Goal: Information Seeking & Learning: Understand process/instructions

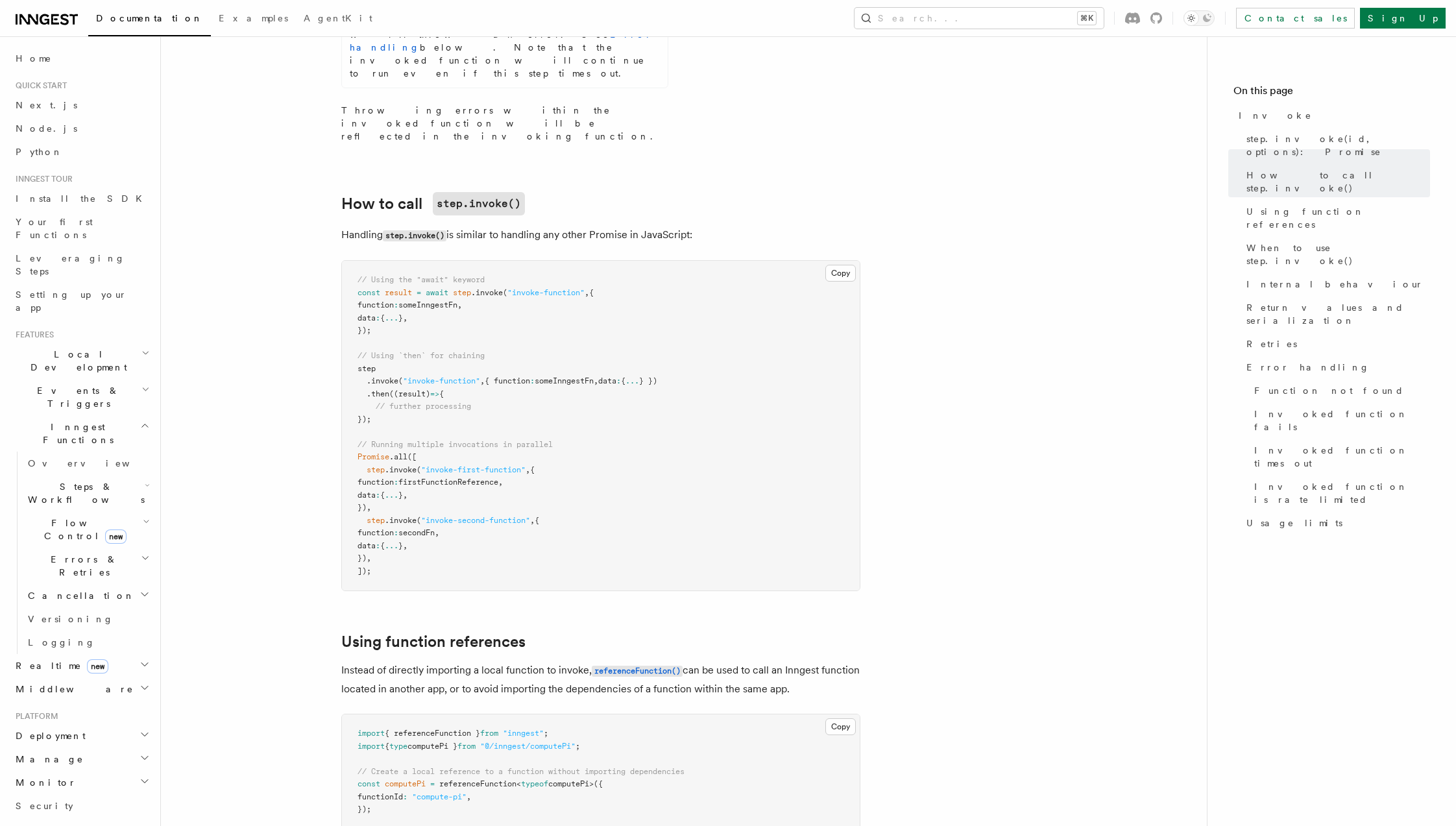
scroll to position [741, 0]
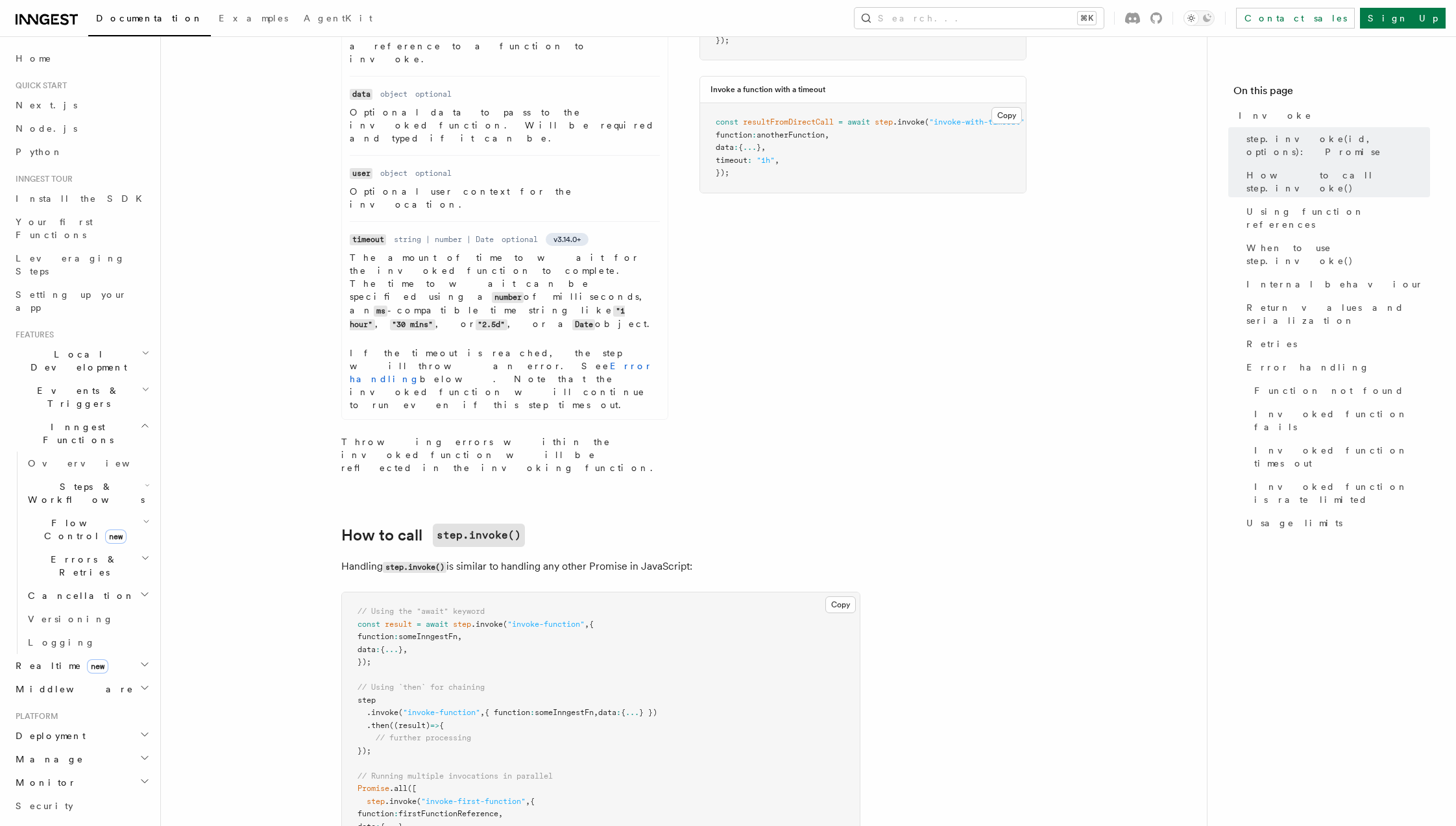
click at [43, 384] on span "Events & Triggers" at bounding box center [76, 396] width 131 height 26
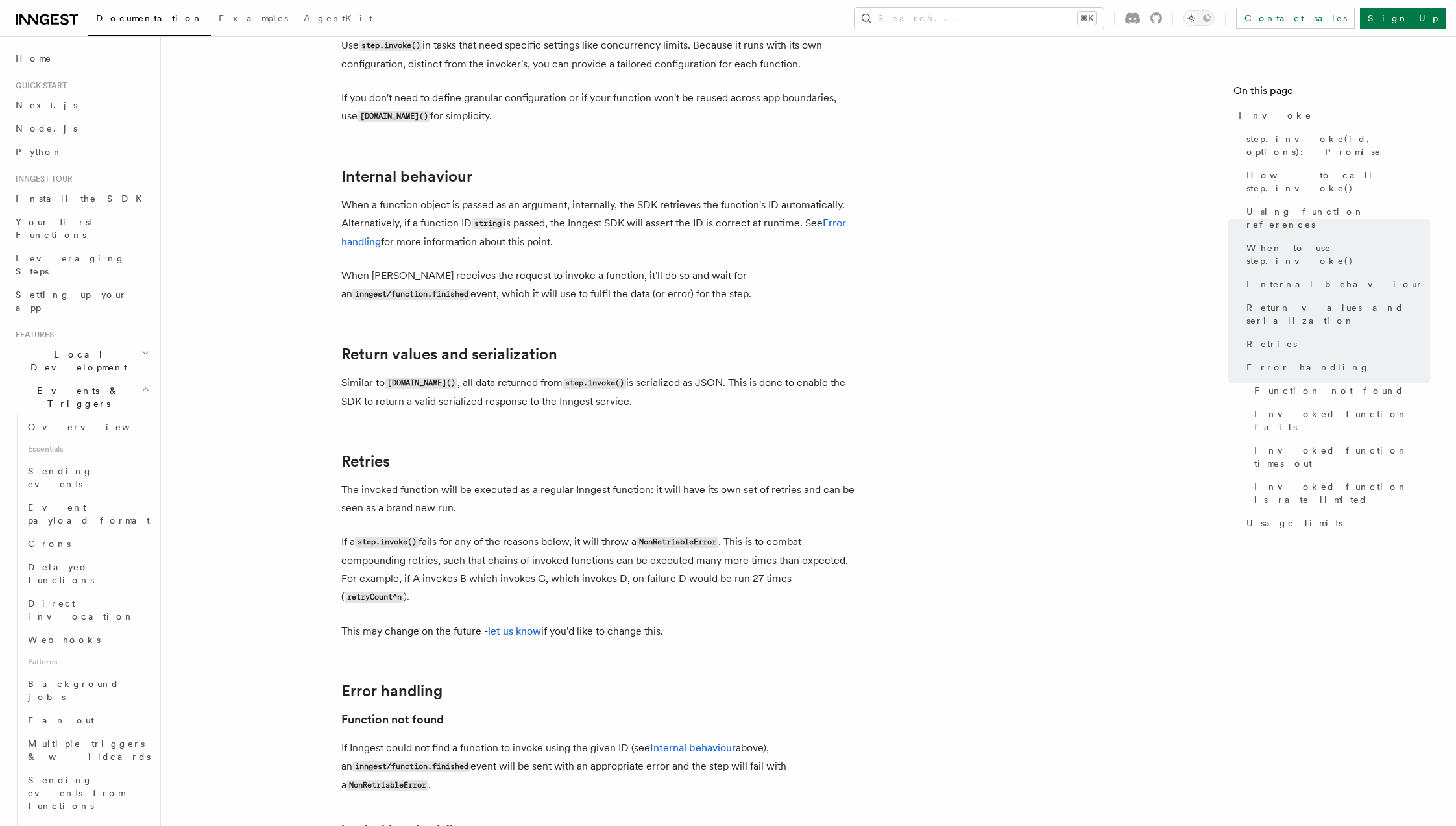
scroll to position [2199, 0]
click at [68, 598] on span "Direct invocation" at bounding box center [81, 609] width 106 height 23
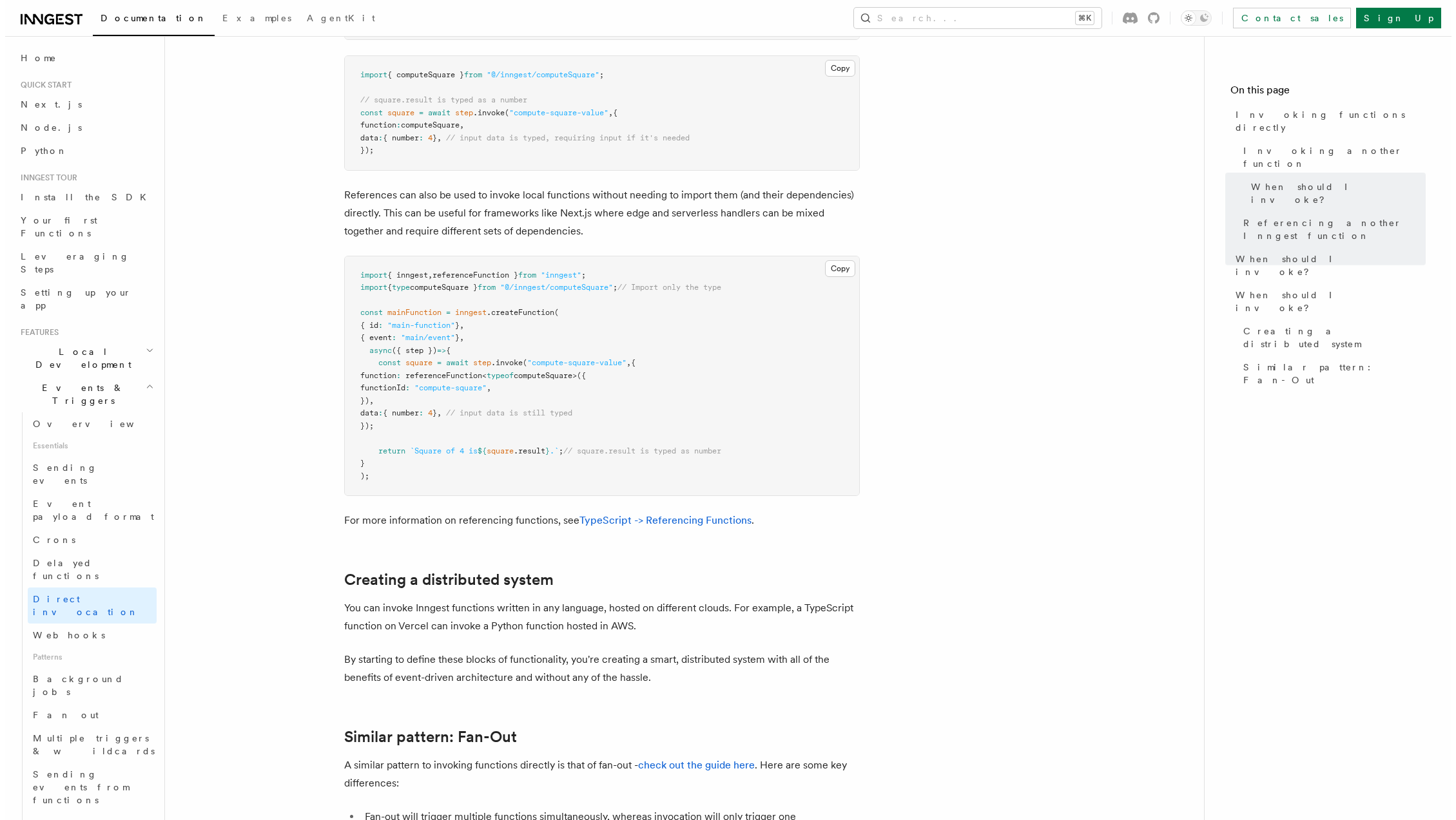
scroll to position [1561, 0]
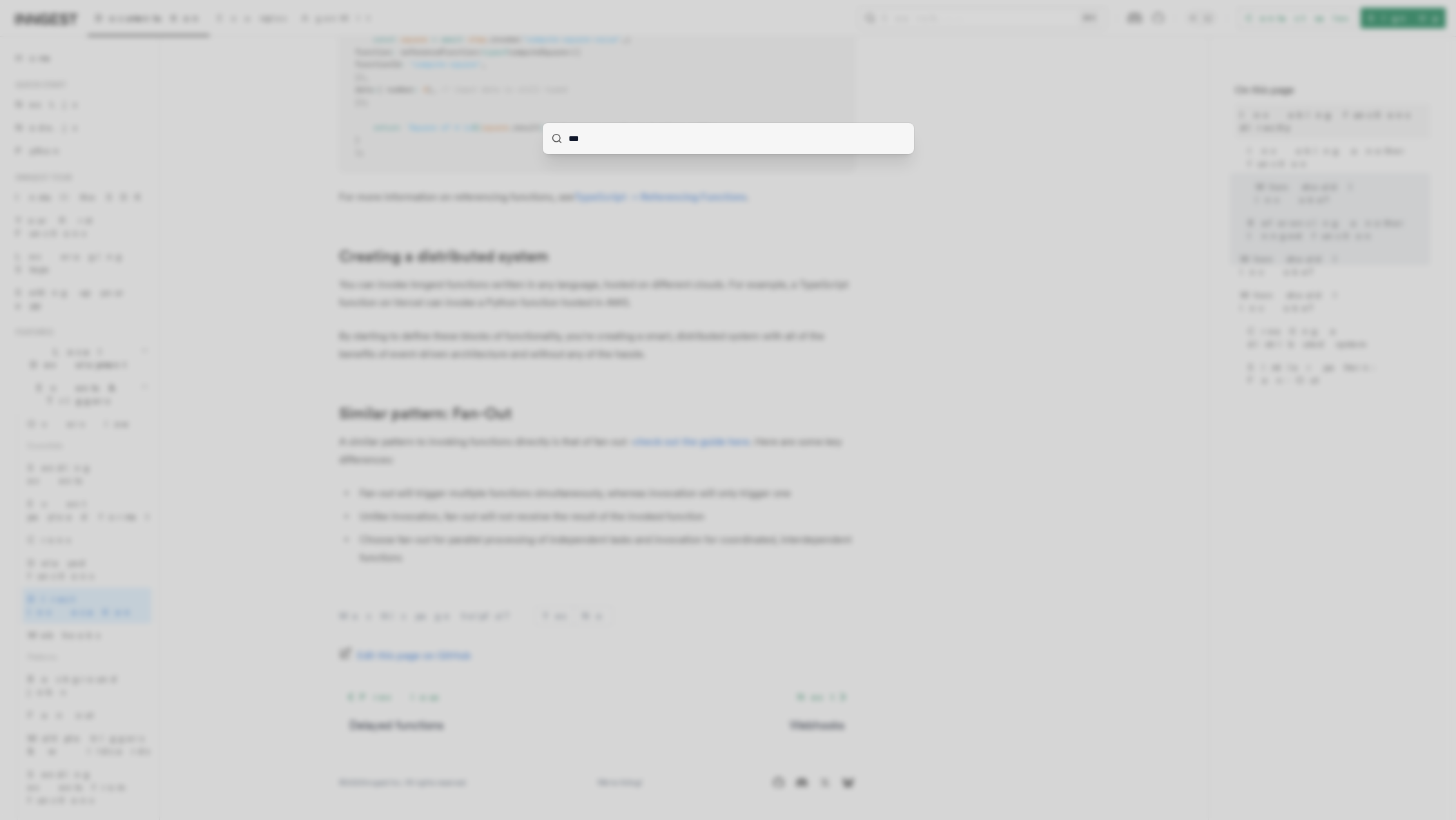
type input "****"
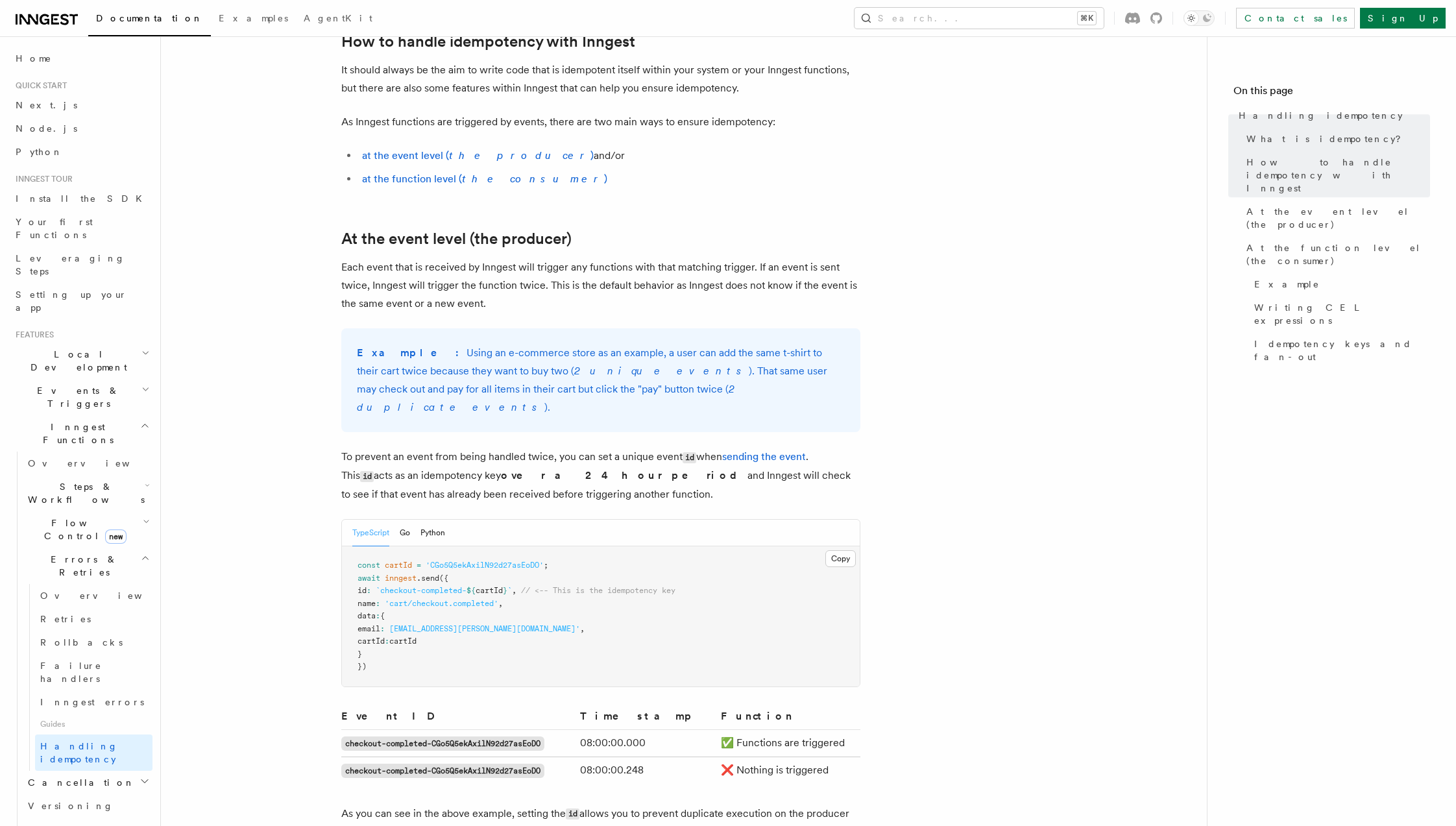
scroll to position [299, 0]
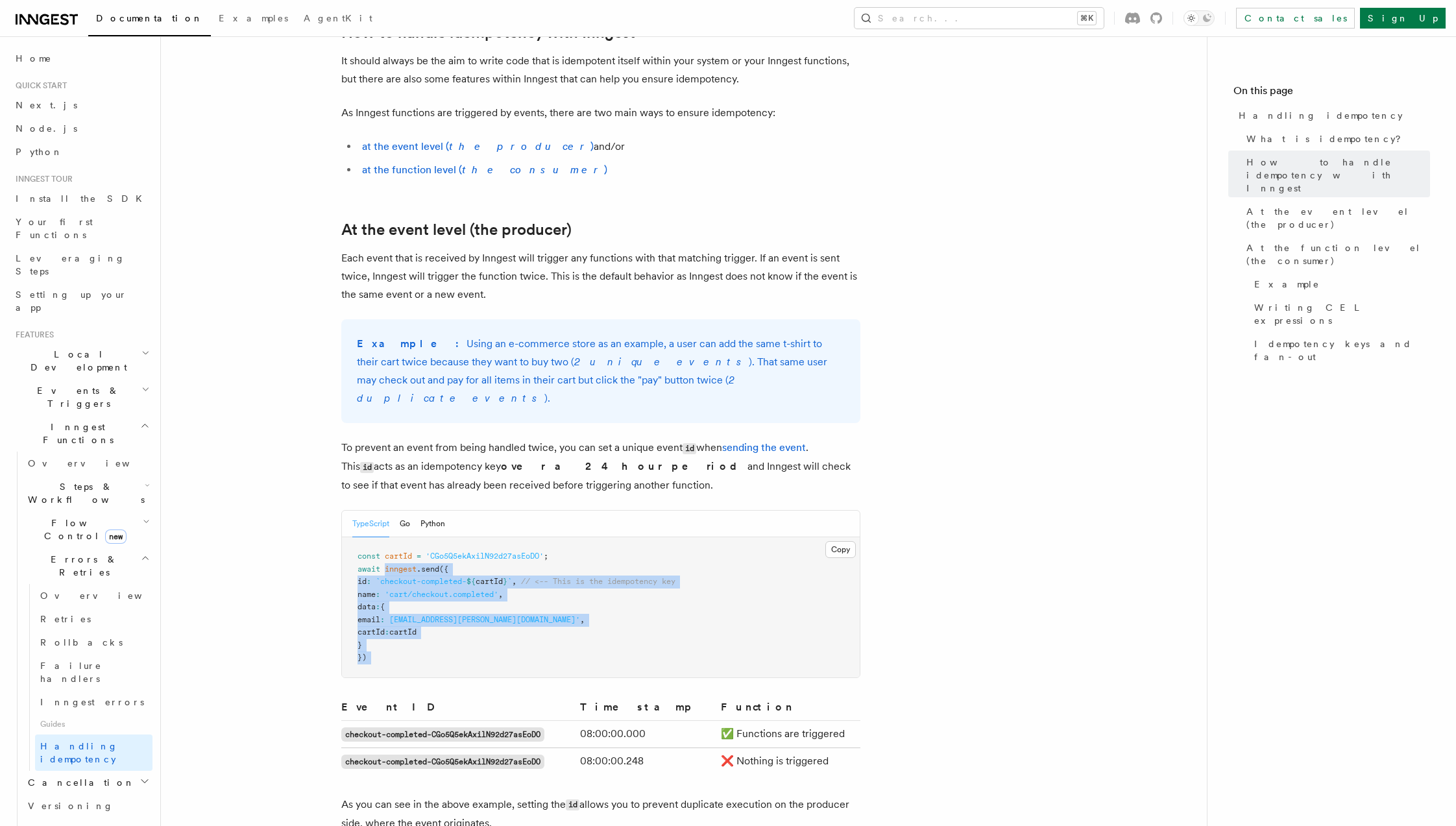
drag, startPoint x: 386, startPoint y: 547, endPoint x: 546, endPoint y: 676, distance: 205.5
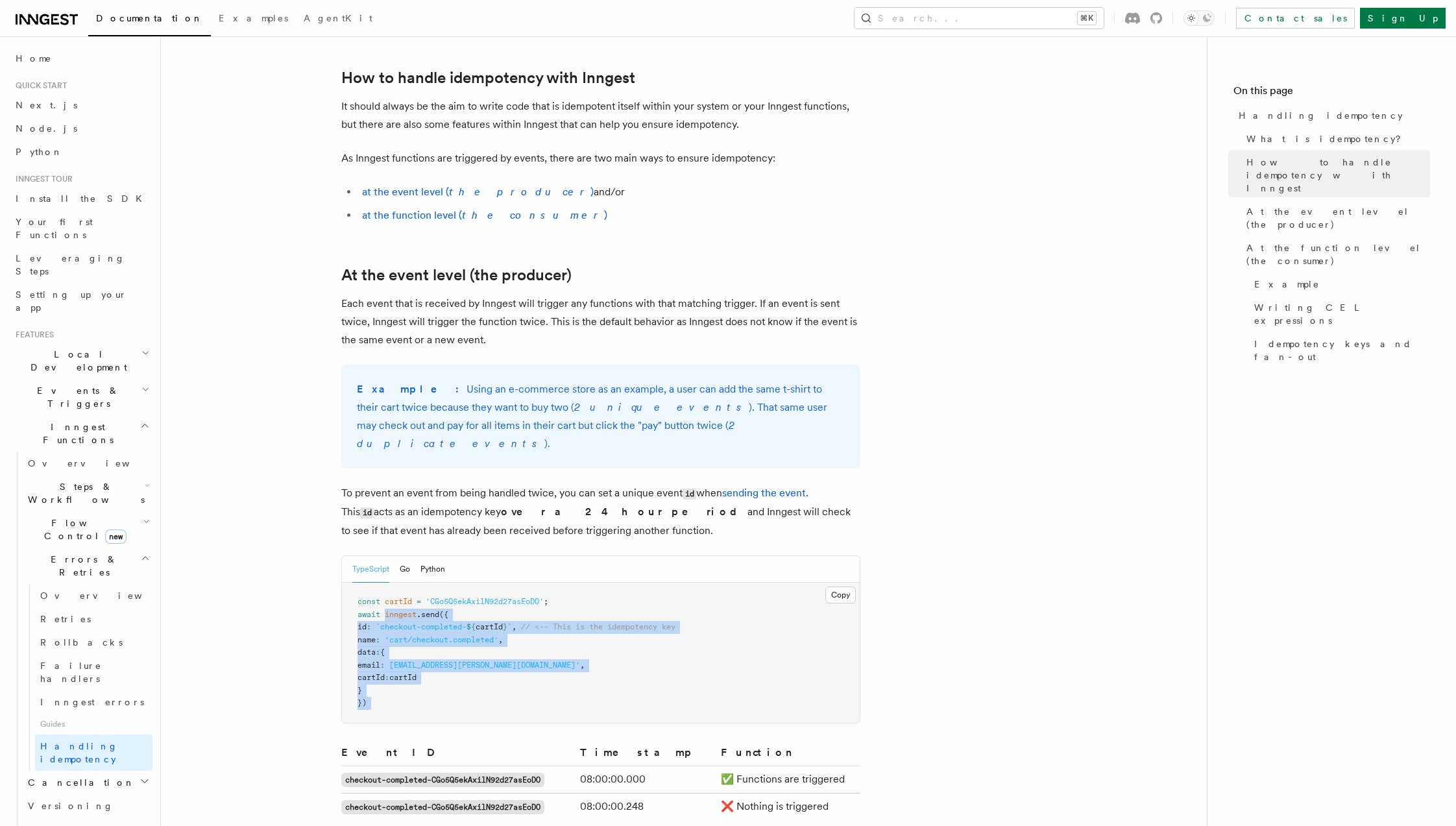
scroll to position [233, 0]
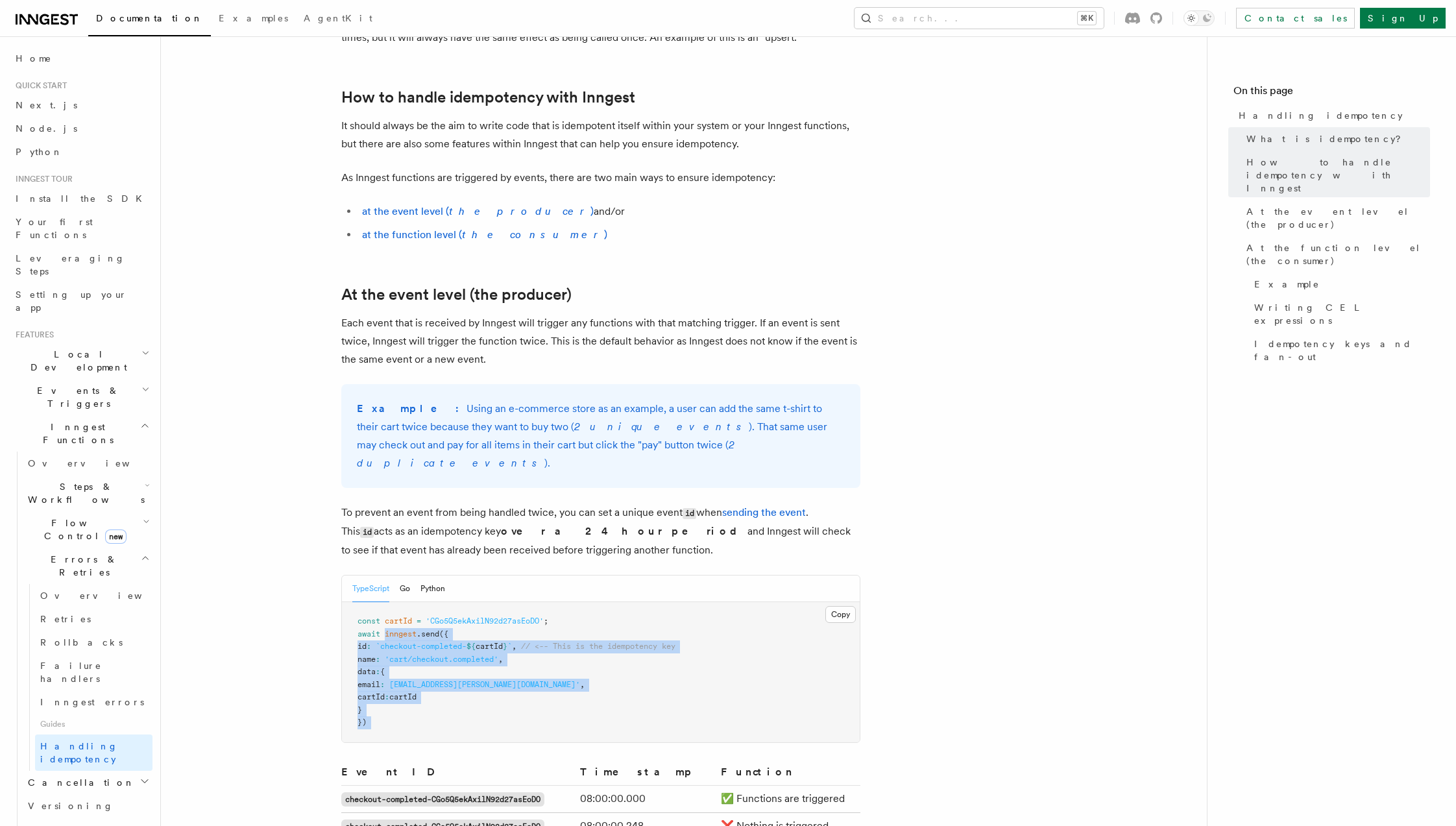
drag, startPoint x: 653, startPoint y: 491, endPoint x: 685, endPoint y: 489, distance: 32.1
click at [685, 503] on p "To prevent an event from being handled twice, you can set a unique event id whe…" at bounding box center [601, 531] width 519 height 56
drag, startPoint x: 428, startPoint y: 511, endPoint x: 589, endPoint y: 529, distance: 162.0
click at [589, 529] on p "To prevent an event from being handled twice, you can set a unique event id whe…" at bounding box center [601, 531] width 519 height 56
click at [488, 235] on em "the consumer" at bounding box center [533, 234] width 142 height 13
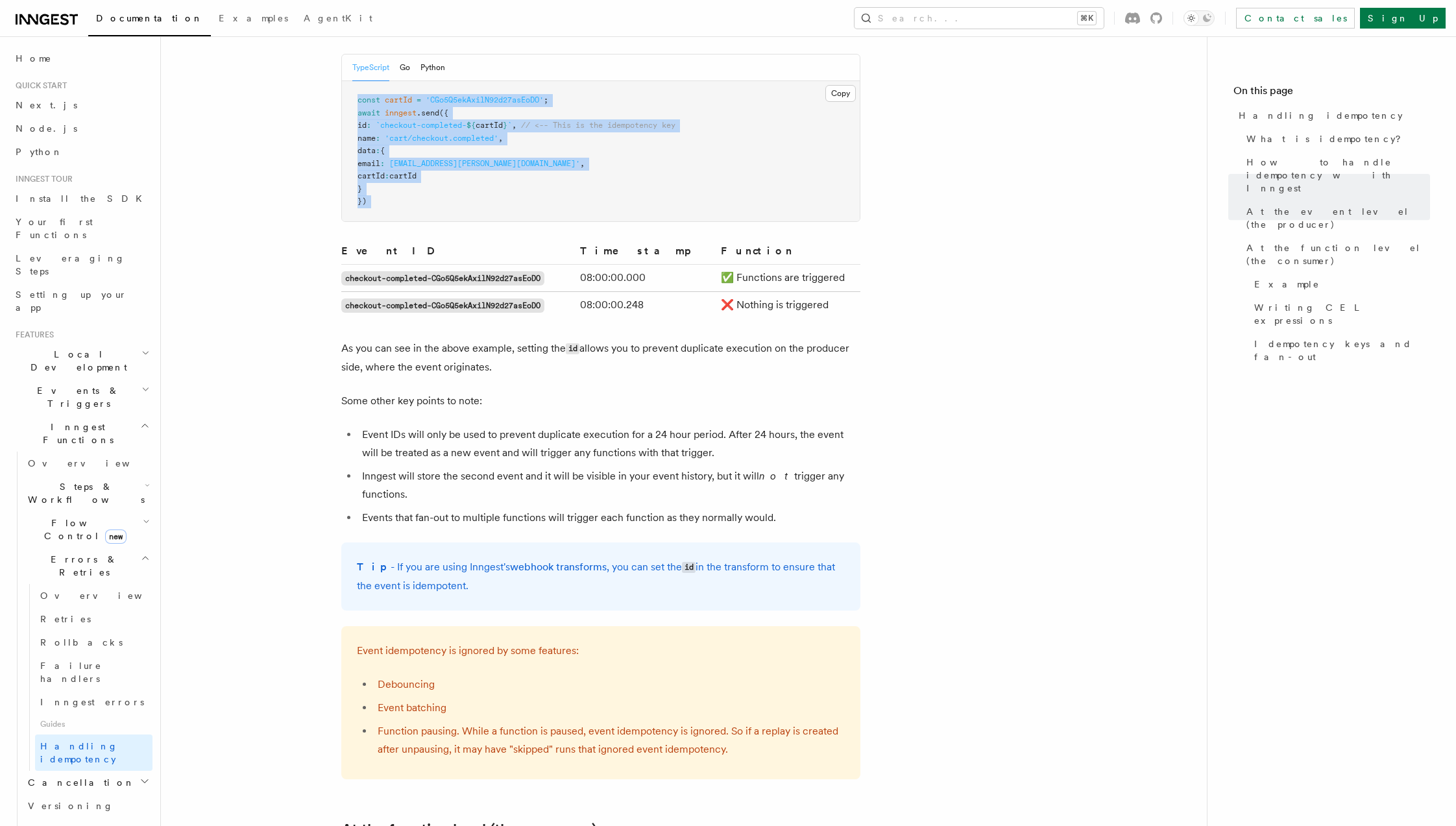
scroll to position [455, 0]
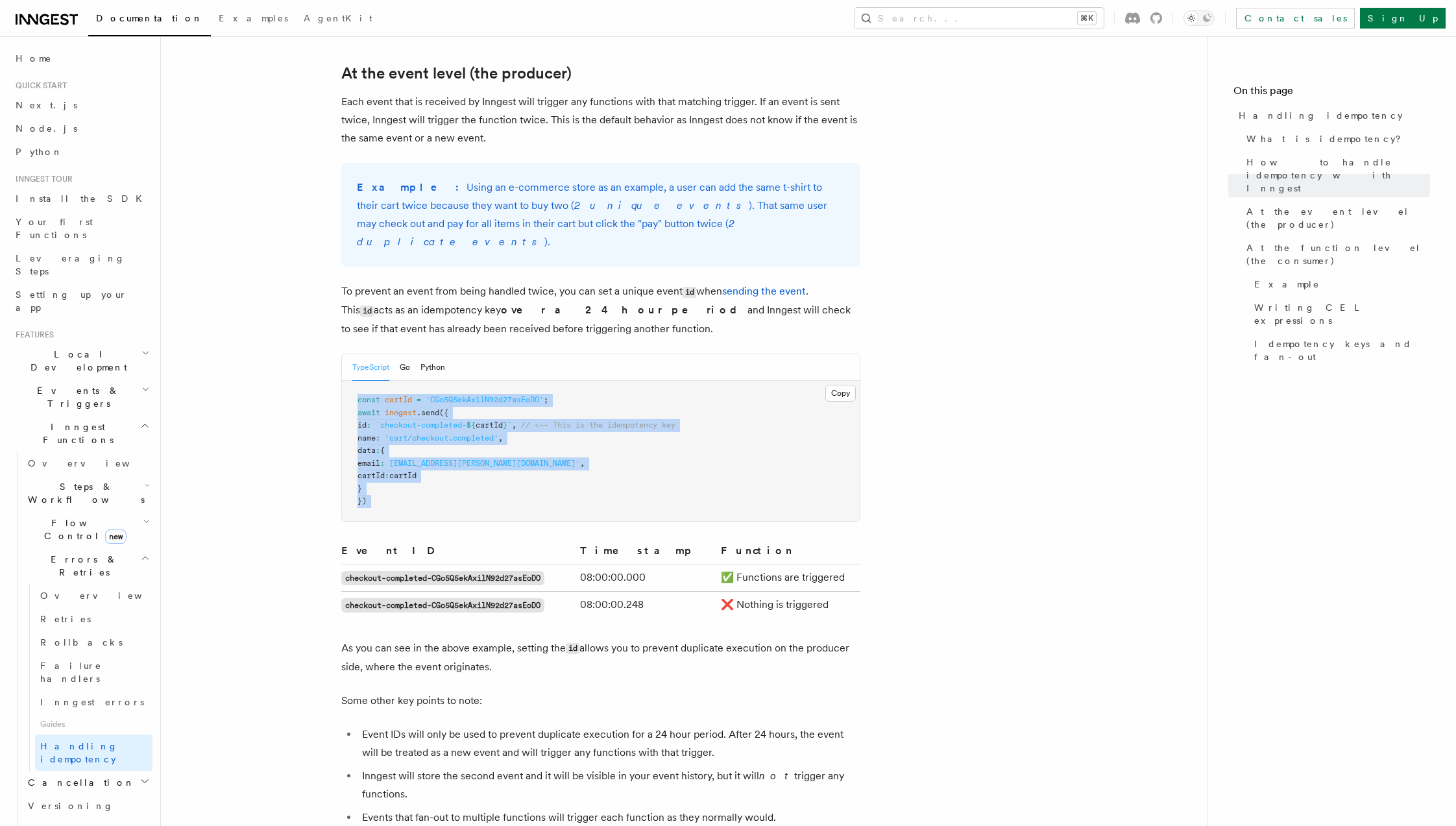
drag, startPoint x: 372, startPoint y: 404, endPoint x: 700, endPoint y: 402, distance: 328.0
click at [700, 402] on pre "const cartId = 'CGo5Q5ekAxilN92d27asEoDO' ; await inngest .send ({ id : `checko…" at bounding box center [601, 451] width 517 height 140
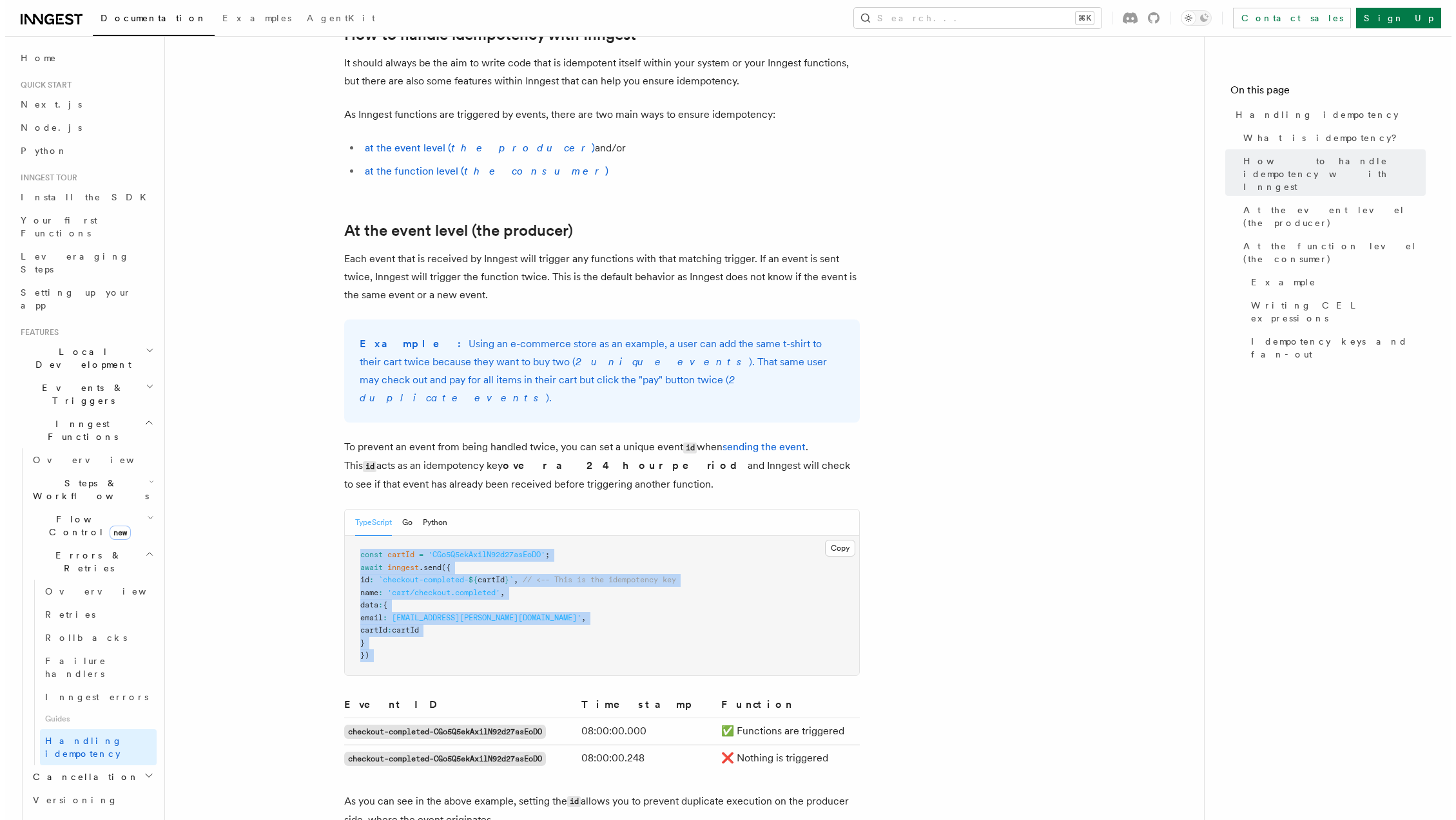
scroll to position [245, 0]
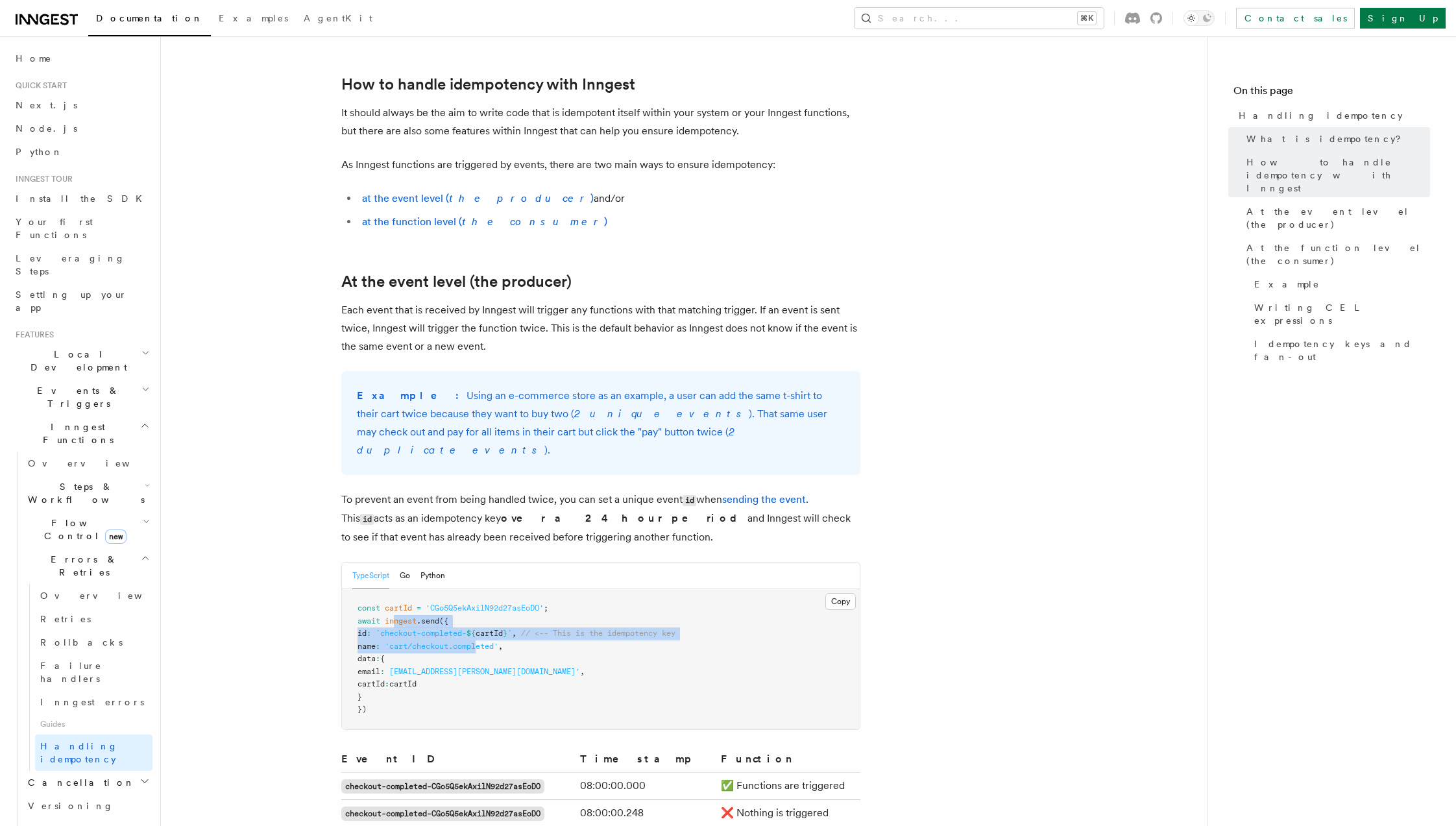
drag, startPoint x: 436, startPoint y: 599, endPoint x: 490, endPoint y: 628, distance: 61.3
click at [490, 628] on code "const cartId = 'CGo5Q5ekAxilN92d27asEoDO' ; await inngest .send ({ id : `checko…" at bounding box center [516, 658] width 318 height 110
click at [974, 17] on button "Search... ⌘K" at bounding box center [979, 18] width 249 height 21
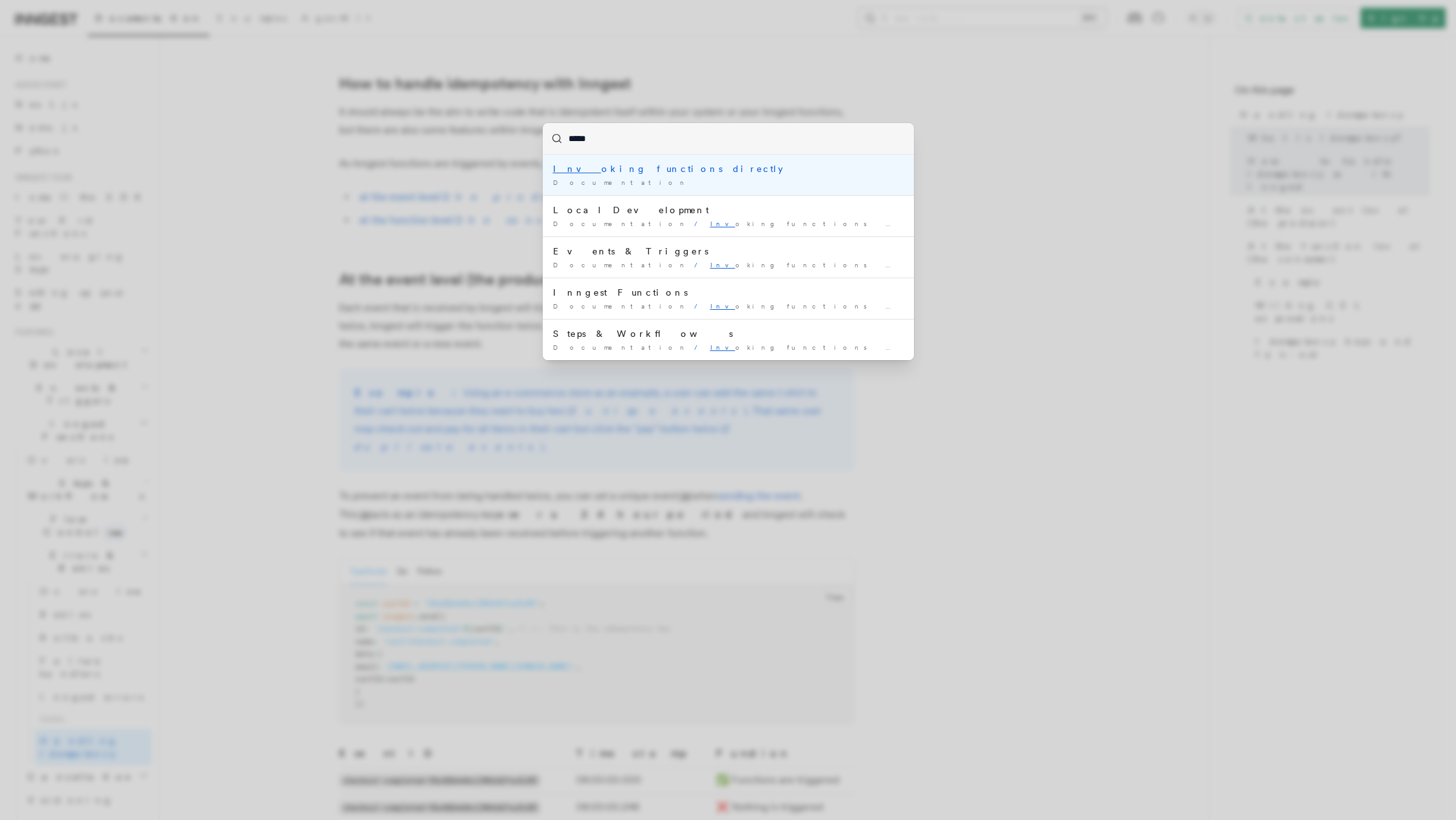
type input "******"
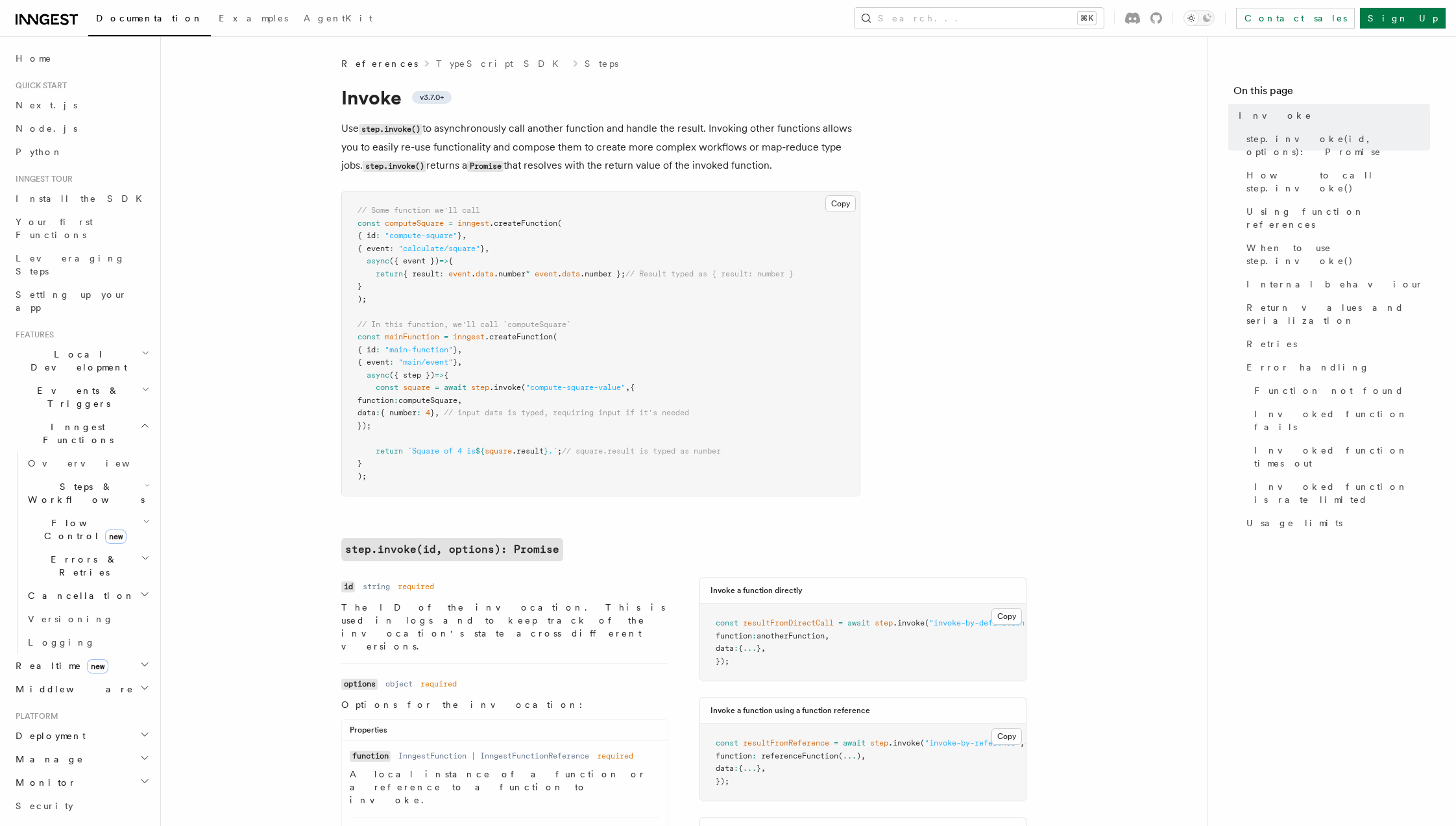
click at [416, 410] on span "{ number" at bounding box center [398, 413] width 37 height 9
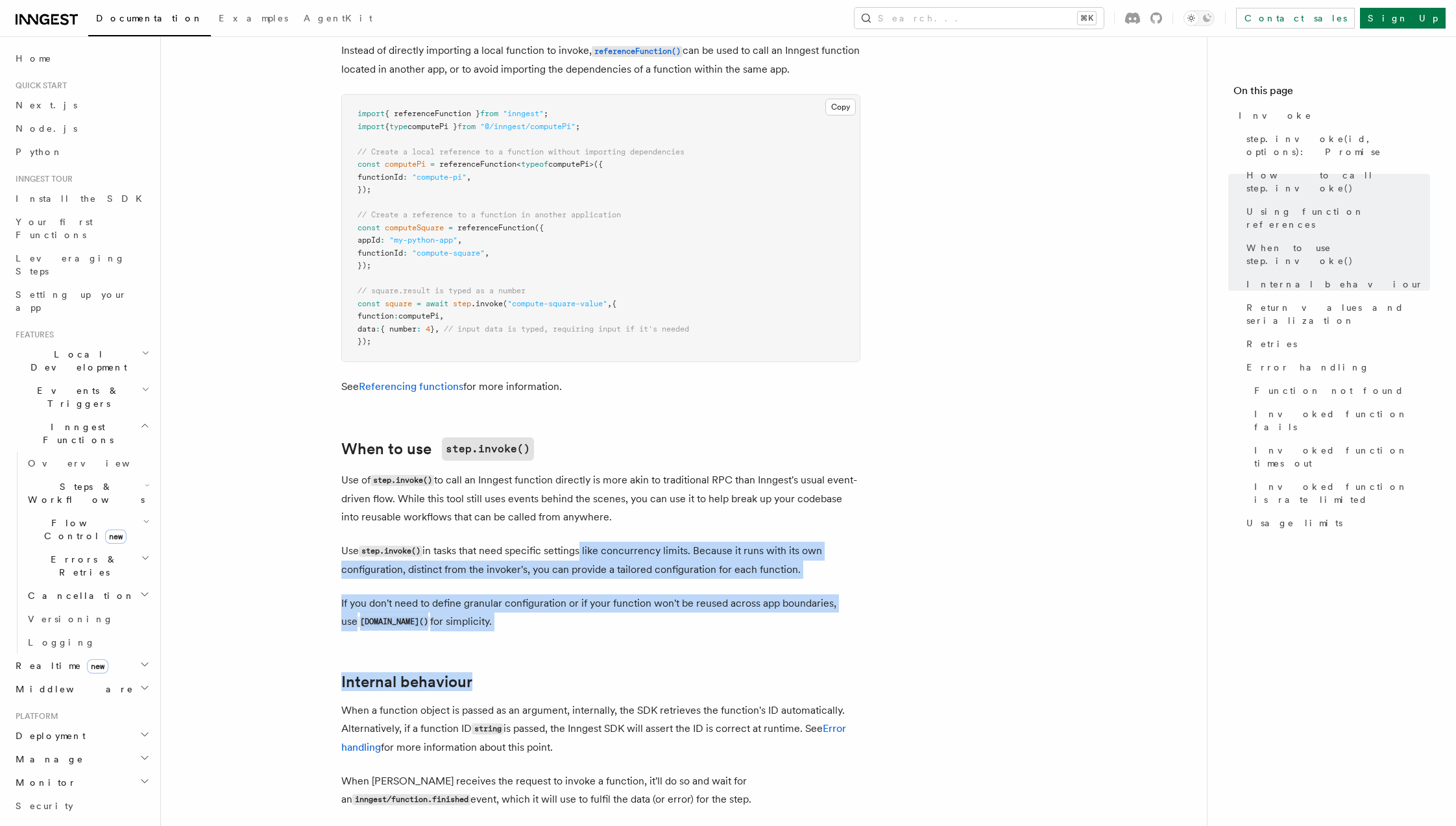
drag, startPoint x: 700, startPoint y: 427, endPoint x: 859, endPoint y: 521, distance: 184.7
click at [859, 521] on article "References TypeScript SDK Steps Invoke v3.7.0+ Use step.invoke() to asynchronou…" at bounding box center [684, 143] width 1004 height 3556
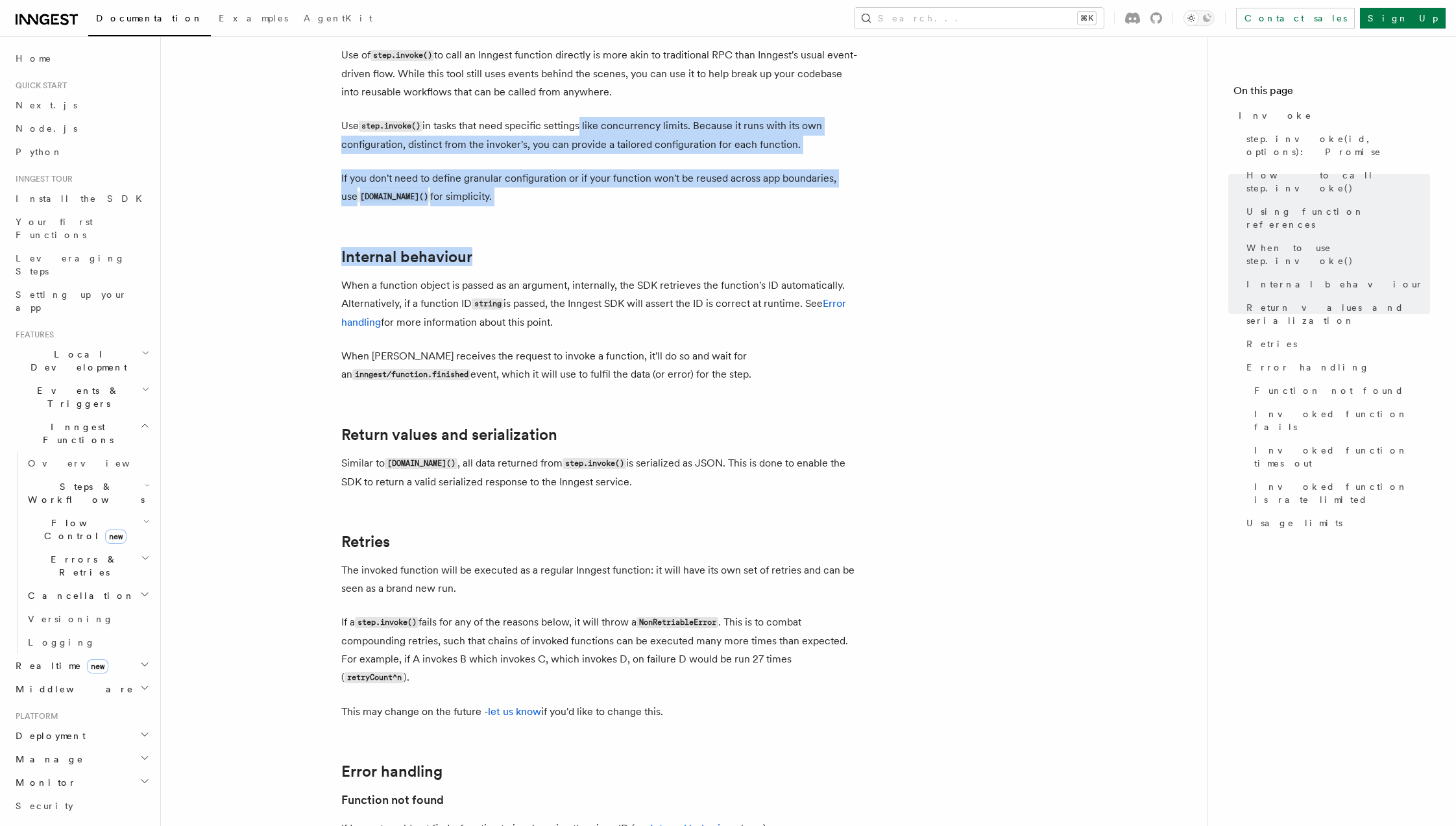
scroll to position [2126, 0]
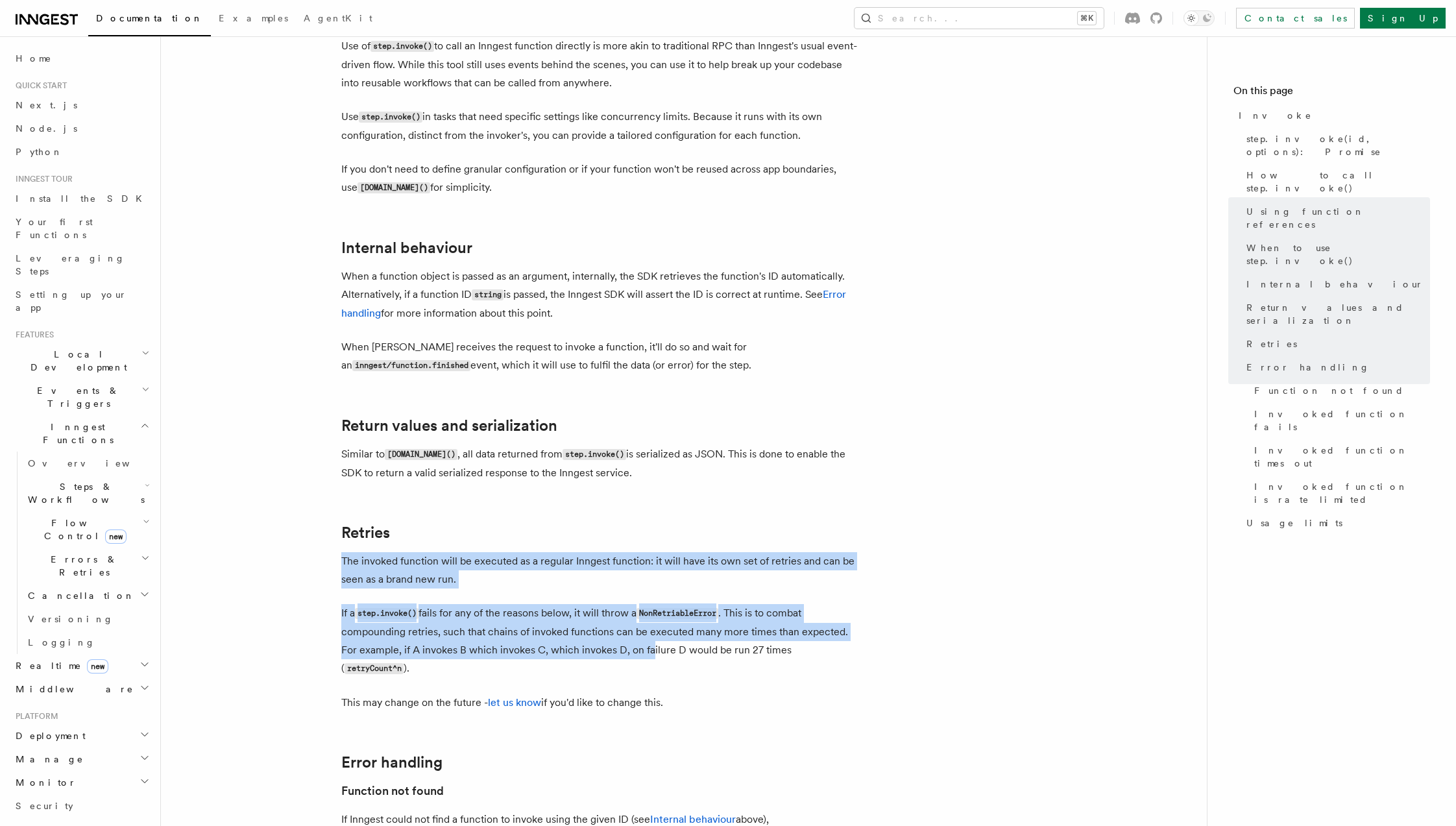
drag, startPoint x: 371, startPoint y: 393, endPoint x: 637, endPoint y: 496, distance: 285.2
click at [369, 552] on p "The invoked function will be executed as a regular Inngest function: it will ha…" at bounding box center [601, 570] width 519 height 37
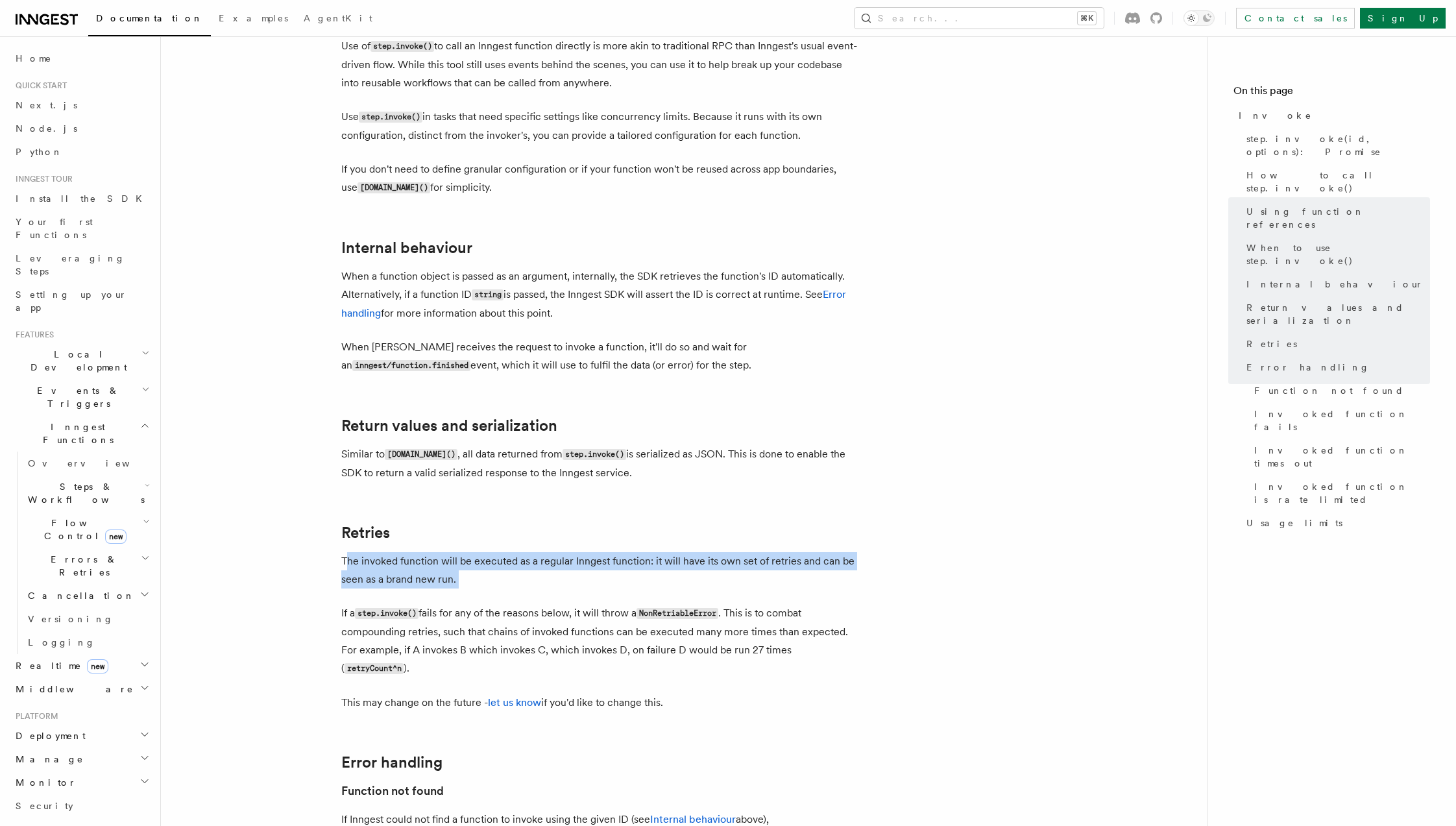
drag, startPoint x: 386, startPoint y: 411, endPoint x: 517, endPoint y: 441, distance: 134.4
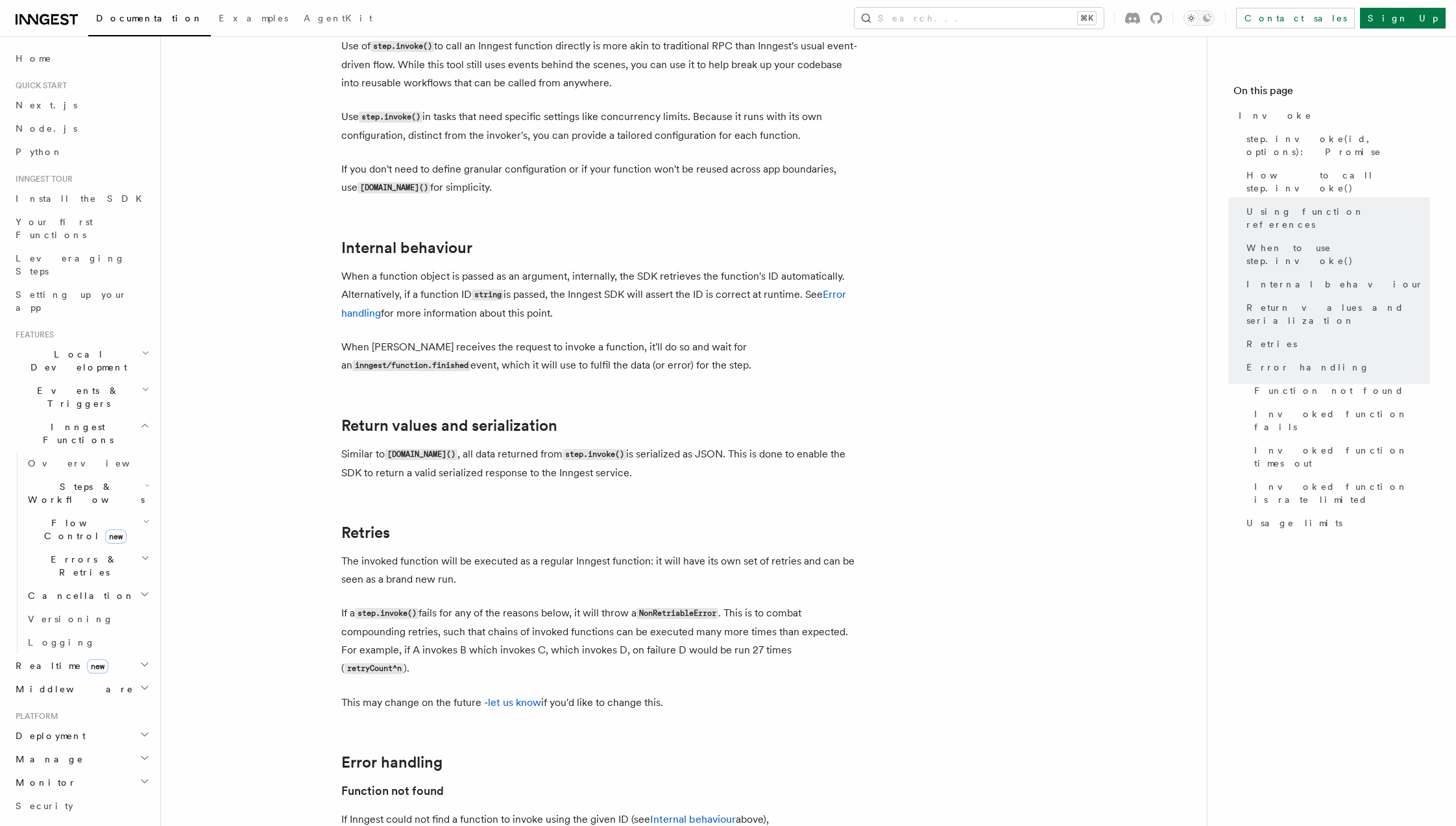
click at [445, 604] on p "If a step.invoke() fails for any of the reasons below, it will throw a NonRetri…" at bounding box center [601, 640] width 519 height 74
drag, startPoint x: 519, startPoint y: 456, endPoint x: 607, endPoint y: 462, distance: 88.2
click at [591, 604] on p "If a step.invoke() fails for any of the reasons below, it will throw a NonRetri…" at bounding box center [601, 640] width 519 height 74
drag, startPoint x: 583, startPoint y: 458, endPoint x: 754, endPoint y: 462, distance: 171.0
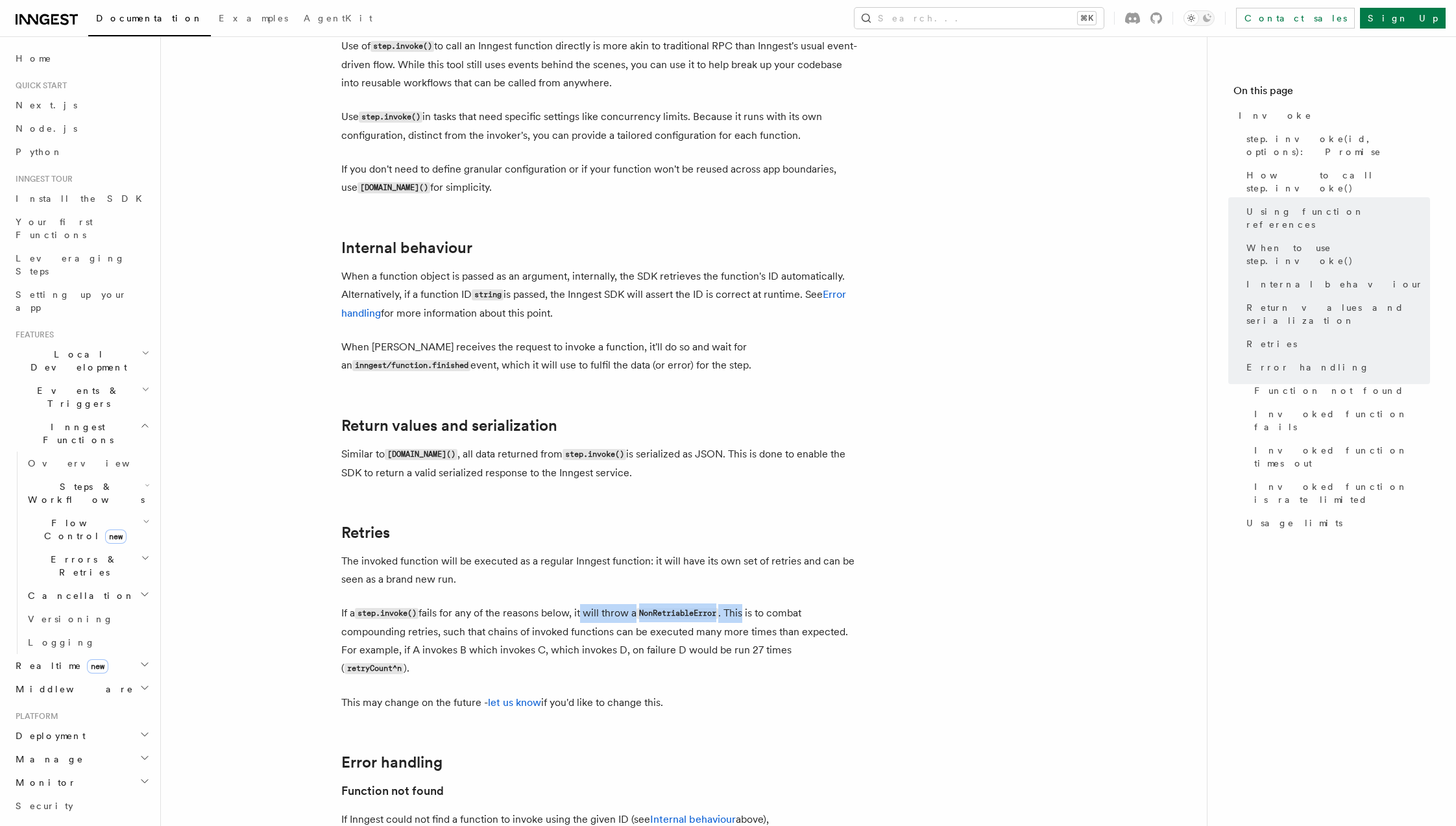
click at [754, 604] on p "If a step.invoke() fails for any of the reasons below, it will throw a NonRetri…" at bounding box center [601, 640] width 519 height 74
click at [748, 604] on p "If a step.invoke() fails for any of the reasons below, it will throw a NonRetri…" at bounding box center [601, 640] width 519 height 74
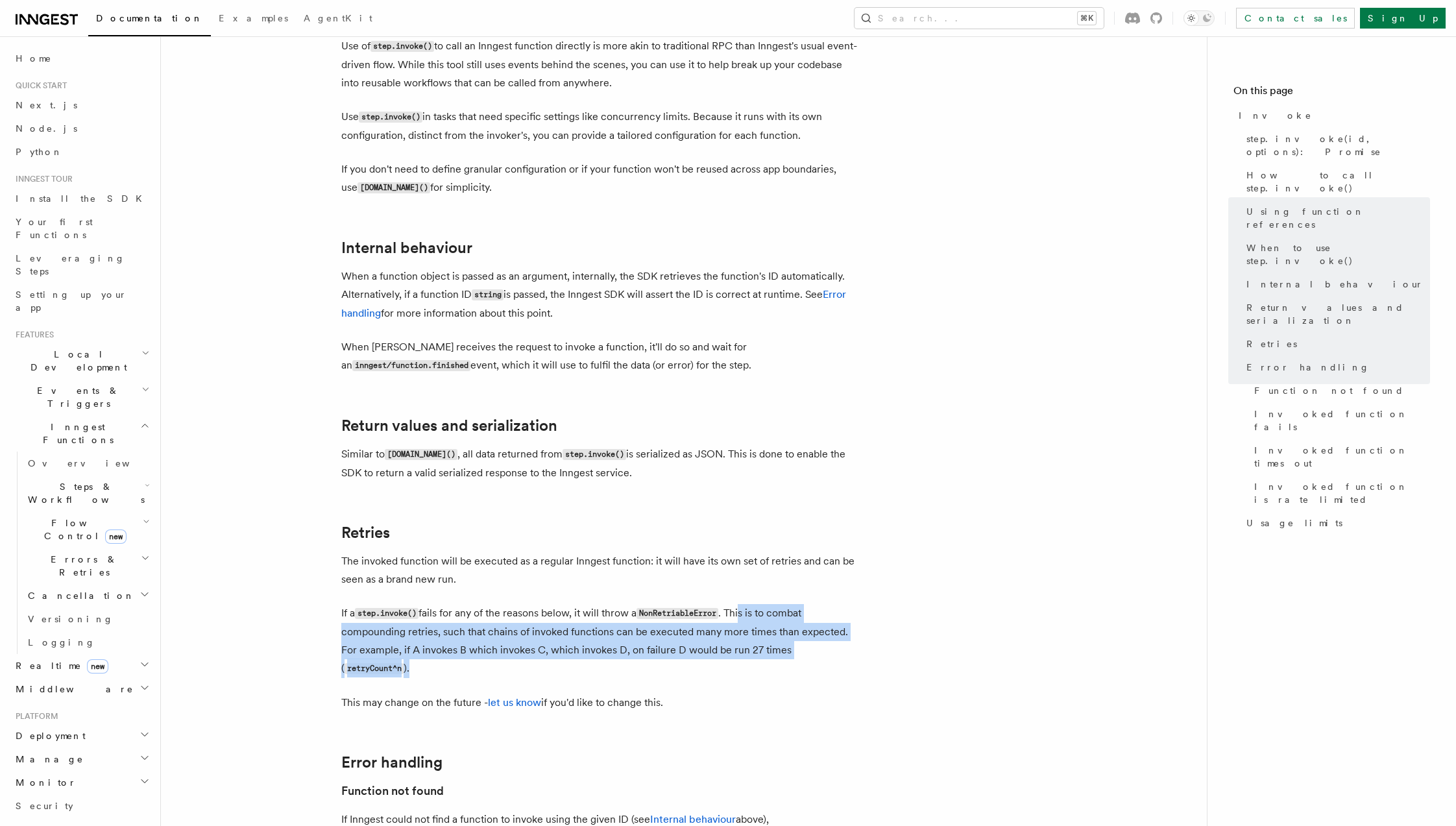
drag, startPoint x: 750, startPoint y: 453, endPoint x: 863, endPoint y: 485, distance: 117.4
click at [506, 604] on p "If a step.invoke() fails for any of the reasons below, it will throw a NonRetri…" at bounding box center [601, 640] width 519 height 74
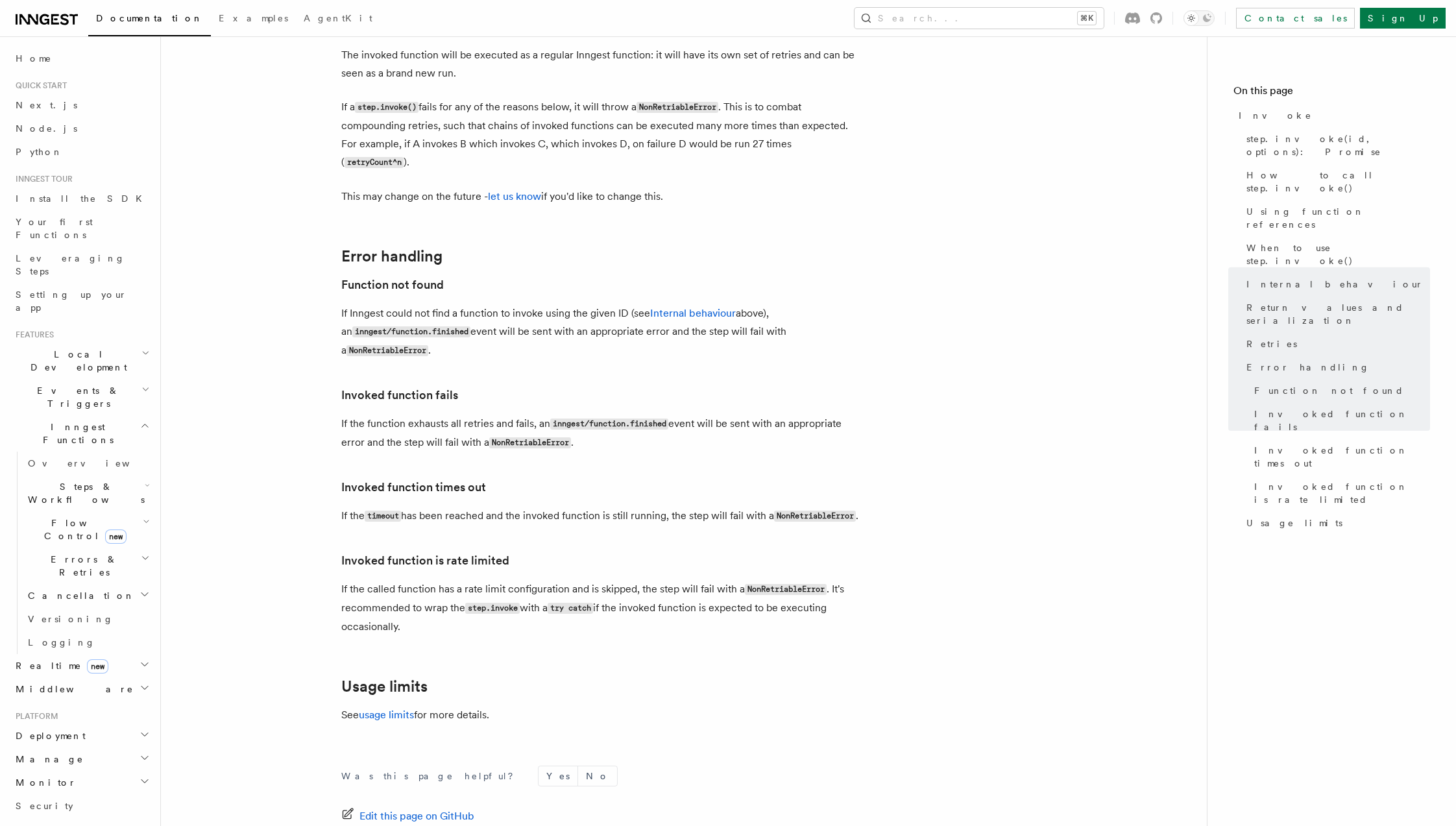
scroll to position [2631, 0]
click at [771, 585] on code "NonRetriableError" at bounding box center [786, 590] width 82 height 11
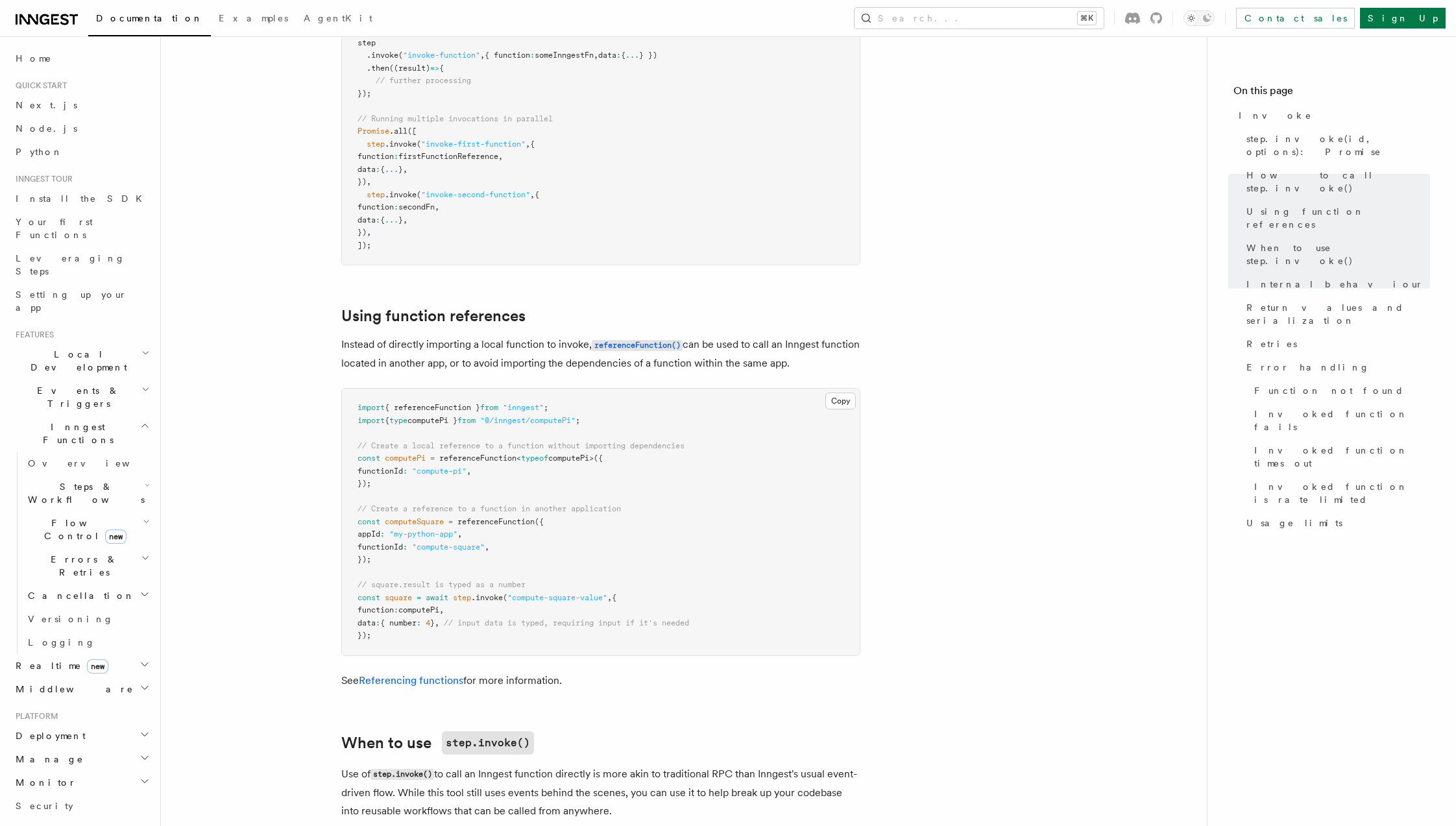
scroll to position [1340, 0]
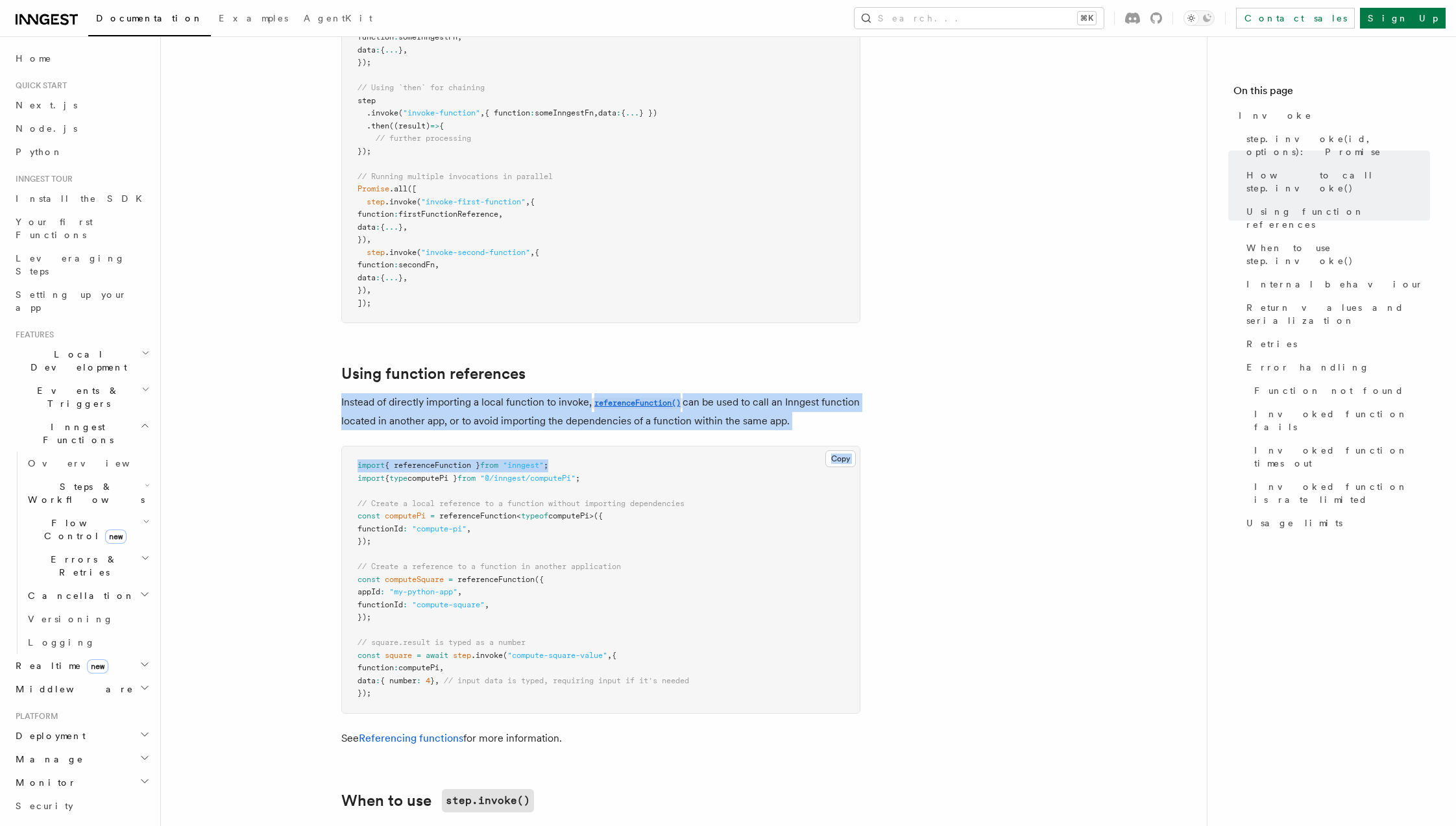
drag, startPoint x: 566, startPoint y: 273, endPoint x: 645, endPoint y: 304, distance: 84.9
click at [645, 304] on article "References TypeScript SDK Steps Invoke v3.7.0+ Use step.invoke() to asynchronou…" at bounding box center [684, 495] width 1004 height 3556
click at [645, 446] on pre "import { referenceFunction } from "inngest" ; import { type computePi } from "@…" at bounding box center [601, 579] width 517 height 267
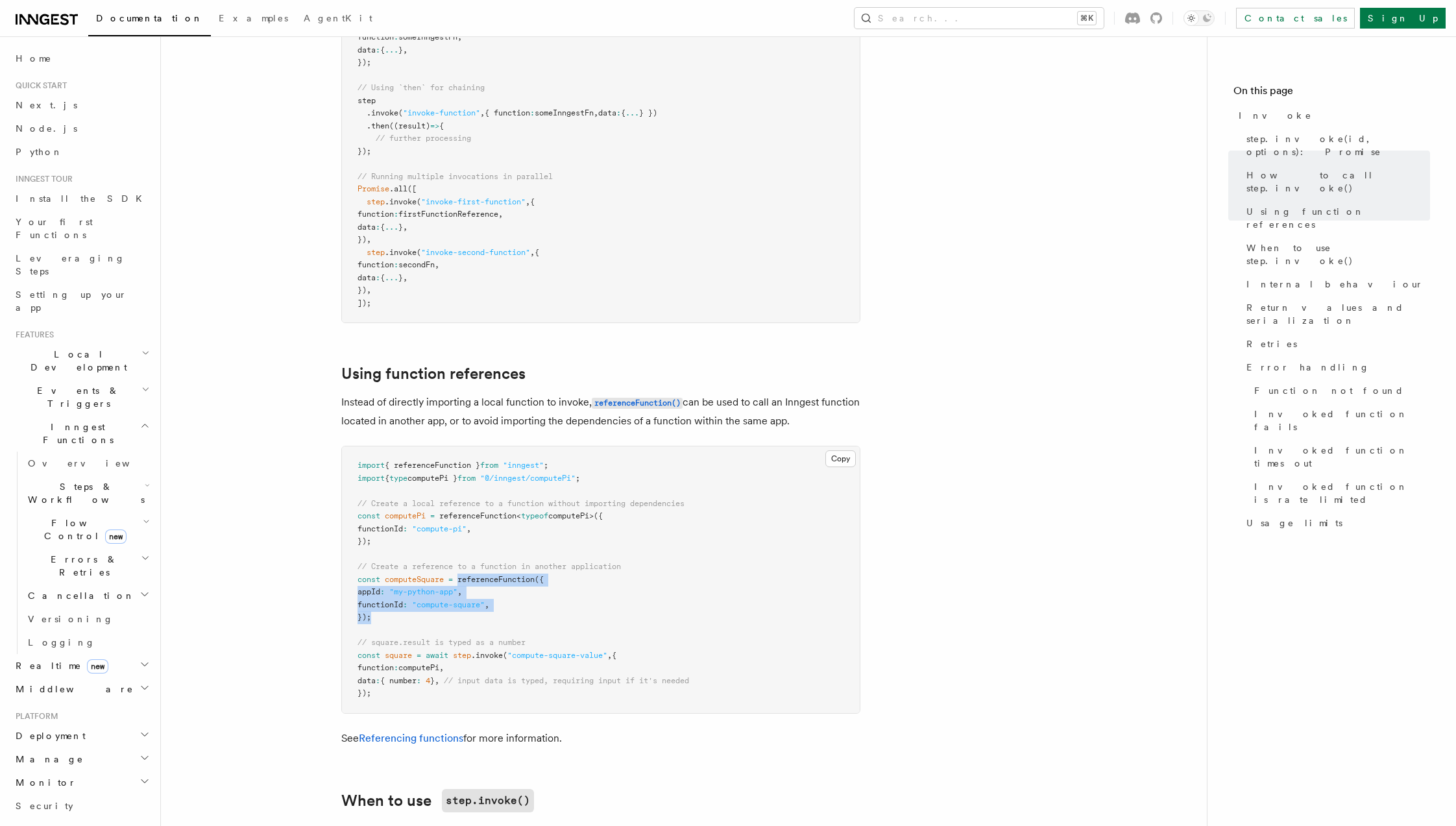
drag, startPoint x: 458, startPoint y: 467, endPoint x: 461, endPoint y: 420, distance: 47.1
click at [461, 446] on pre "import { referenceFunction } from "inngest" ; import { type computePi } from "@…" at bounding box center [601, 579] width 517 height 267
click at [461, 575] on span "referenceFunction" at bounding box center [496, 579] width 77 height 9
drag, startPoint x: 452, startPoint y: 457, endPoint x: 465, endPoint y: 418, distance: 41.1
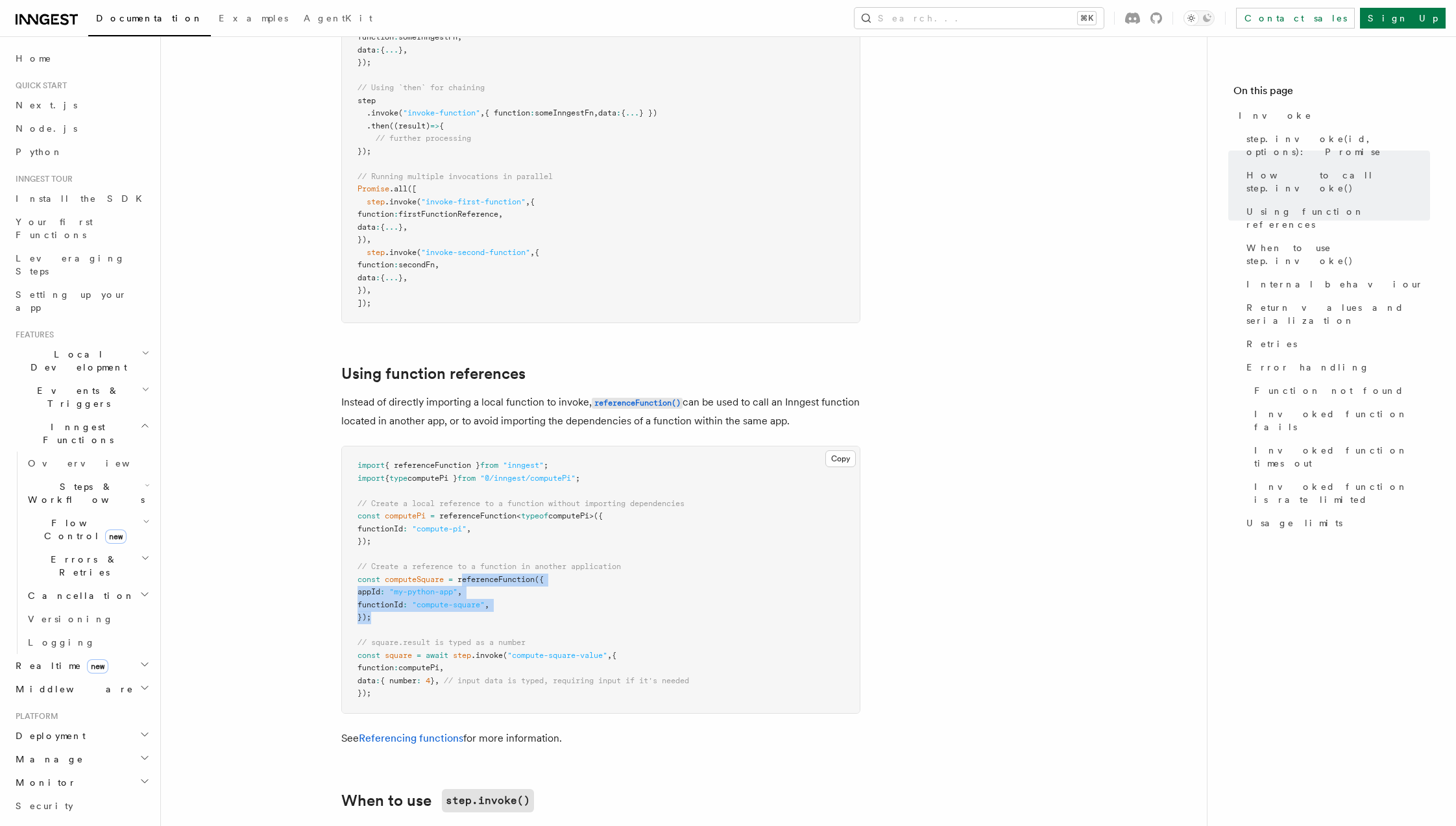
click at [465, 446] on pre "import { referenceFunction } from "inngest" ; import { type computePi } from "@…" at bounding box center [601, 579] width 517 height 267
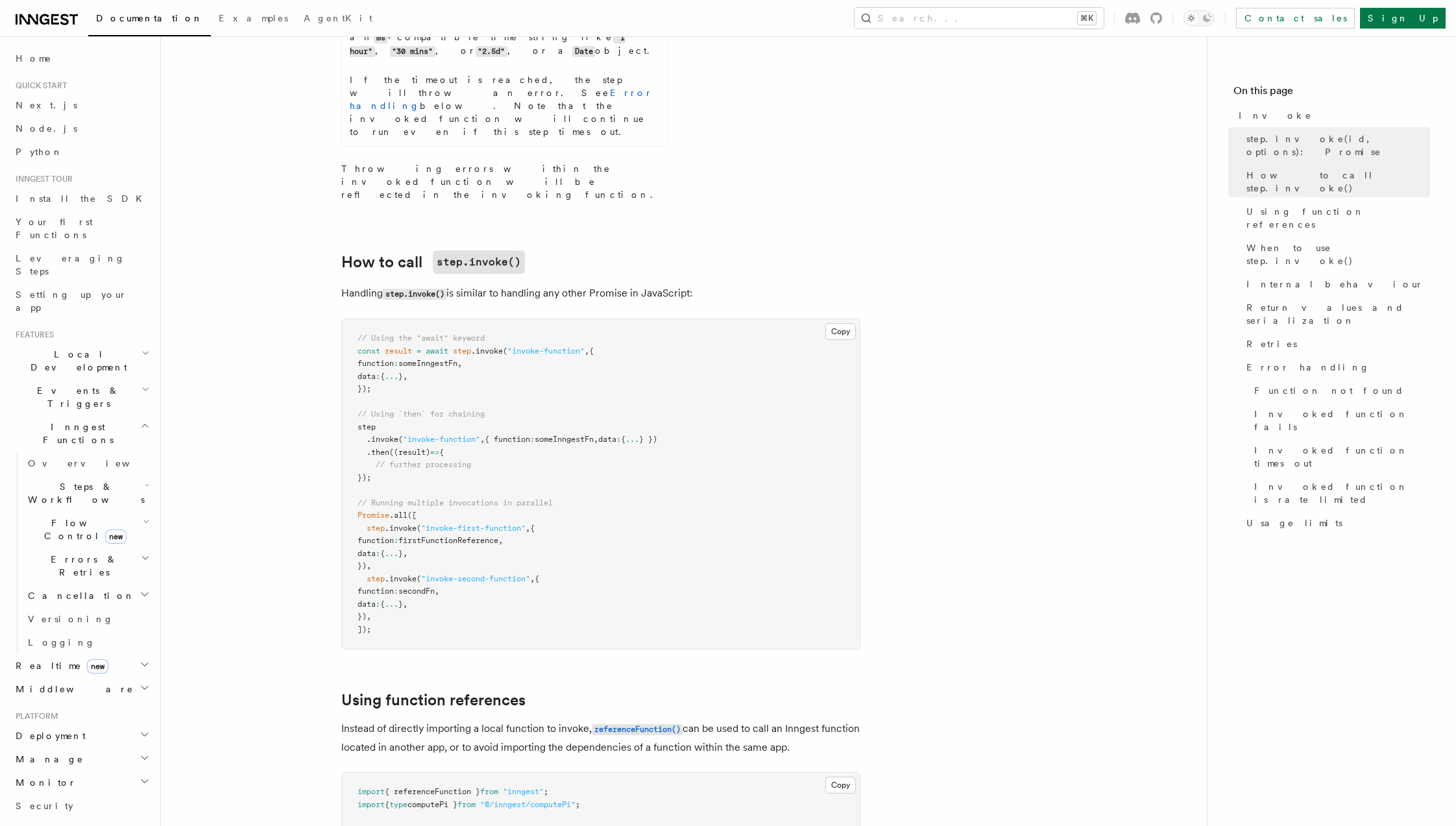
scroll to position [1006, 0]
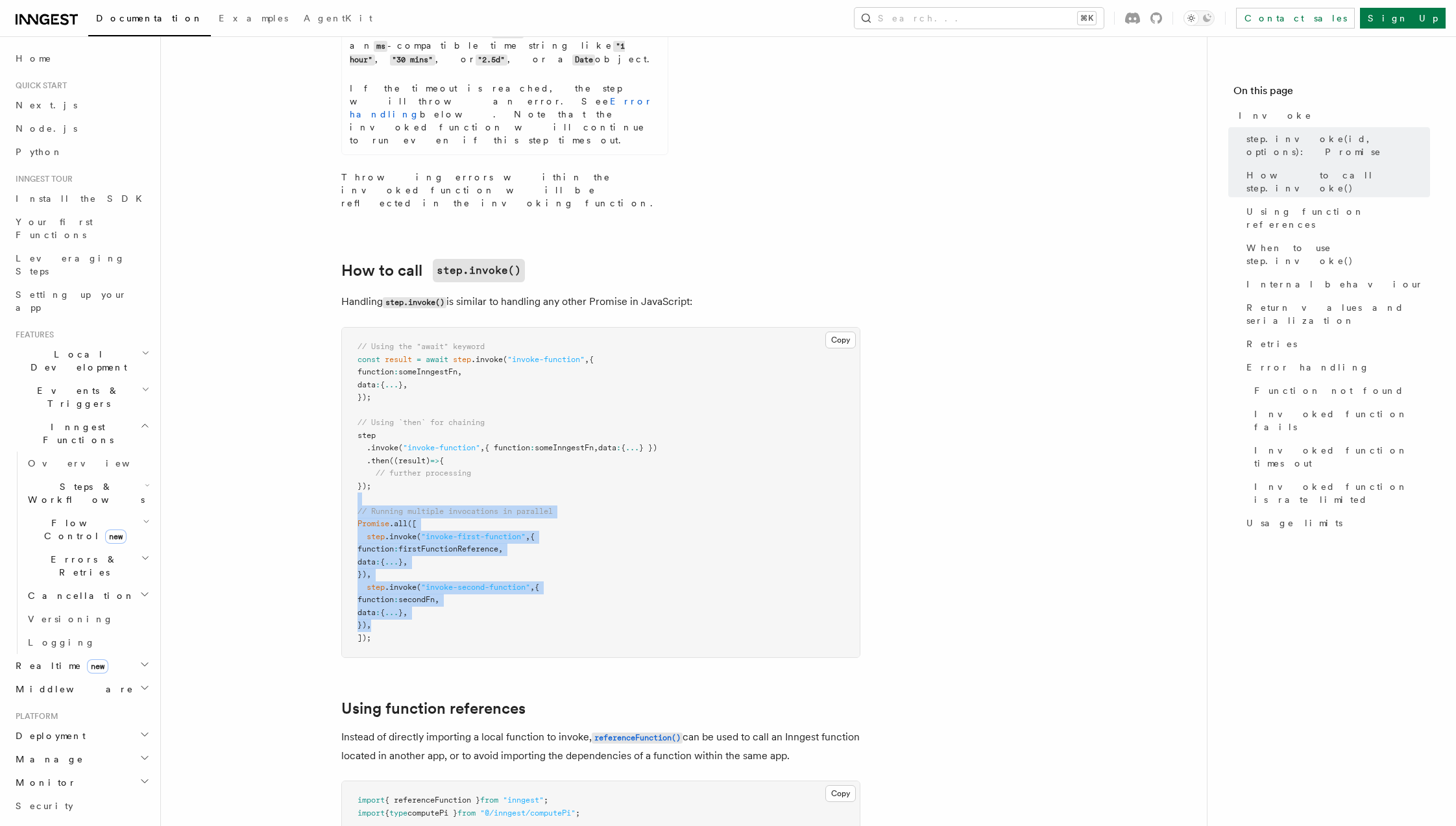
drag, startPoint x: 390, startPoint y: 362, endPoint x: 460, endPoint y: 466, distance: 125.4
click at [460, 466] on pre "// Using the "await" keyword const result = await step .invoke ( "invoke-functi…" at bounding box center [601, 493] width 517 height 330
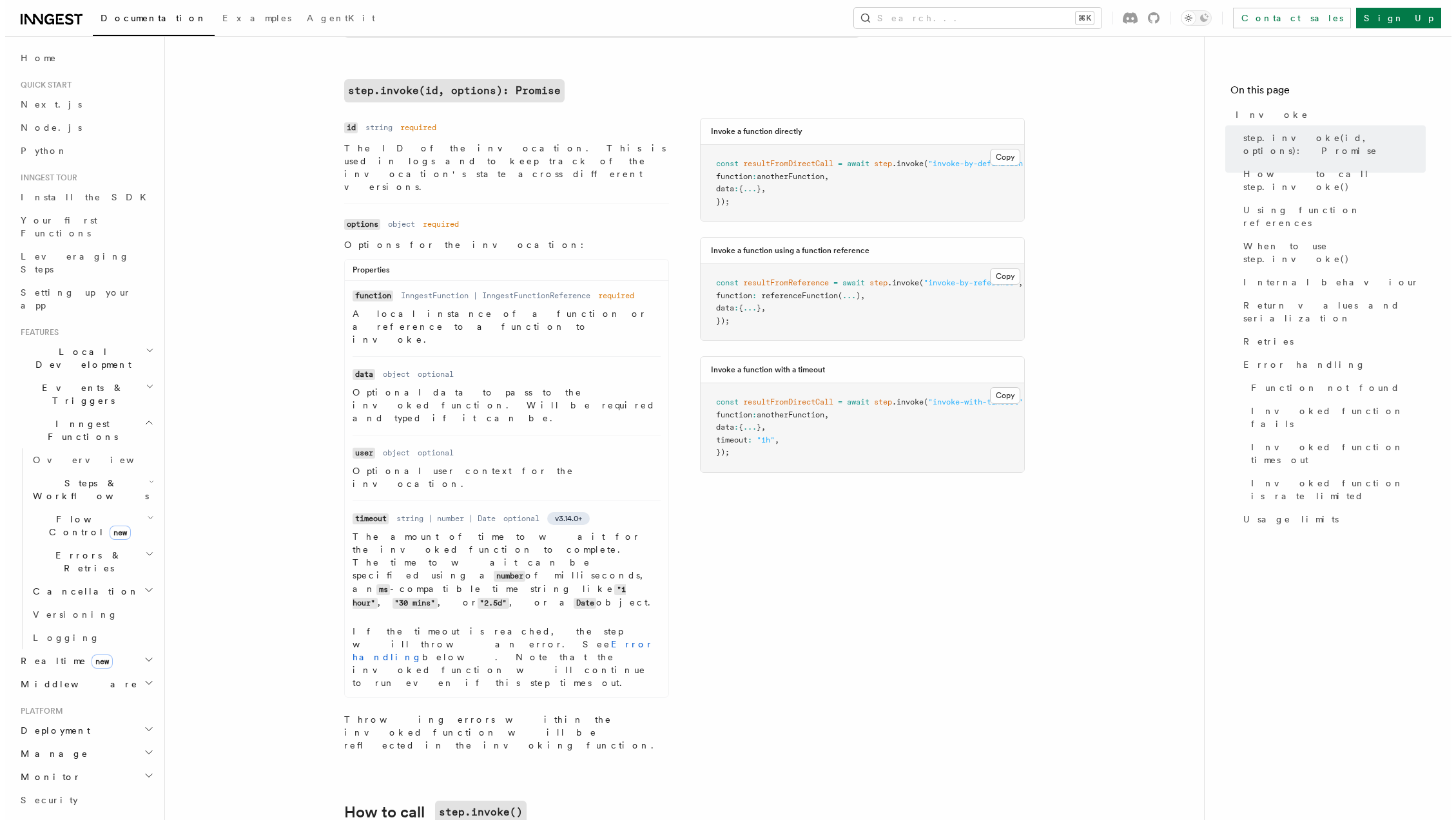
scroll to position [459, 0]
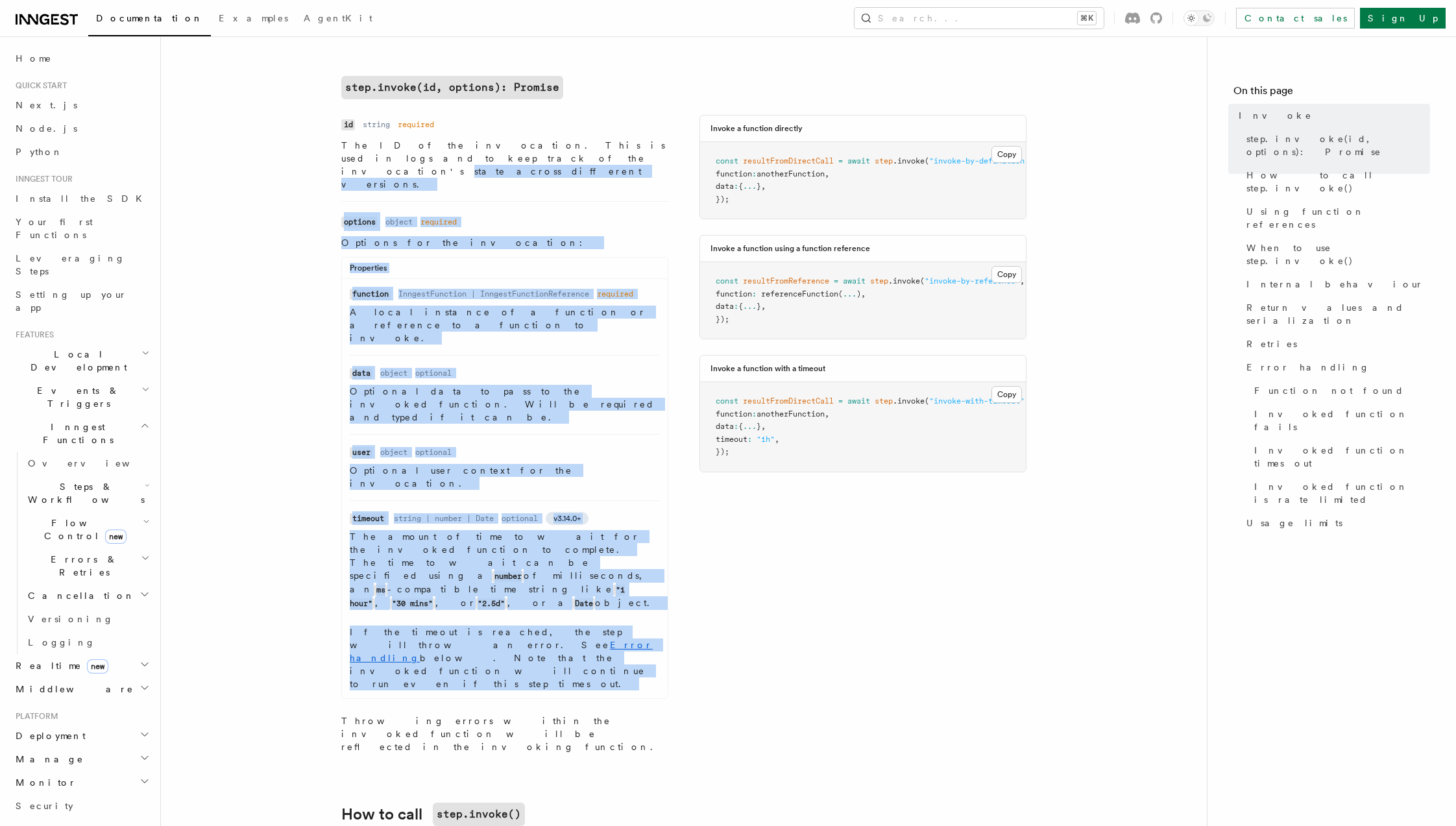
drag, startPoint x: 362, startPoint y: 192, endPoint x: 600, endPoint y: 557, distance: 435.7
click at [600, 557] on dd "Options for the invocation: Properties Name function Type InngestFunction | Inn…" at bounding box center [505, 494] width 327 height 517
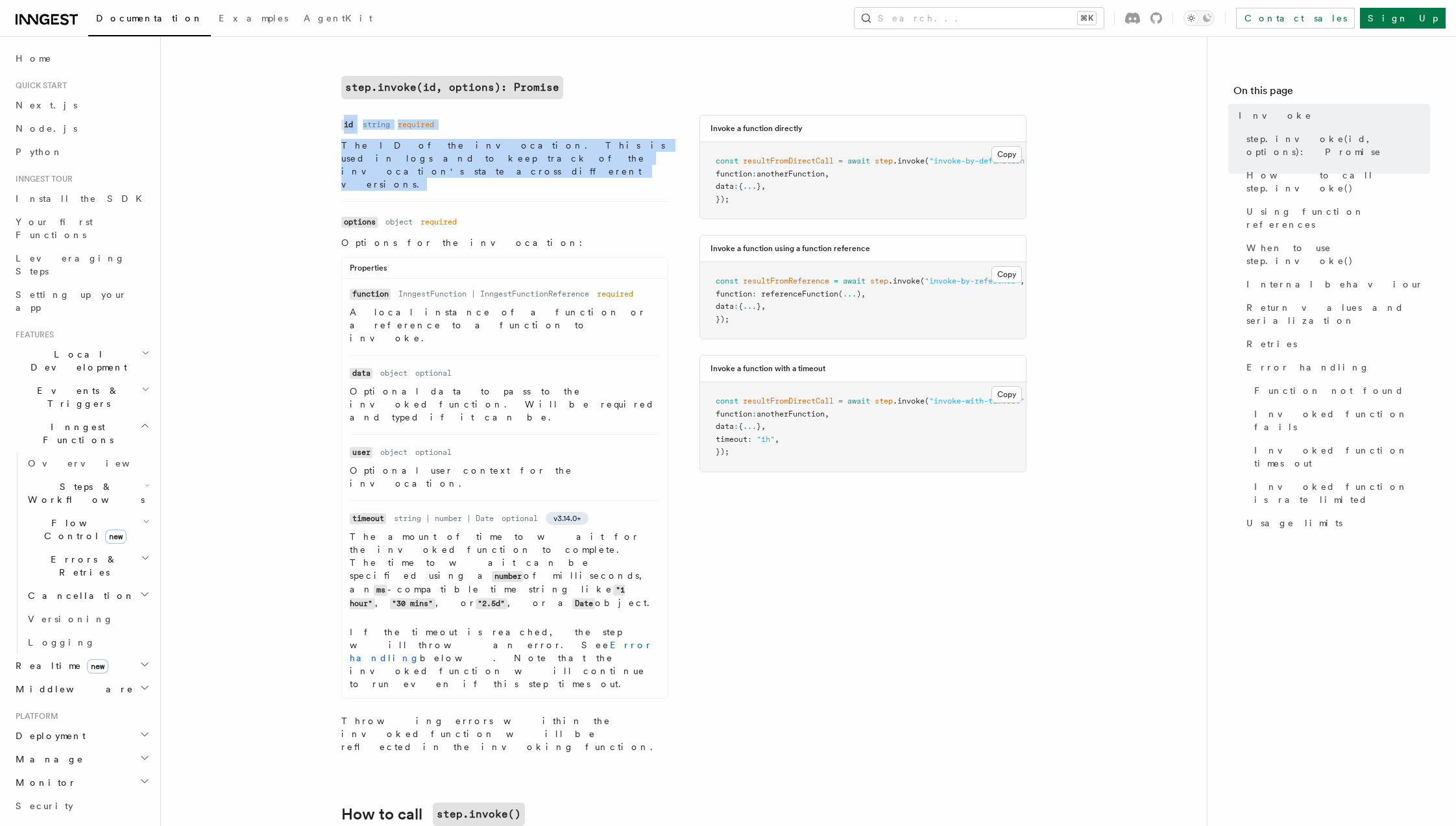
drag, startPoint x: 342, startPoint y: 119, endPoint x: 476, endPoint y: 166, distance: 142.0
click at [476, 166] on li "Name id Type string Required required Description The ID of the invocation. Thi…" at bounding box center [505, 158] width 327 height 86
drag, startPoint x: 475, startPoint y: 162, endPoint x: 309, endPoint y: 122, distance: 170.8
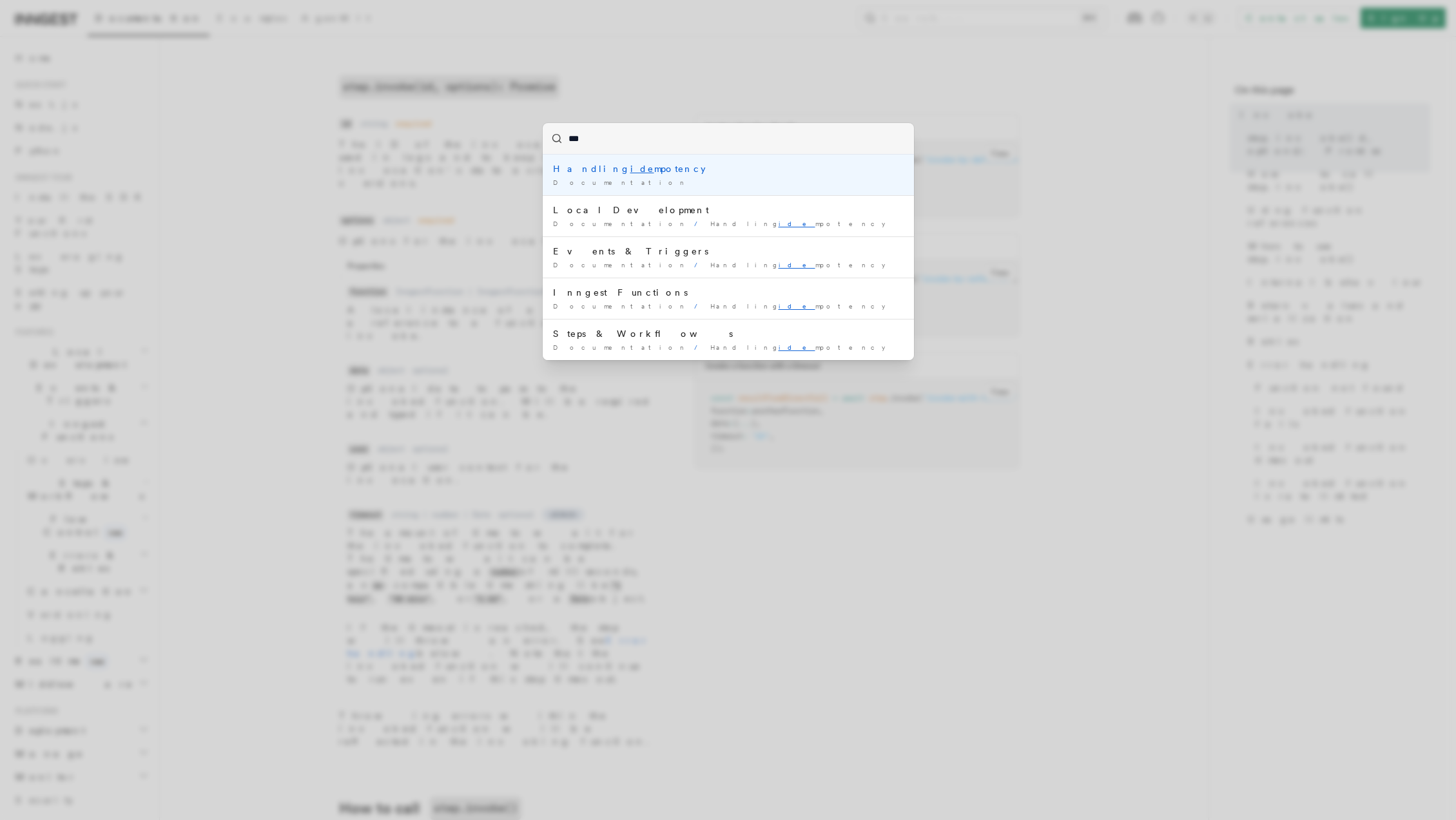
type input "****"
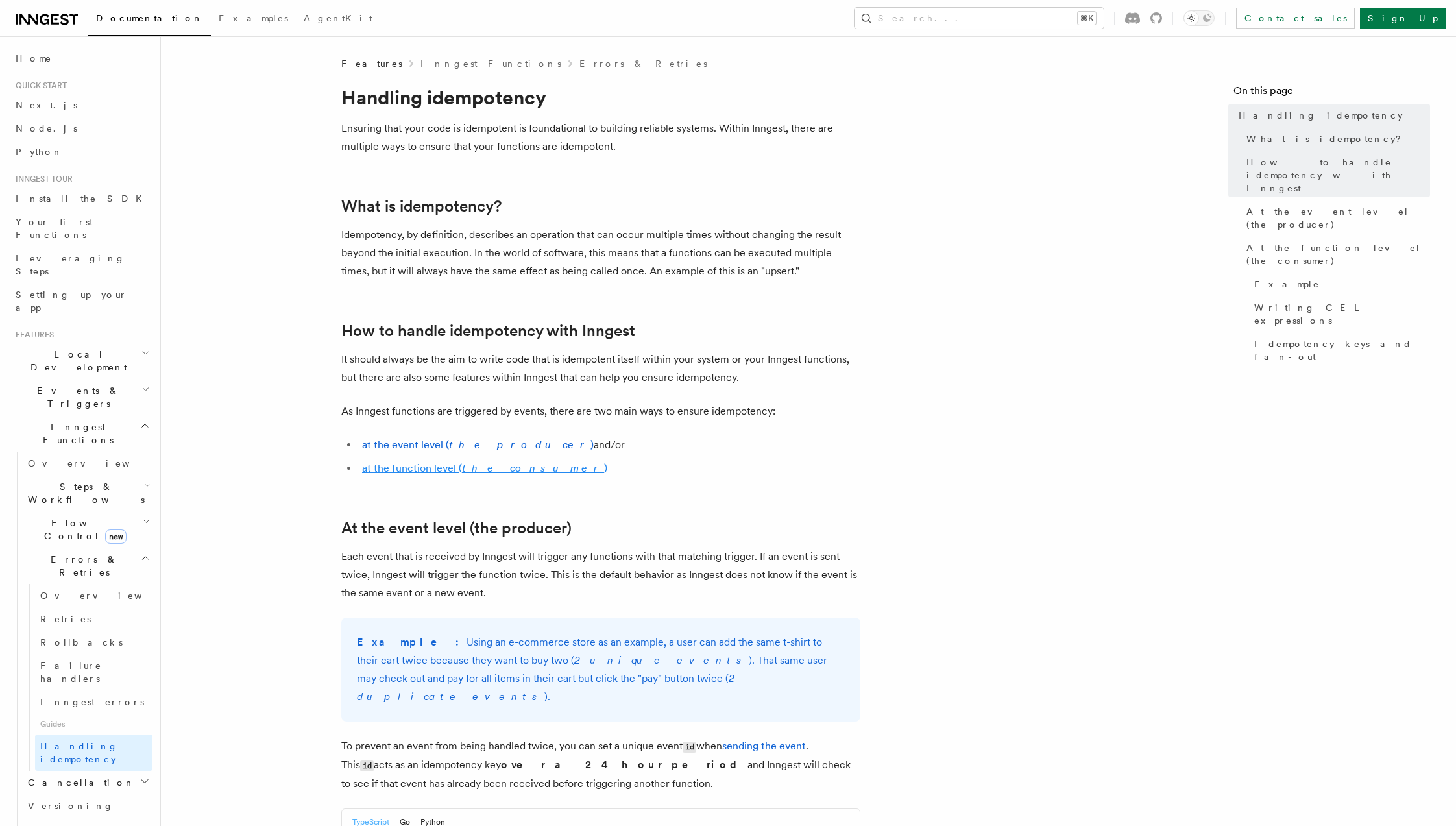
click at [449, 474] on link "at the function level ( the consumer )" at bounding box center [484, 468] width 245 height 13
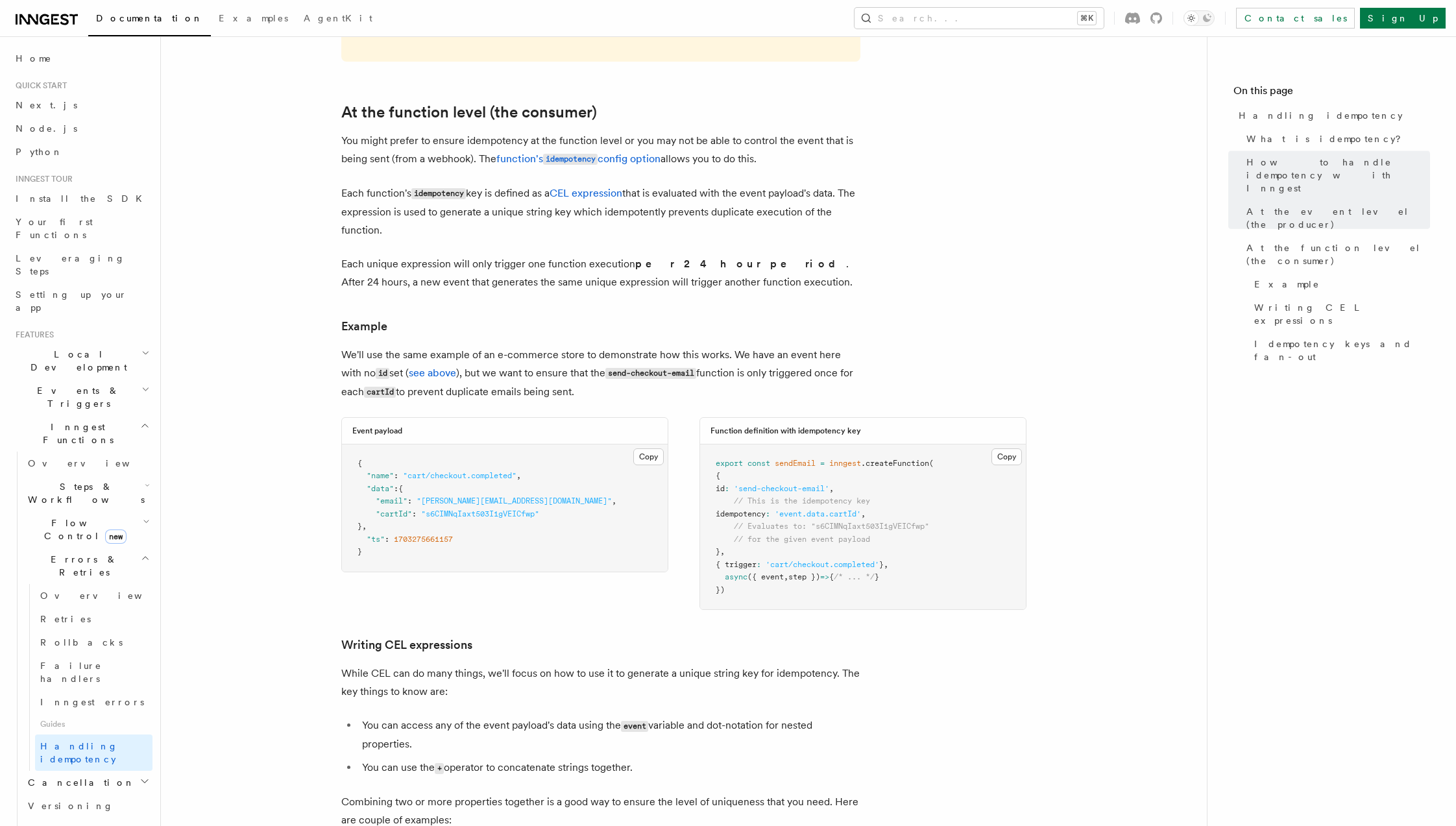
scroll to position [1494, 0]
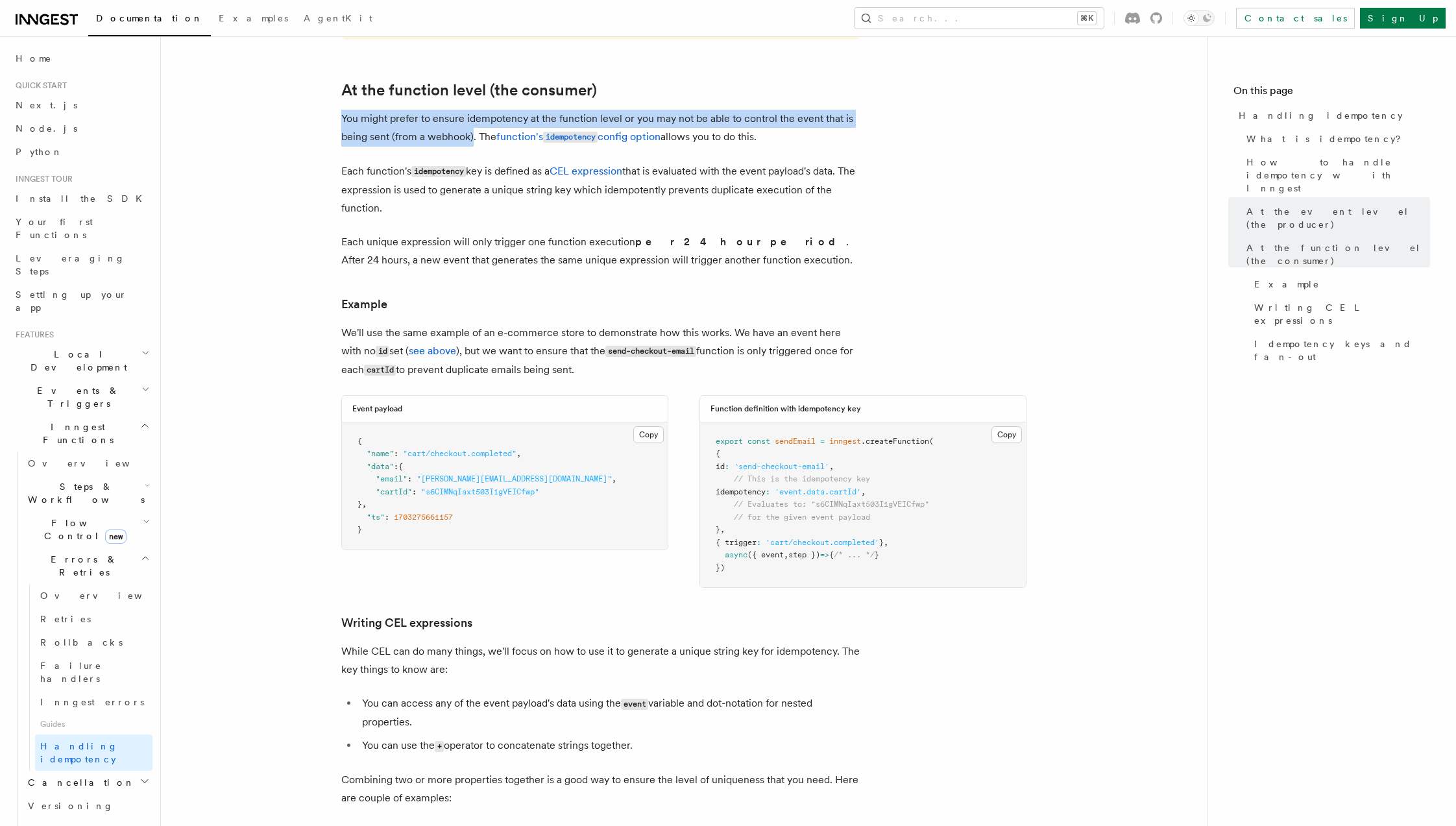
drag, startPoint x: 343, startPoint y: 98, endPoint x: 473, endPoint y: 114, distance: 131.0
click at [473, 114] on p "You might prefer to ensure idempotency at the function level or you may not be …" at bounding box center [601, 128] width 519 height 37
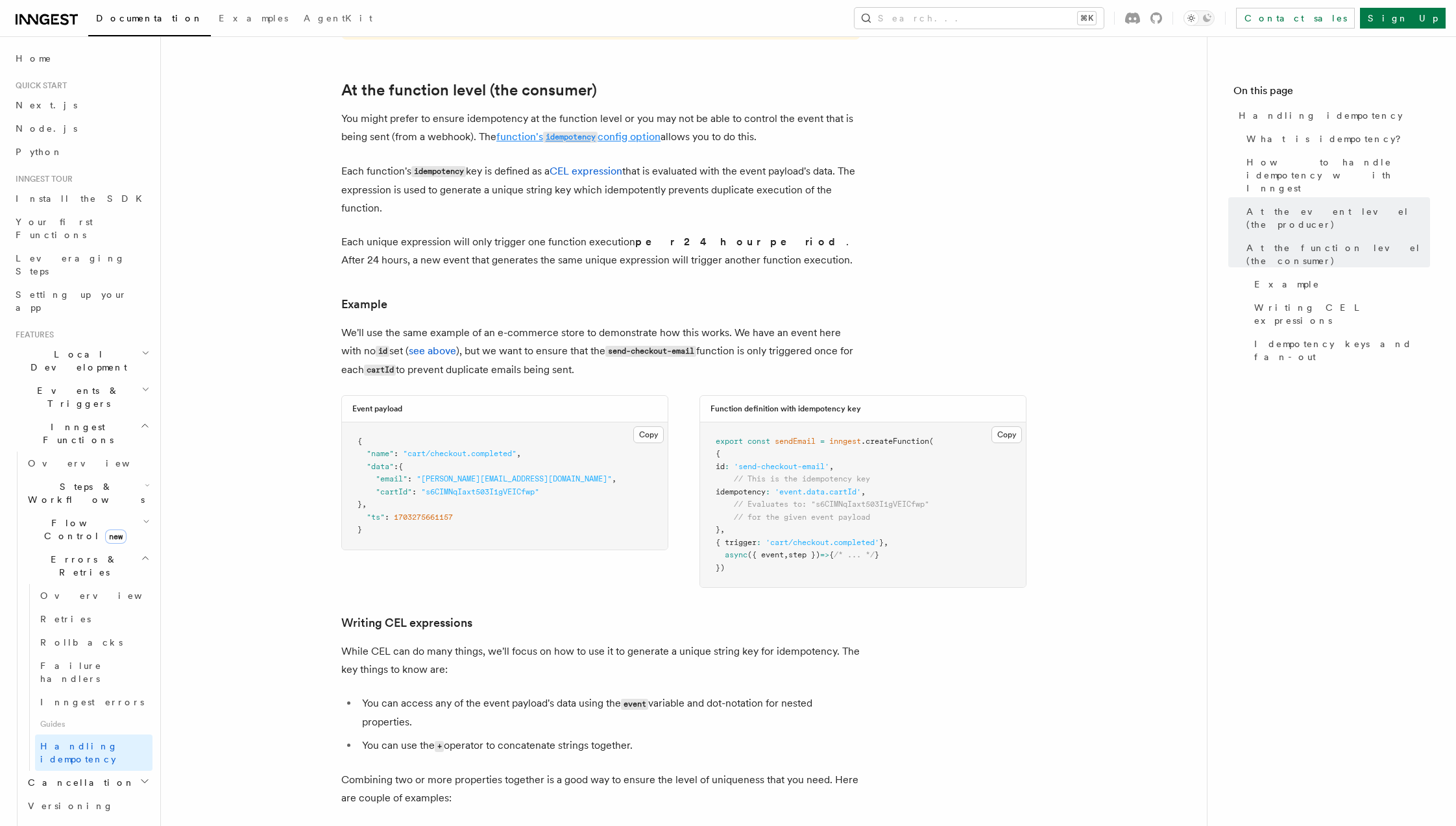
click at [511, 130] on link "function's idempotency config option" at bounding box center [578, 136] width 164 height 13
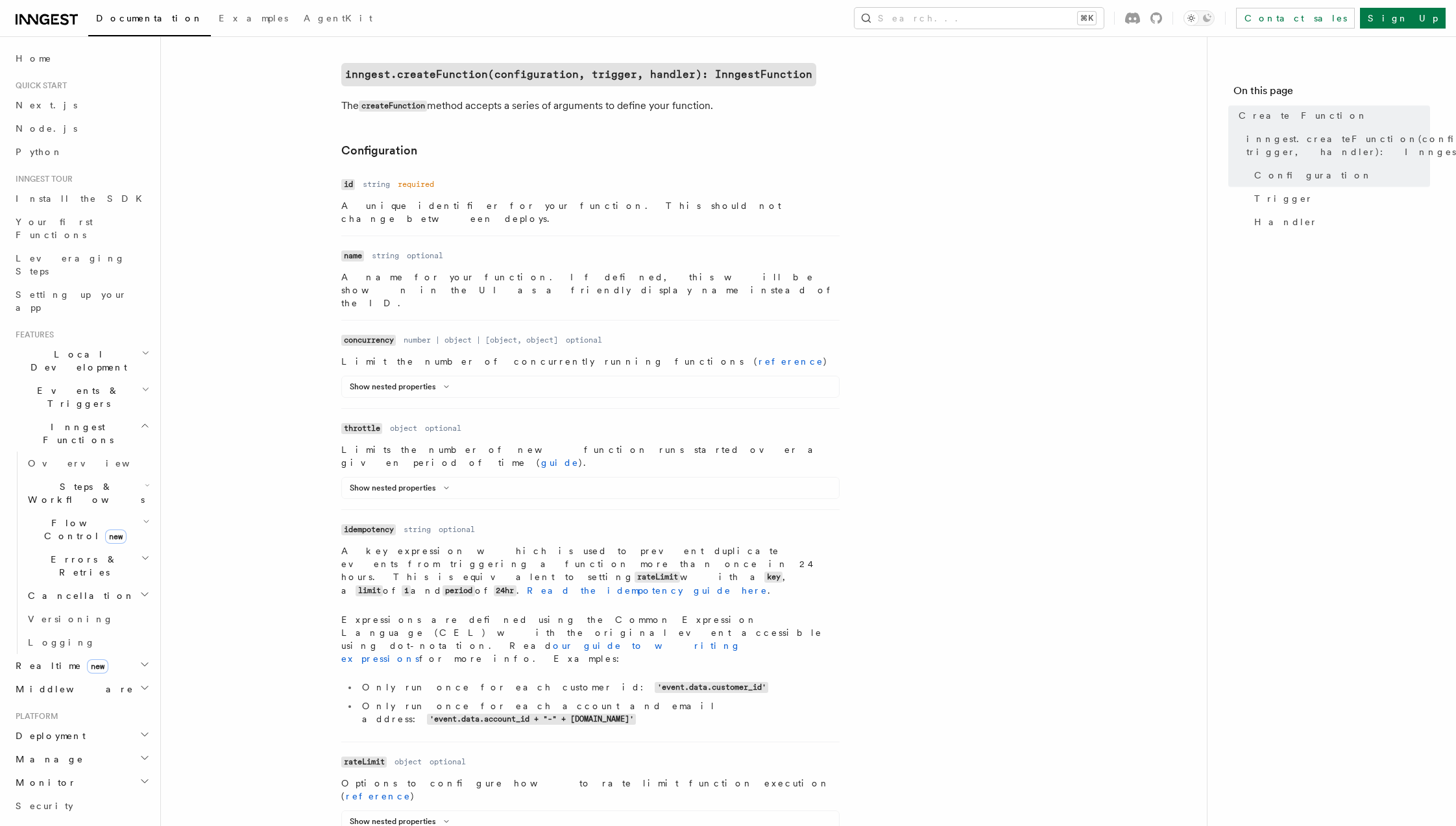
scroll to position [317, 0]
click at [397, 375] on div "Show nested properties Name limit Type number Required required Description The…" at bounding box center [590, 386] width 498 height 22
click at [418, 381] on button "Show nested properties" at bounding box center [402, 386] width 104 height 11
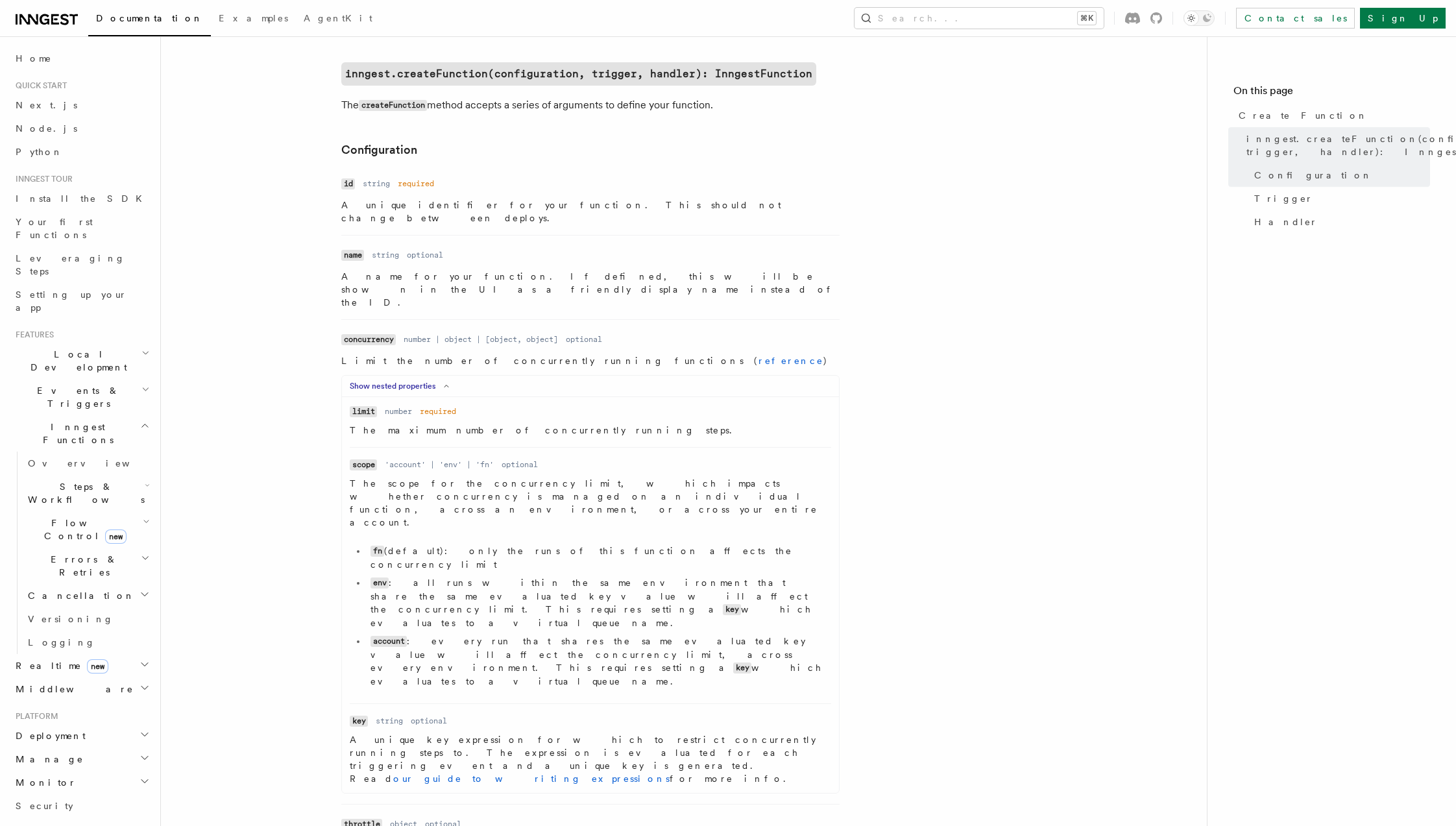
click at [418, 381] on button "Show nested properties" at bounding box center [402, 386] width 104 height 11
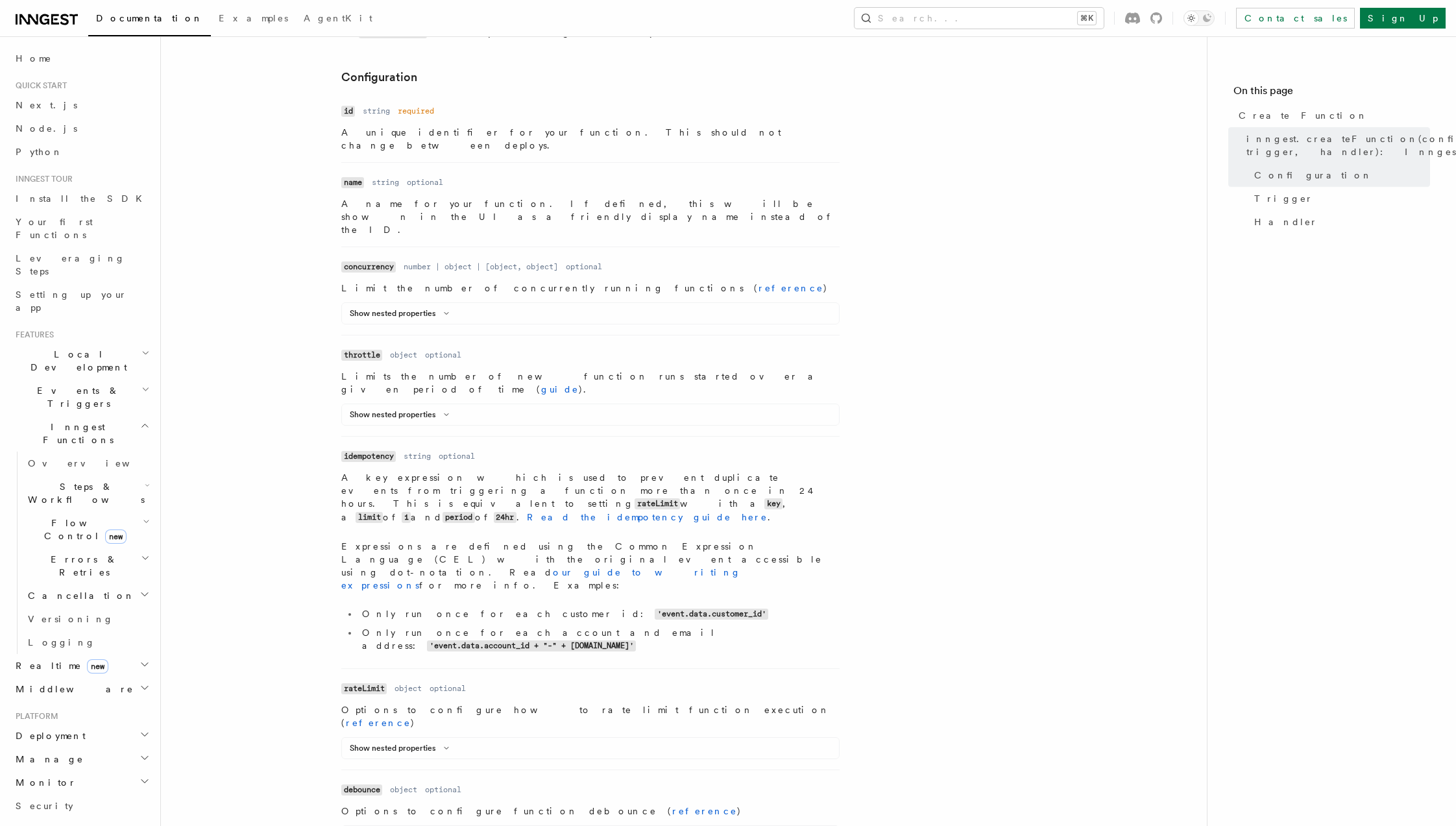
scroll to position [434, 0]
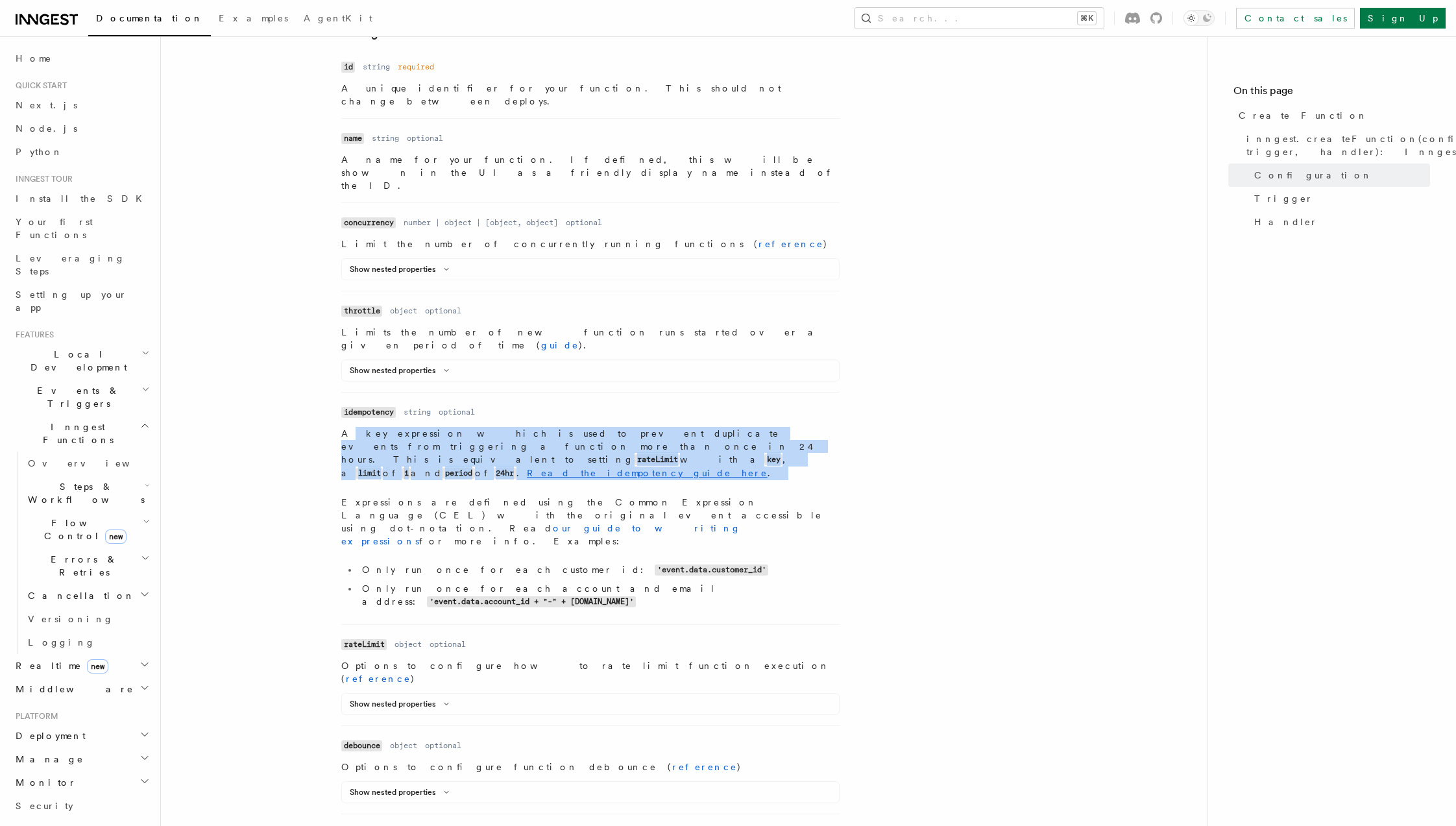
drag, startPoint x: 345, startPoint y: 379, endPoint x: 623, endPoint y: 407, distance: 279.4
click at [623, 427] on dd "A key expression which is used to prevent duplicate events from triggering a fu…" at bounding box center [590, 520] width 498 height 187
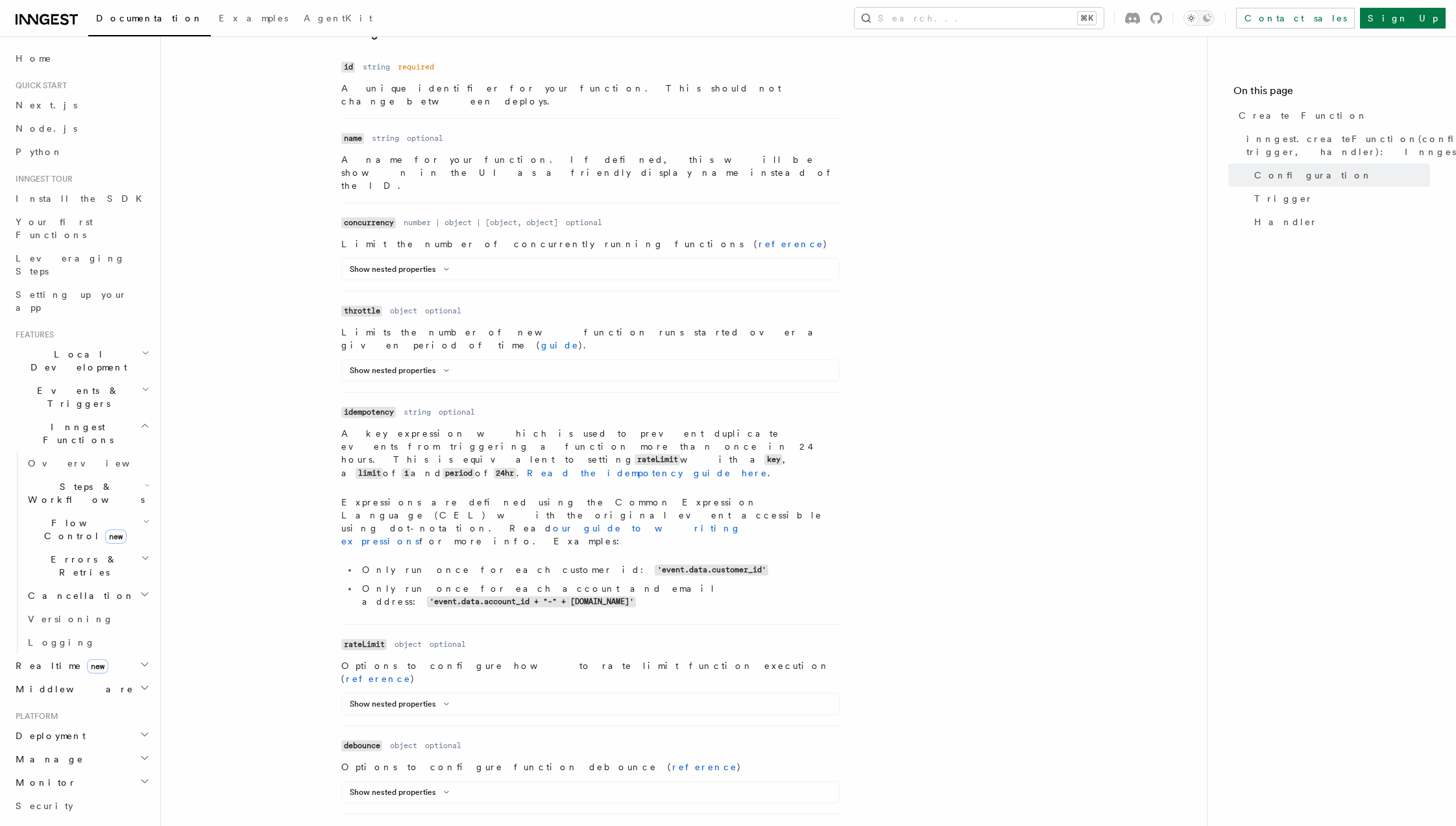
click at [379, 407] on code "idempotency" at bounding box center [368, 412] width 55 height 11
click at [359, 427] on p "A key expression which is used to prevent duplicate events from triggering a fu…" at bounding box center [590, 454] width 498 height 53
click at [498, 427] on p "A key expression which is used to prevent duplicate events from triggering a fu…" at bounding box center [590, 454] width 498 height 53
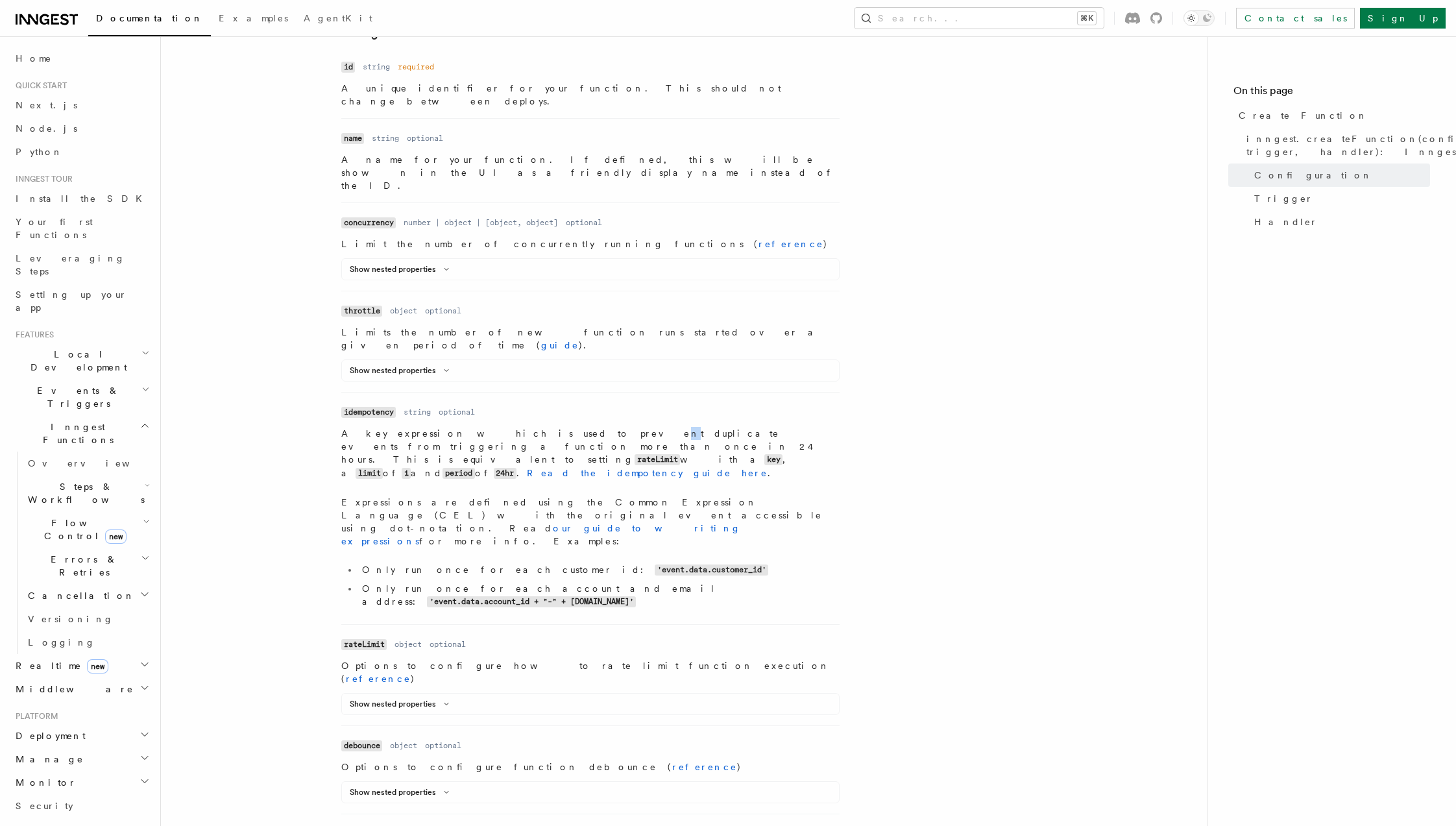
drag, startPoint x: 500, startPoint y: 378, endPoint x: 579, endPoint y: 378, distance: 79.0
click at [510, 427] on p "A key expression which is used to prevent duplicate events from triggering a fu…" at bounding box center [590, 454] width 498 height 53
drag, startPoint x: 599, startPoint y: 379, endPoint x: 670, endPoint y: 373, distance: 71.3
click at [643, 427] on p "A key expression which is used to prevent duplicate events from triggering a fu…" at bounding box center [590, 454] width 498 height 53
drag, startPoint x: 719, startPoint y: 371, endPoint x: 734, endPoint y: 372, distance: 15.0
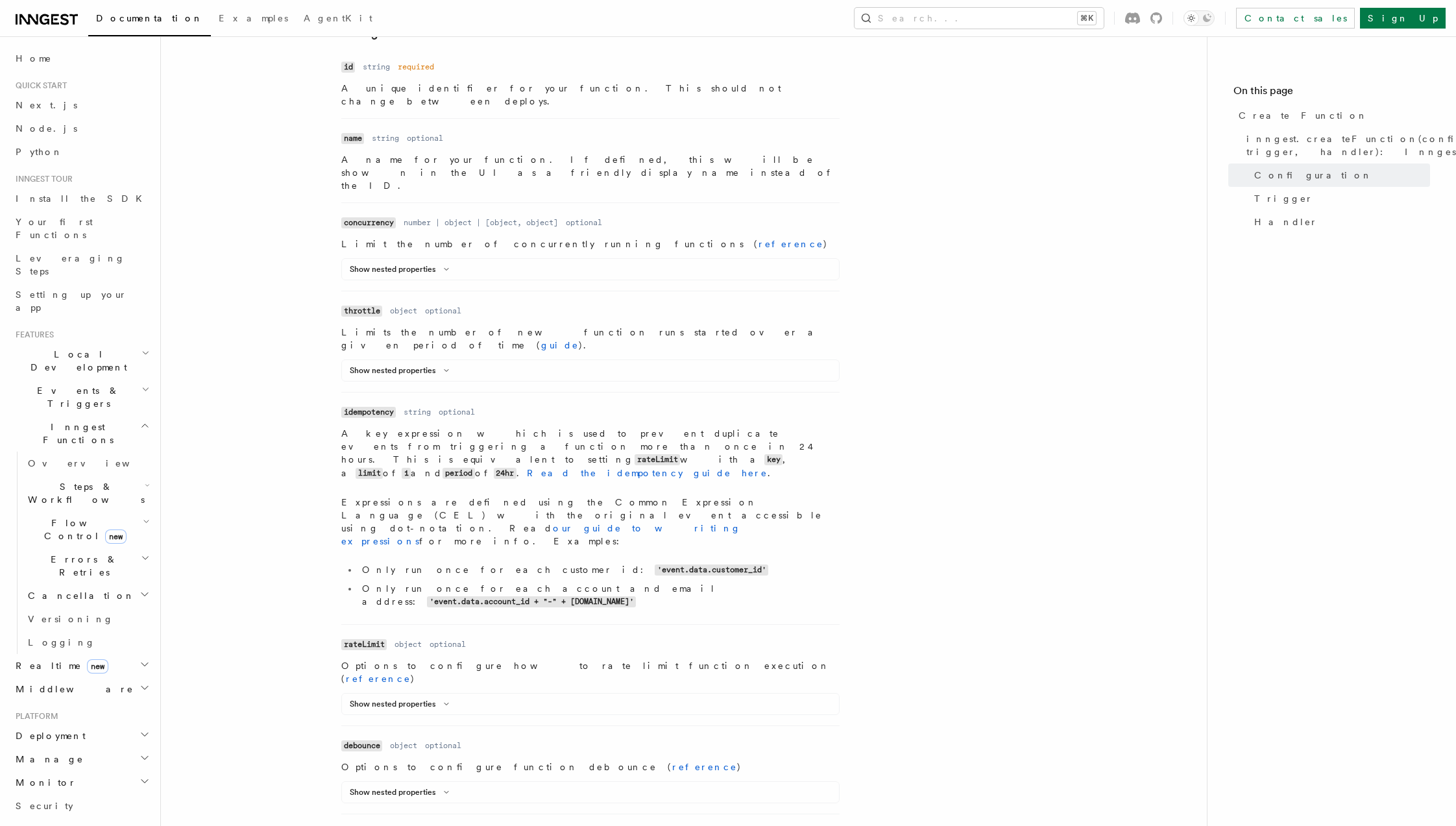
click at [721, 403] on dl "Name idempotency Type string Required optional Description A key expression whi…" at bounding box center [590, 508] width 498 height 211
click at [770, 403] on dl "Name idempotency Type string Required optional Description A key expression whi…" at bounding box center [590, 508] width 498 height 211
drag, startPoint x: 796, startPoint y: 372, endPoint x: 693, endPoint y: 392, distance: 104.9
click at [796, 403] on dl "Name idempotency Type string Required optional Description A key expression whi…" at bounding box center [590, 508] width 498 height 211
click at [385, 427] on p "A key expression which is used to prevent duplicate events from triggering a fu…" at bounding box center [590, 454] width 498 height 53
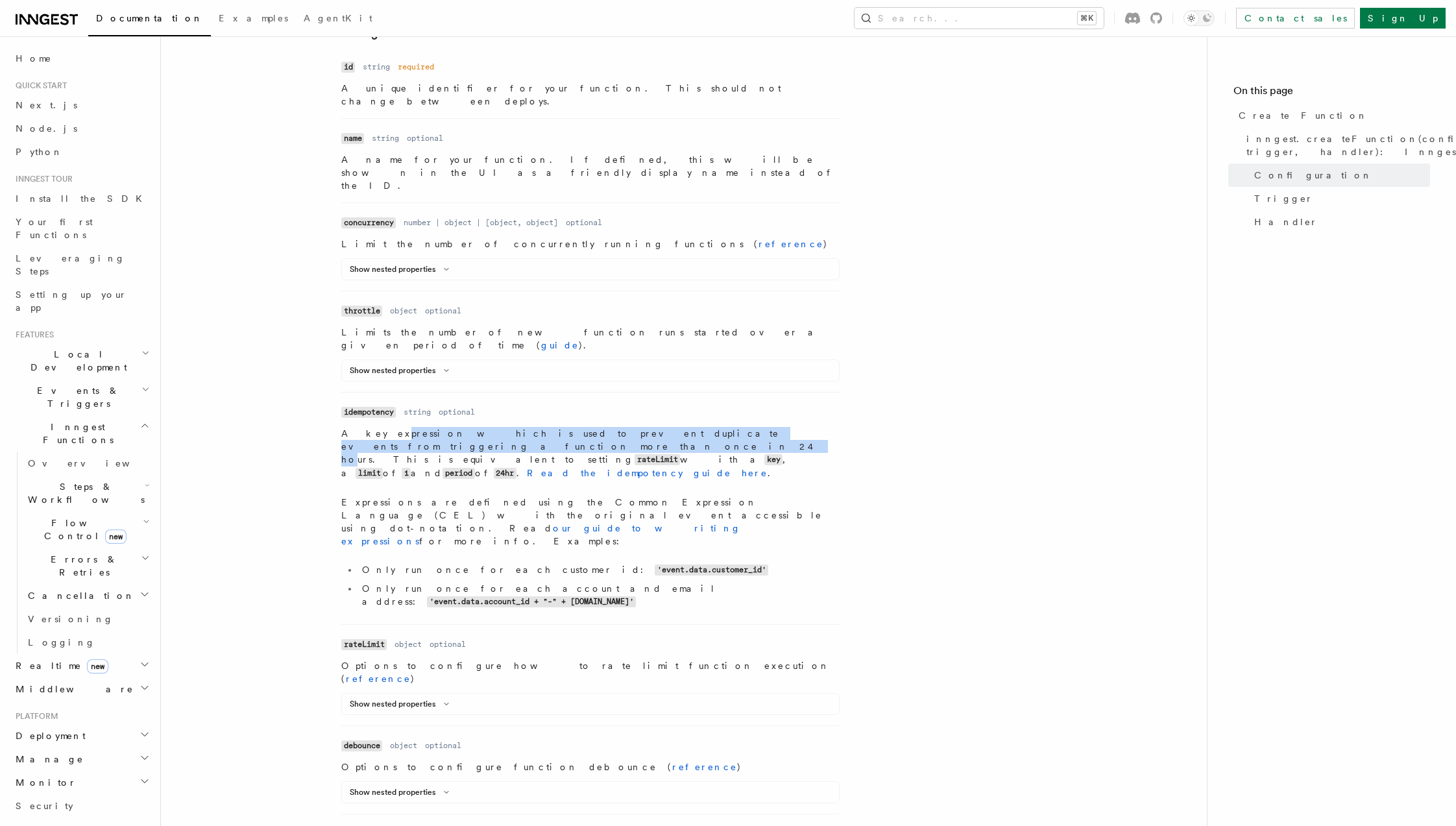
drag, startPoint x: 374, startPoint y: 386, endPoint x: 780, endPoint y: 376, distance: 406.1
click at [780, 427] on p "A key expression which is used to prevent duplicate events from triggering a fu…" at bounding box center [590, 454] width 498 height 53
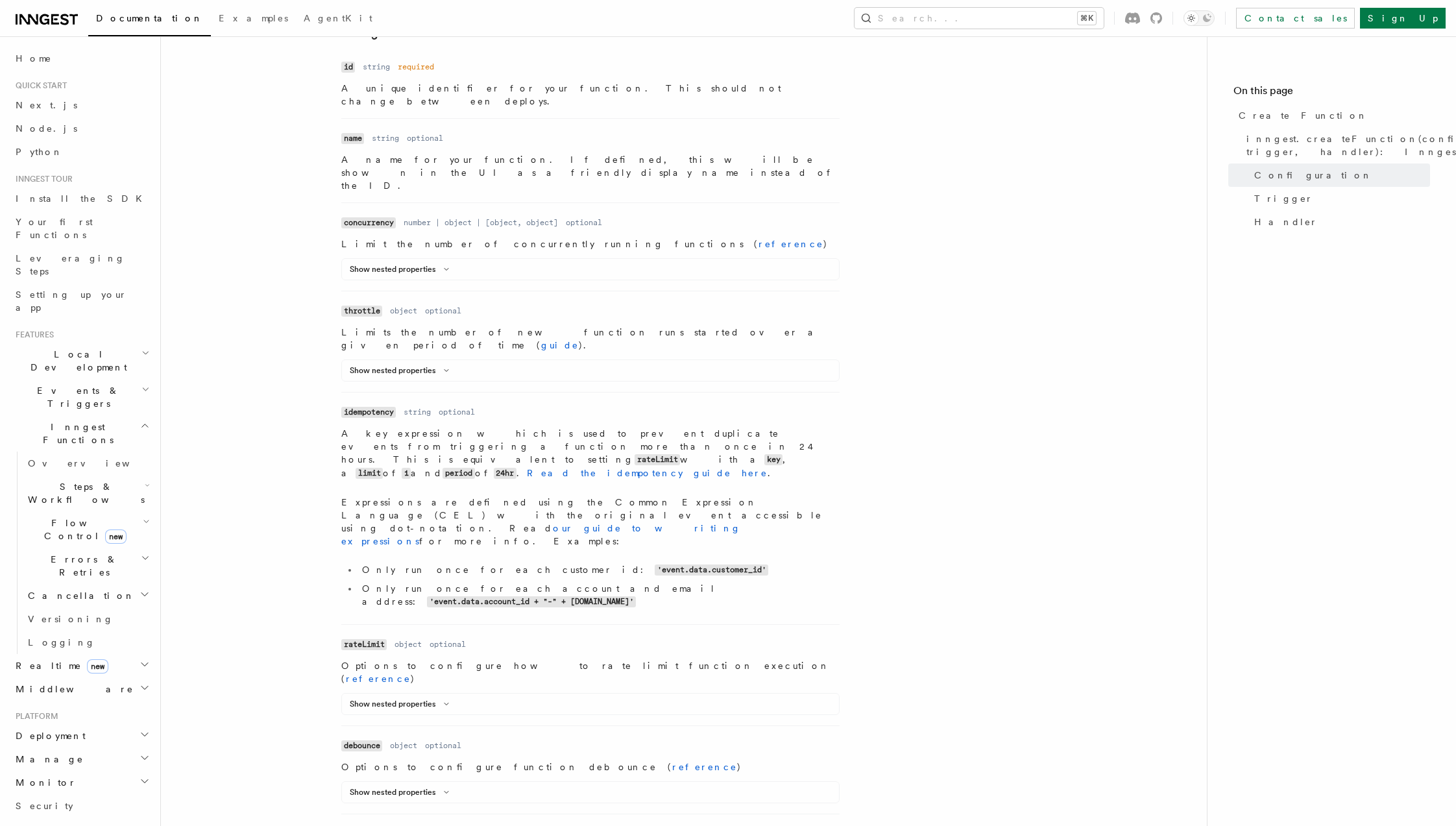
click at [635, 454] on code "rateLimit" at bounding box center [657, 460] width 45 height 11
drag, startPoint x: 267, startPoint y: 373, endPoint x: 805, endPoint y: 357, distance: 538.2
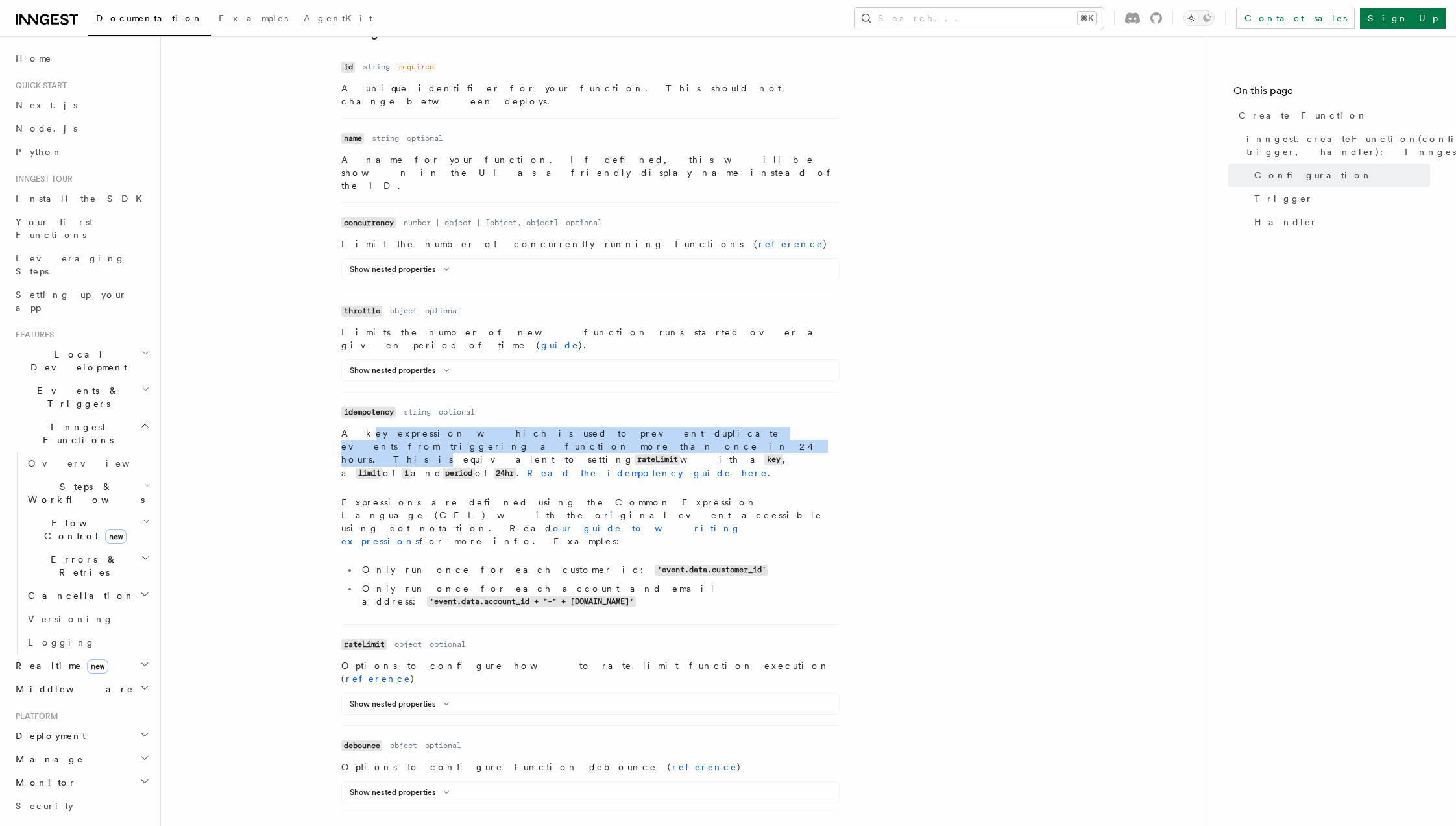
drag, startPoint x: 829, startPoint y: 378, endPoint x: 354, endPoint y: 376, distance: 475.0
click at [354, 427] on p "A key expression which is used to prevent duplicate events from triggering a fu…" at bounding box center [590, 454] width 498 height 53
click at [748, 427] on p "A key expression which is used to prevent duplicate events from triggering a fu…" at bounding box center [590, 454] width 498 height 53
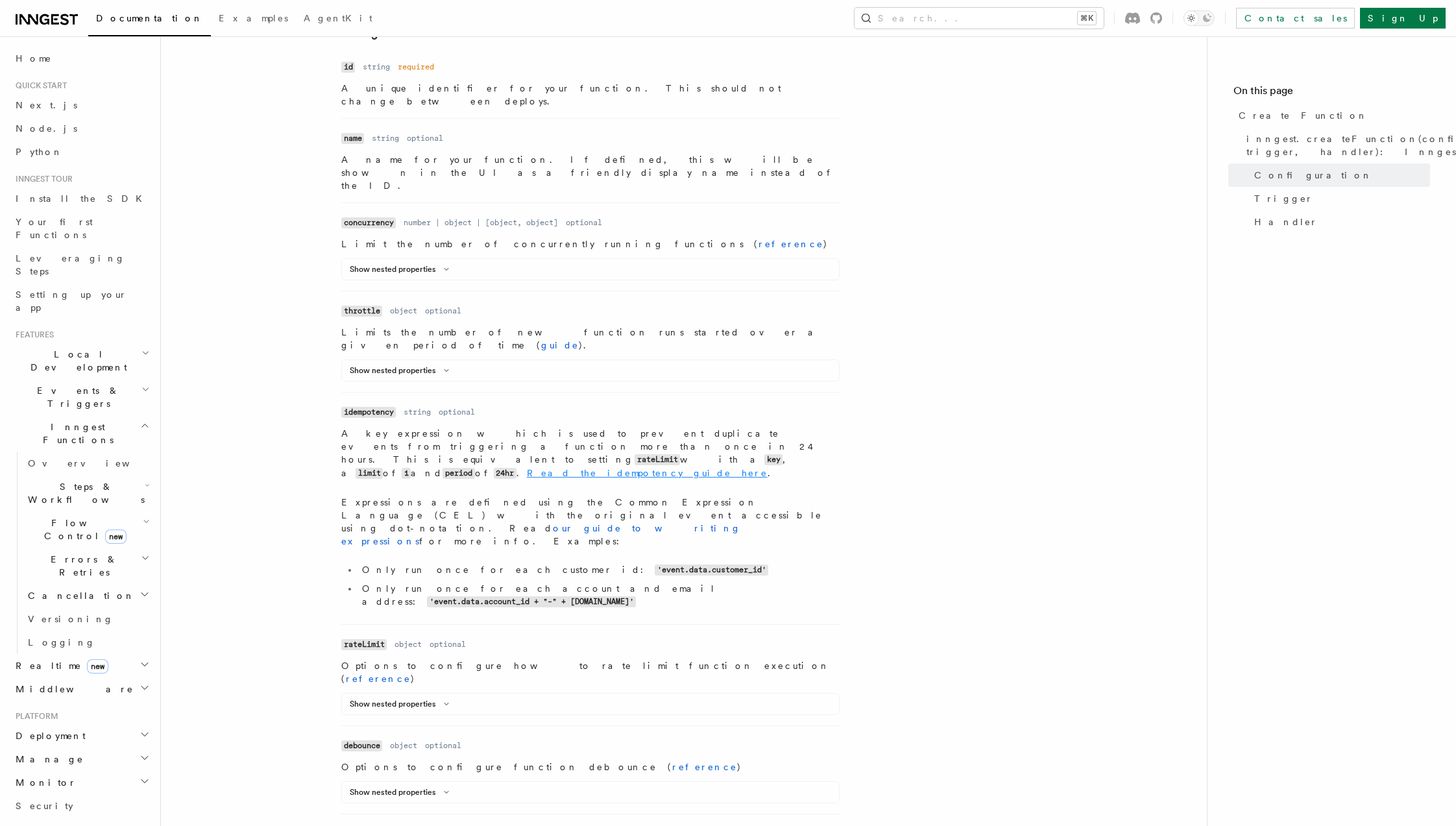
click at [750, 468] on link "Read the idempotency guide here" at bounding box center [647, 473] width 241 height 11
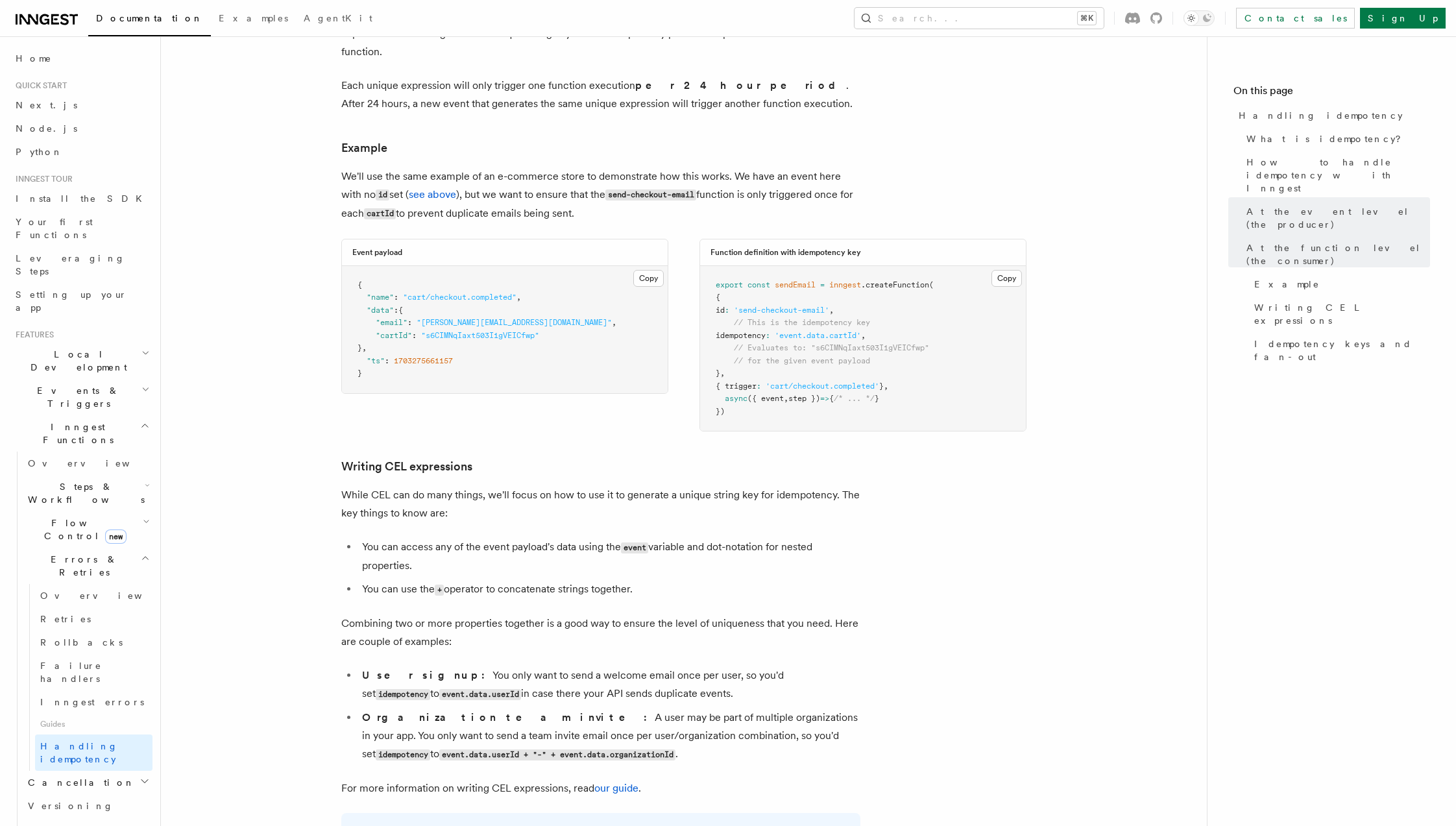
scroll to position [1652, 0]
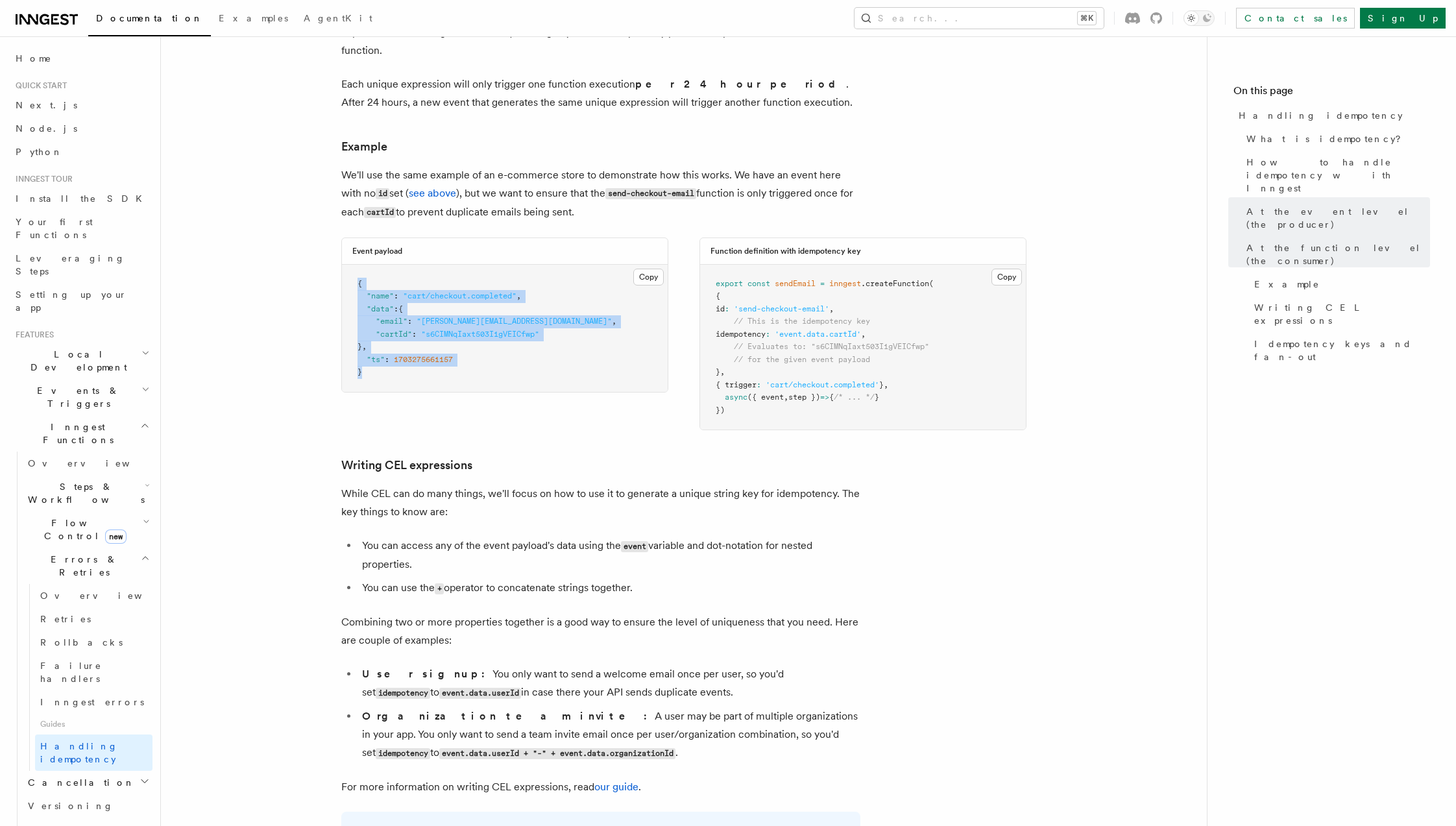
drag, startPoint x: 364, startPoint y: 259, endPoint x: 459, endPoint y: 352, distance: 132.9
click at [459, 352] on pre "{ "name" : "cart/checkout.completed" , "data" : { "email" : "[PERSON_NAME][EMAI…" at bounding box center [505, 328] width 326 height 127
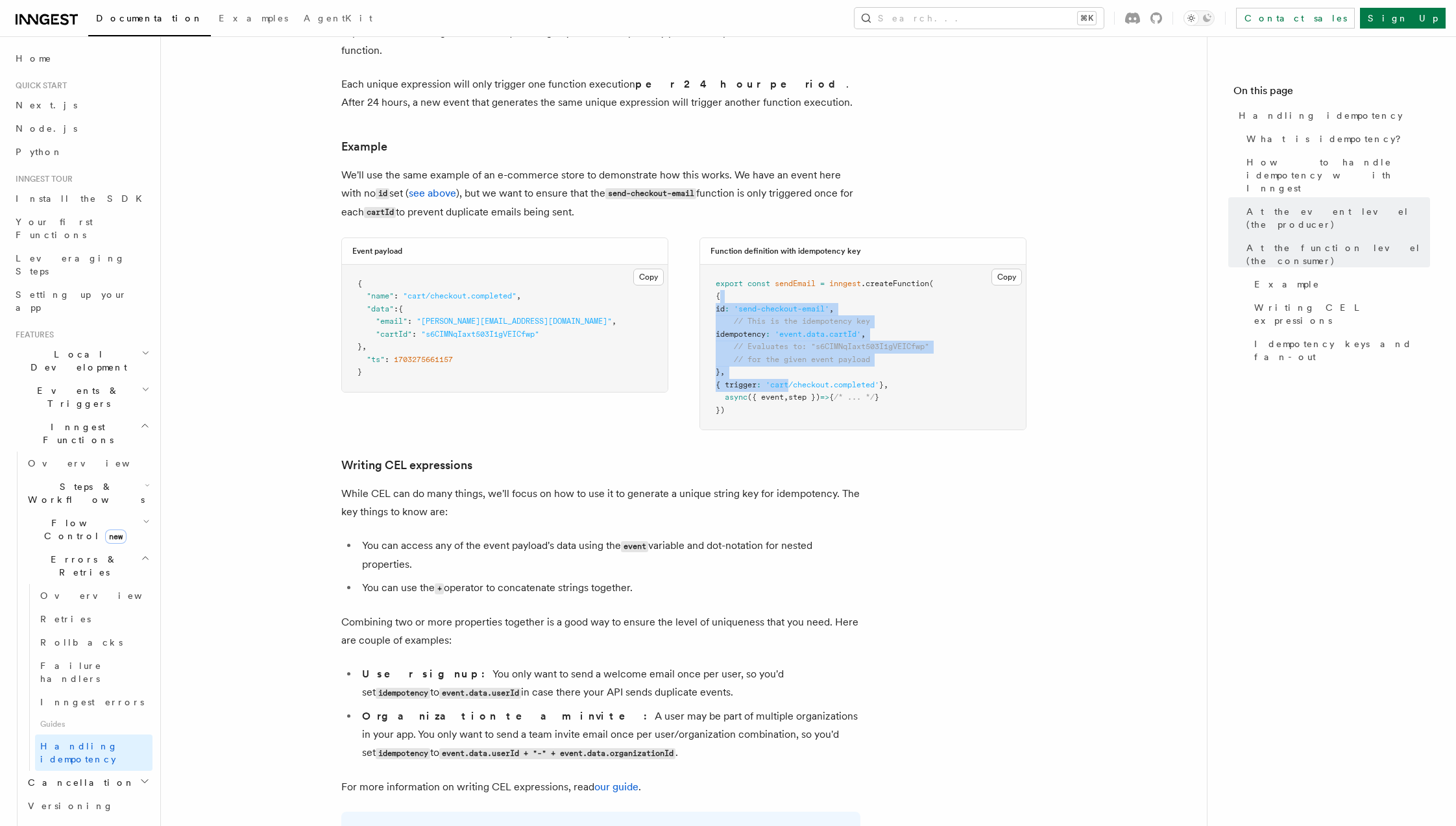
drag, startPoint x: 736, startPoint y: 277, endPoint x: 800, endPoint y: 371, distance: 113.7
click at [800, 371] on pre "export const sendEmail = inngest .createFunction ( { id : 'send-checkout-email'…" at bounding box center [863, 347] width 326 height 166
drag, startPoint x: 810, startPoint y: 320, endPoint x: 921, endPoint y: 319, distance: 111.0
click at [921, 319] on pre "export const sendEmail = inngest .createFunction ( { id : 'send-checkout-email'…" at bounding box center [863, 347] width 326 height 166
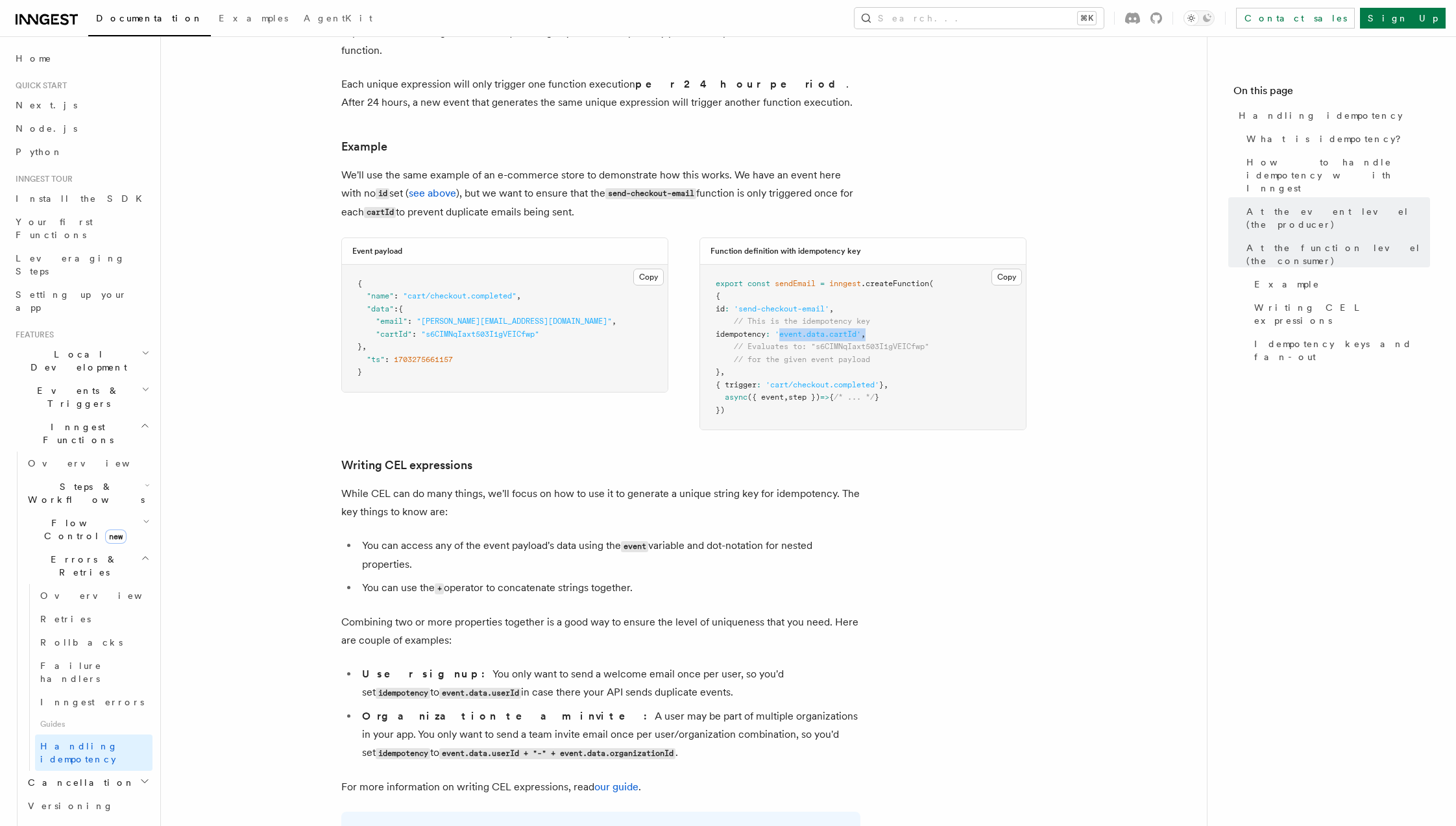
scroll to position [1676, 0]
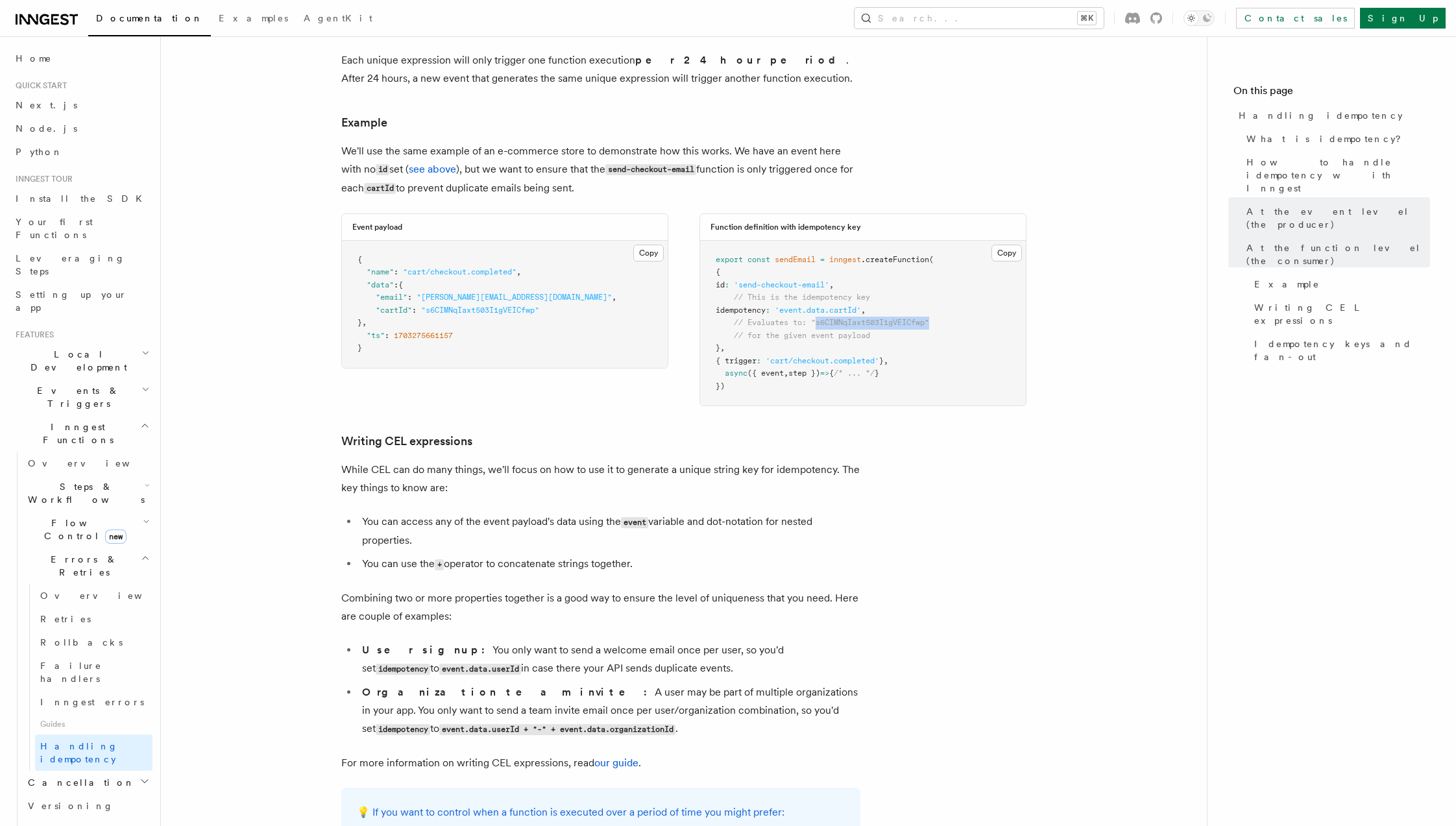
drag, startPoint x: 820, startPoint y: 309, endPoint x: 972, endPoint y: 304, distance: 152.1
click at [973, 304] on pre "export const sendEmail = inngest .createFunction ( { id : 'send-checkout-email'…" at bounding box center [863, 323] width 326 height 166
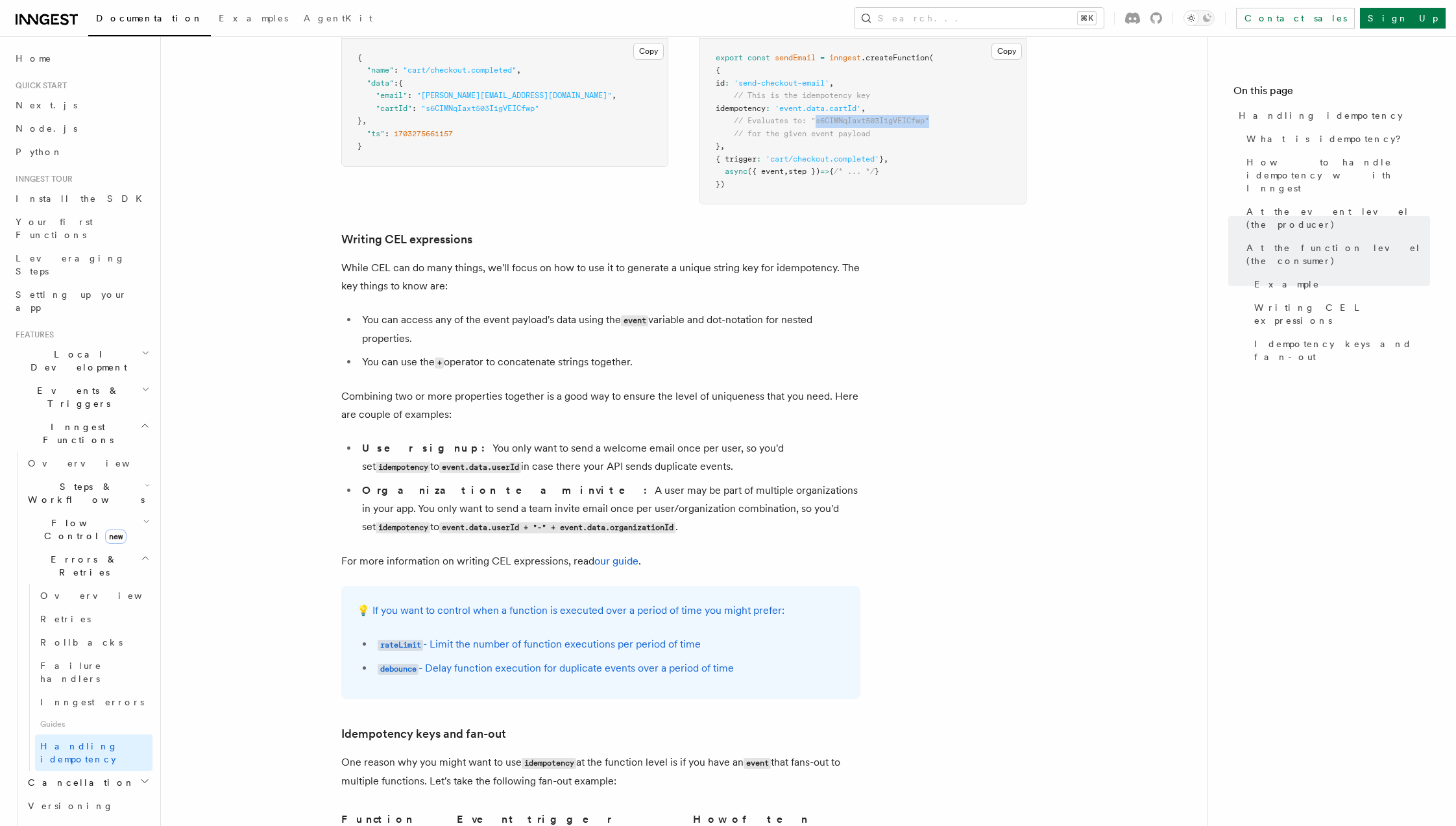
scroll to position [1887, 0]
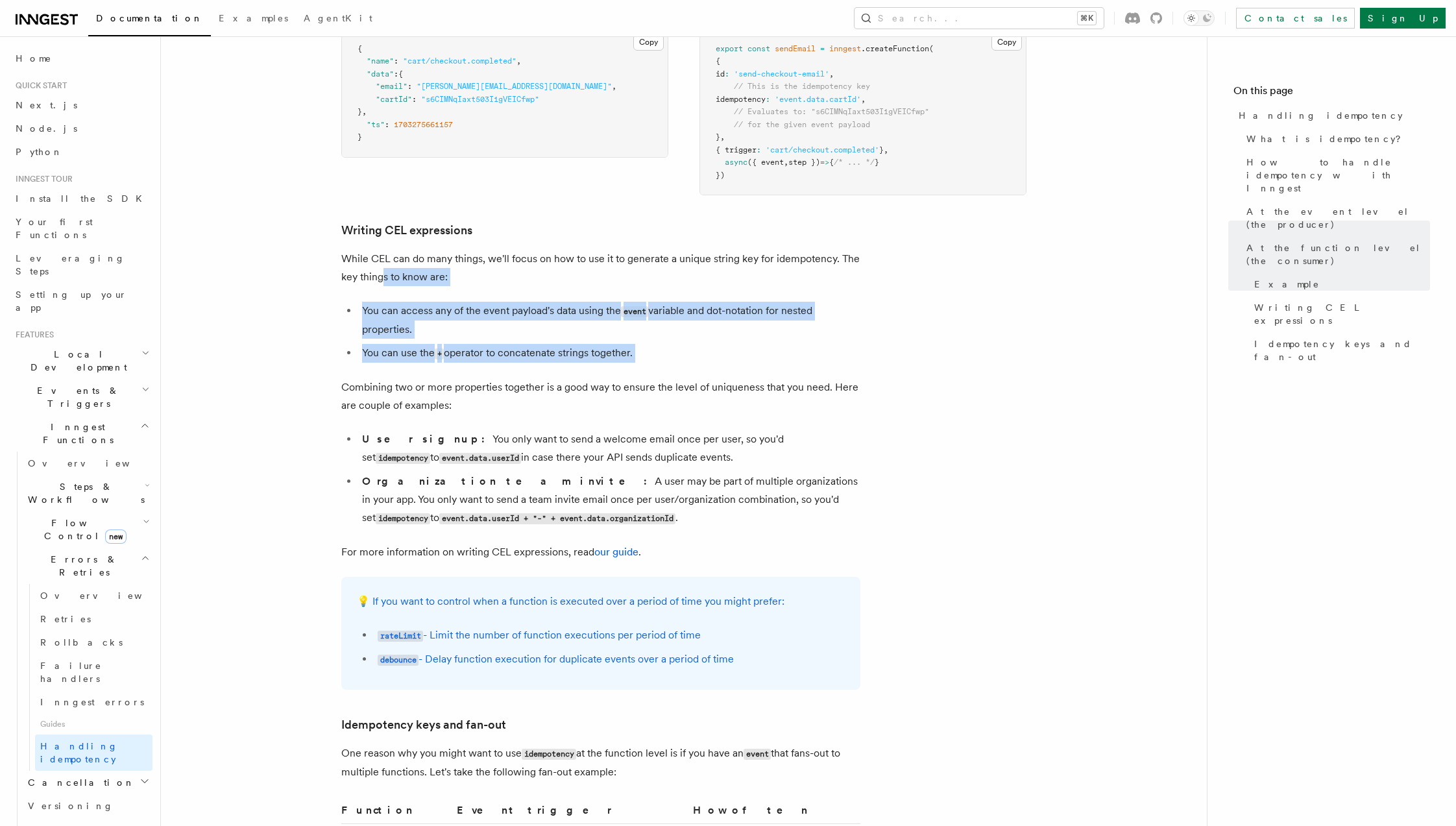
drag, startPoint x: 381, startPoint y: 251, endPoint x: 733, endPoint y: 357, distance: 367.6
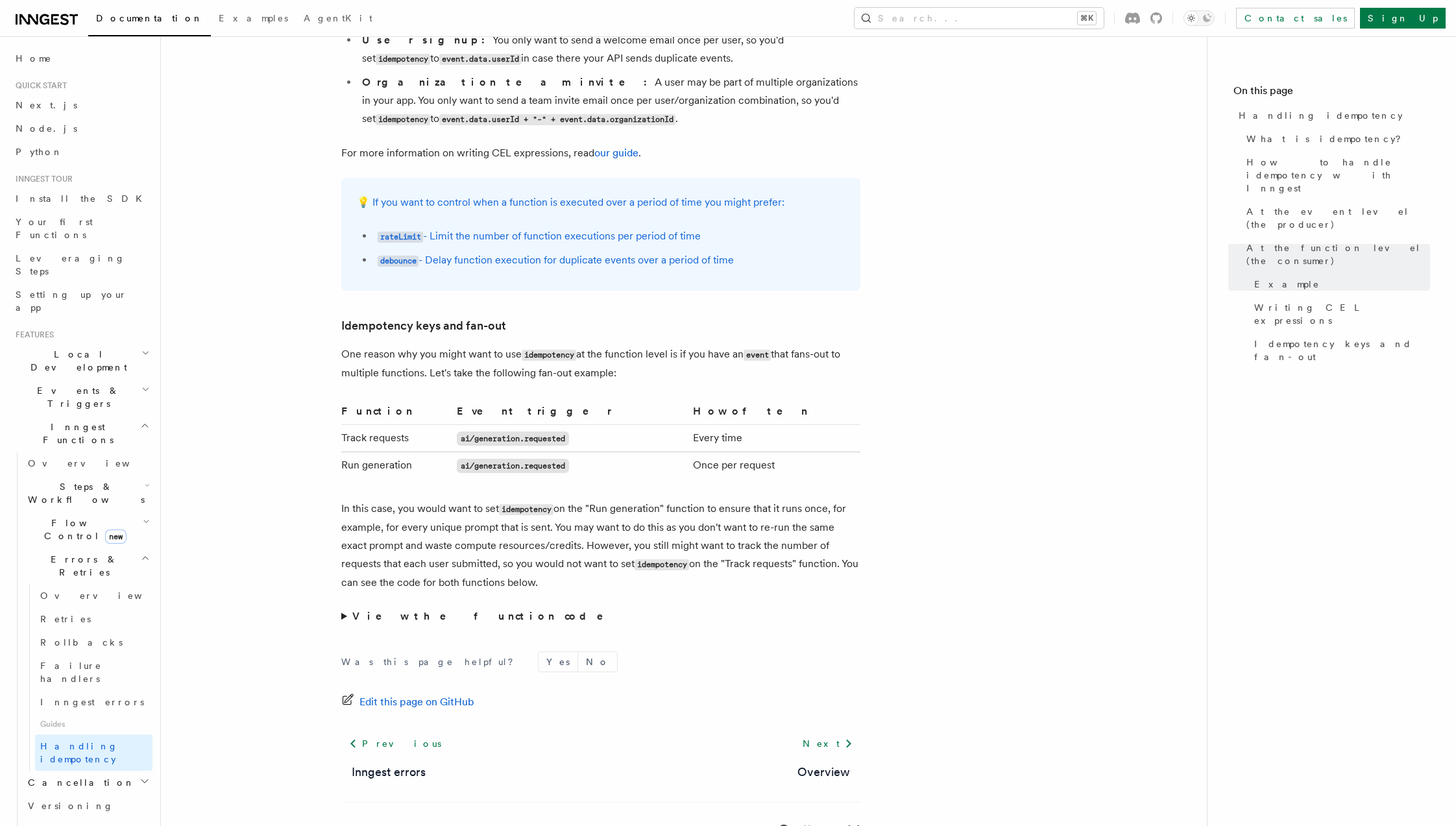
scroll to position [2294, 0]
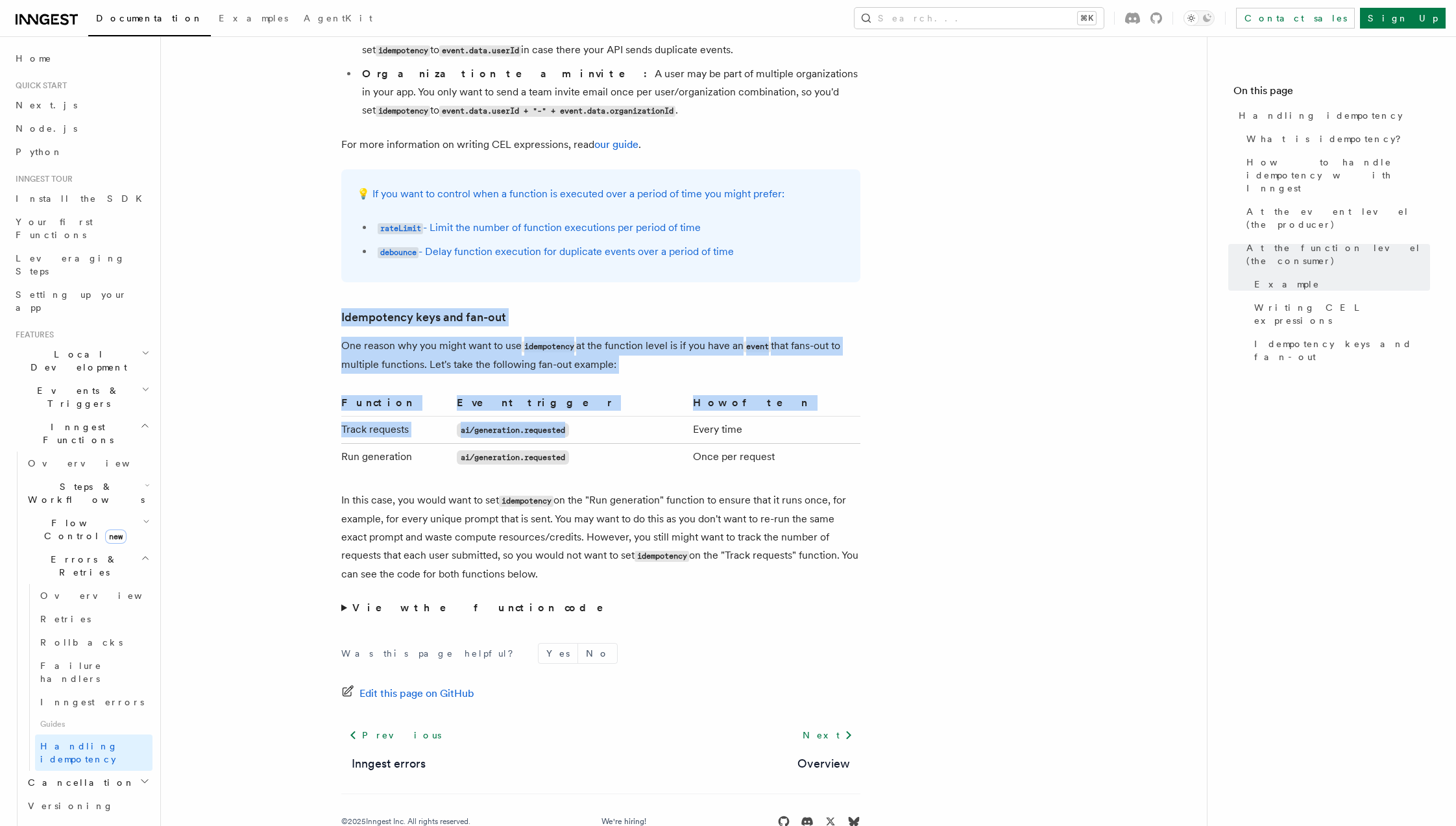
drag, startPoint x: 316, startPoint y: 279, endPoint x: 680, endPoint y: 408, distance: 386.2
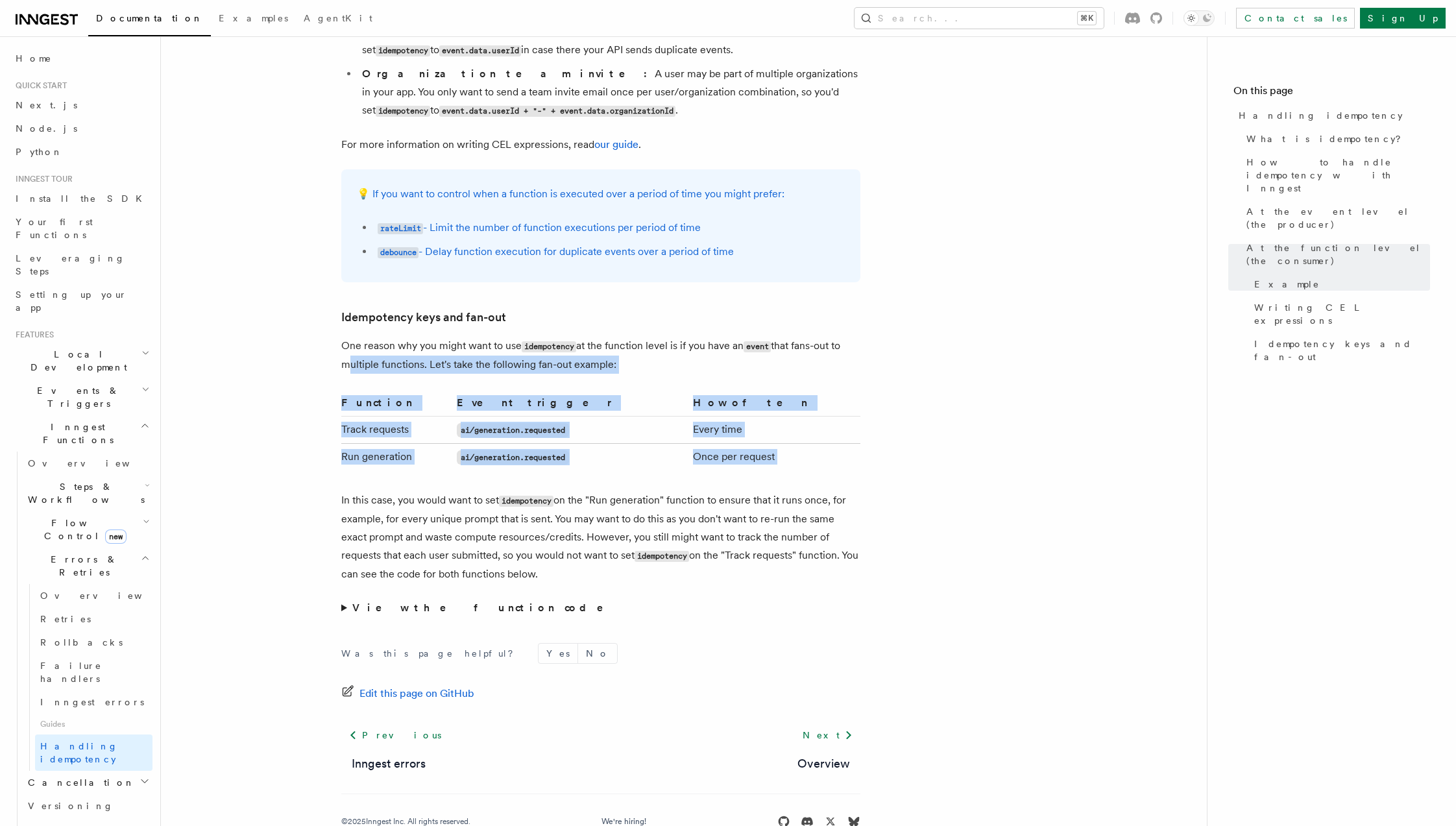
drag, startPoint x: 798, startPoint y: 455, endPoint x: 218, endPoint y: 355, distance: 588.6
drag, startPoint x: 496, startPoint y: 339, endPoint x: 844, endPoint y: 349, distance: 348.1
click at [844, 349] on p "One reason why you might want to use idempotency at the function level is if yo…" at bounding box center [601, 355] width 519 height 37
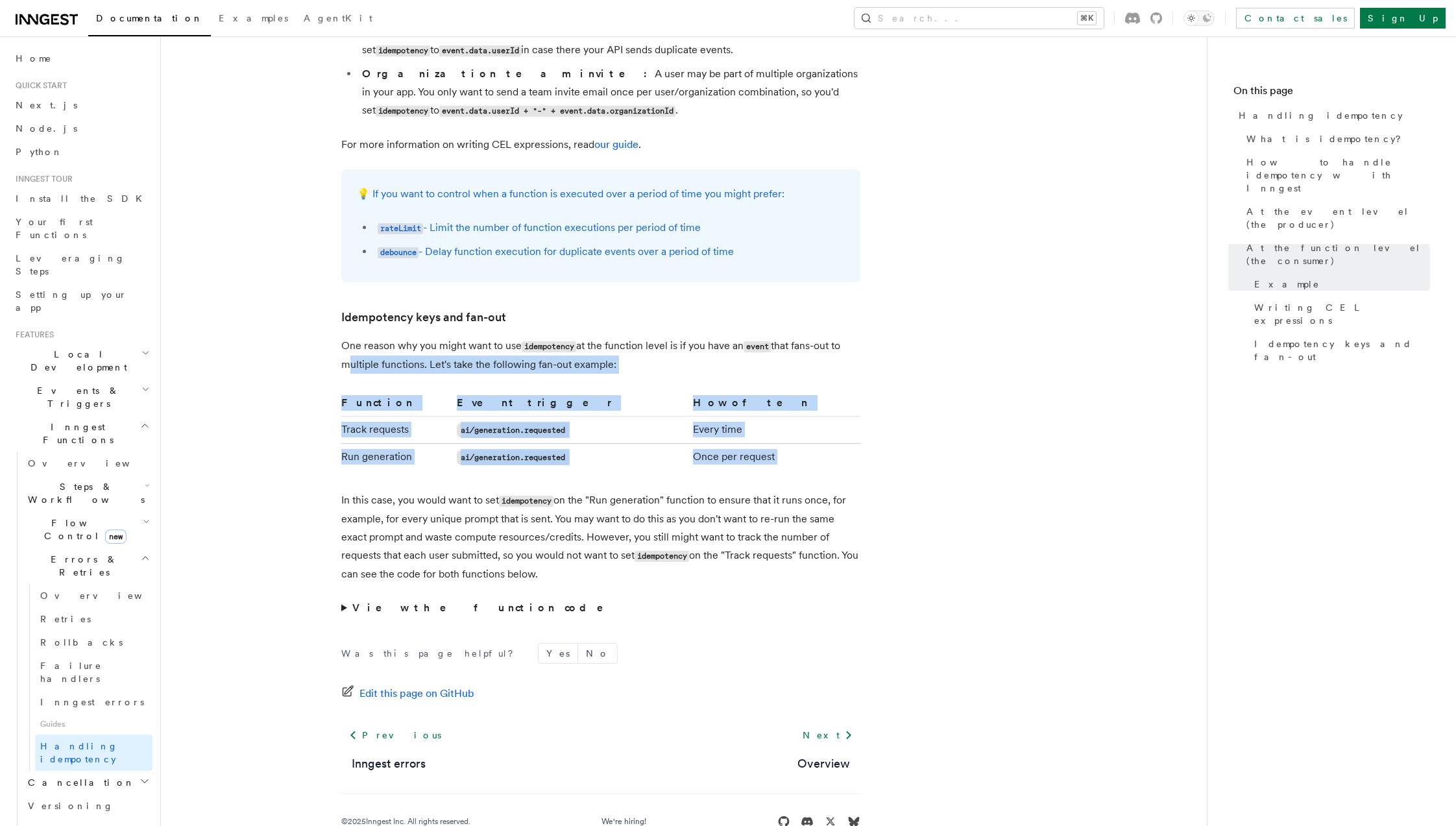
click at [844, 349] on p "One reason why you might want to use idempotency at the function level is if yo…" at bounding box center [601, 355] width 519 height 37
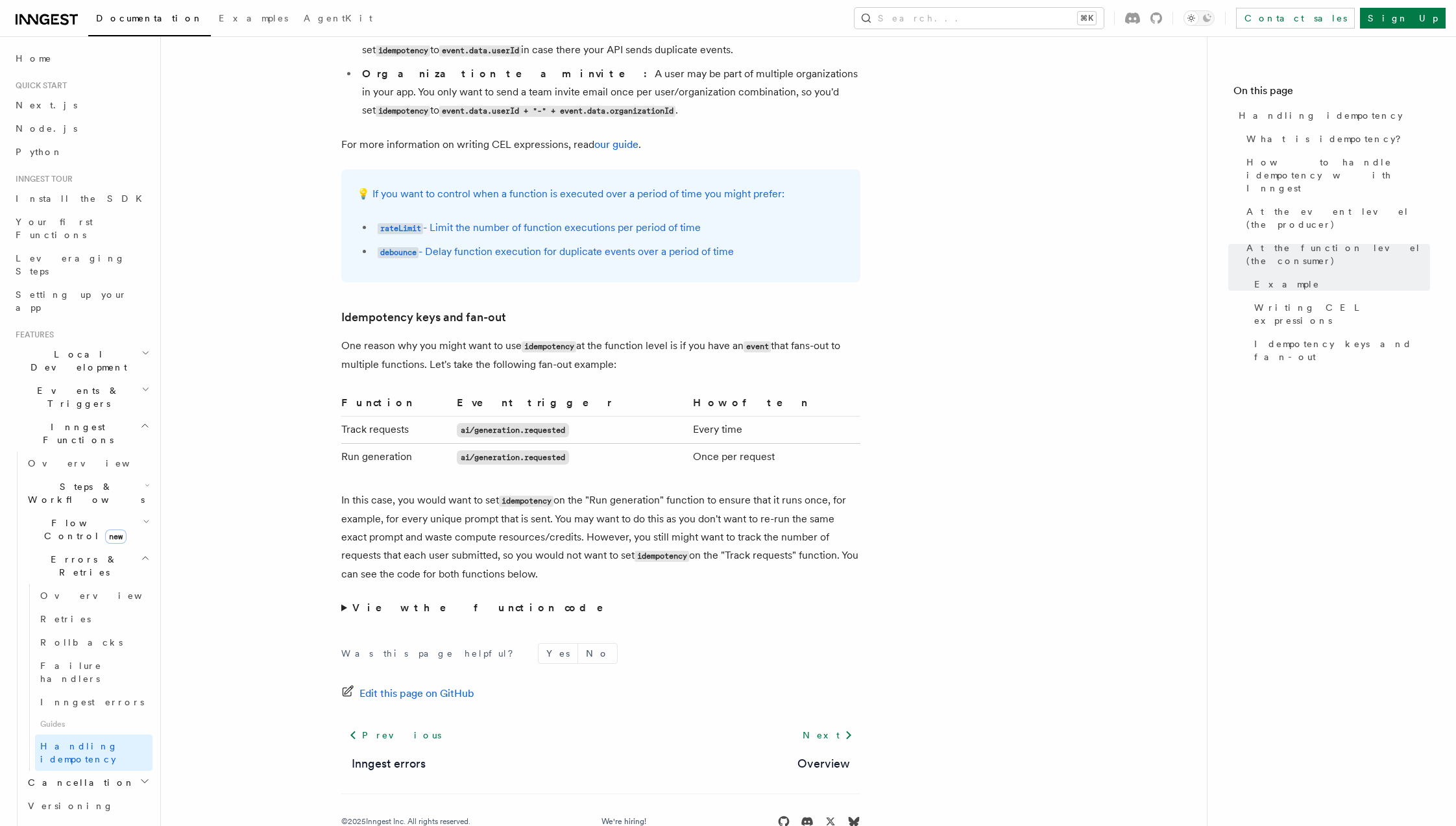
scroll to position [2310, 0]
